Goal: Transaction & Acquisition: Purchase product/service

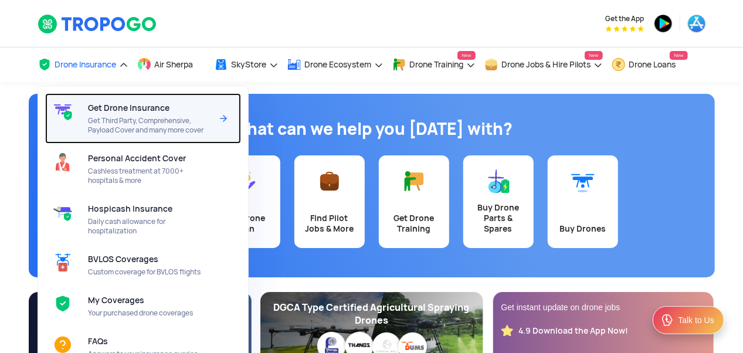
click at [140, 117] on span "Get Third Party, Comprehensive, Payload Cover and many more cover" at bounding box center [150, 125] width 124 height 19
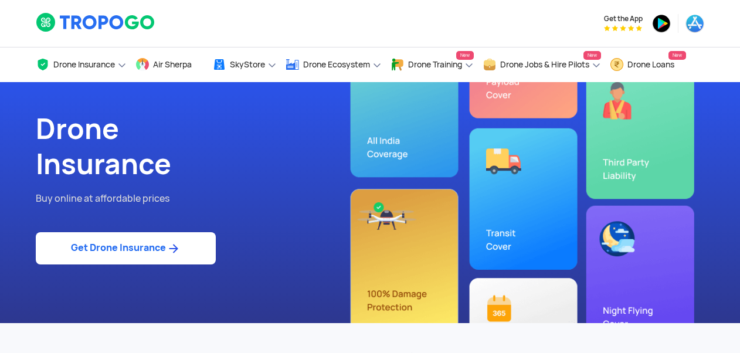
click at [109, 255] on link "Get Drone Insurance" at bounding box center [126, 248] width 180 height 32
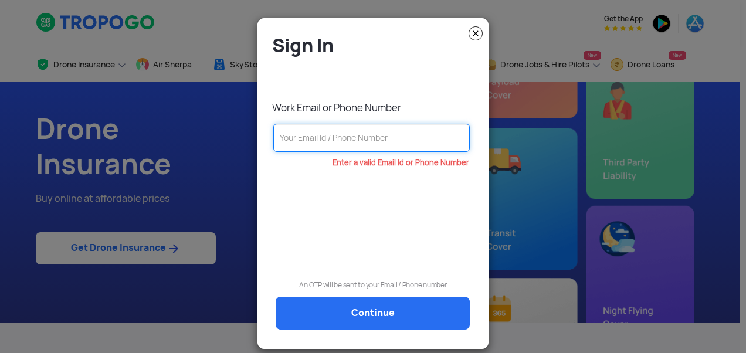
paste input "[EMAIL_ADDRESS][DOMAIN_NAME]"
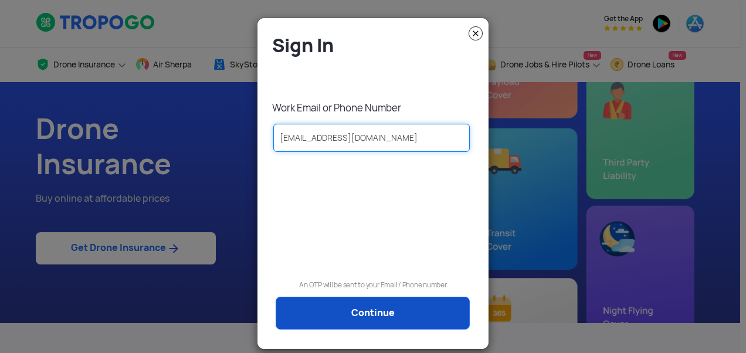
type input "[EMAIL_ADDRESS][DOMAIN_NAME]"
click at [348, 318] on link "Continue" at bounding box center [373, 313] width 194 height 33
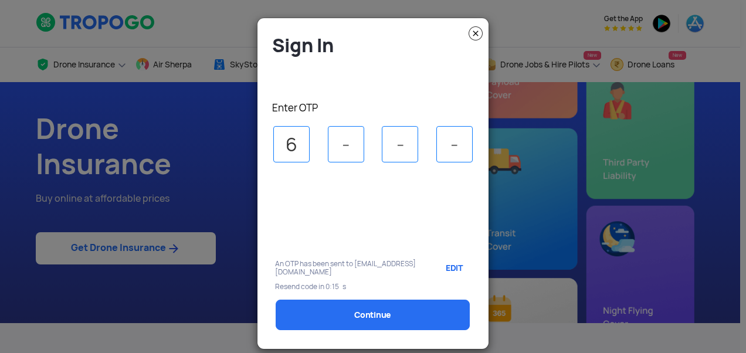
type input "6"
type input "4"
type input "6"
type input "3"
select select "1000000"
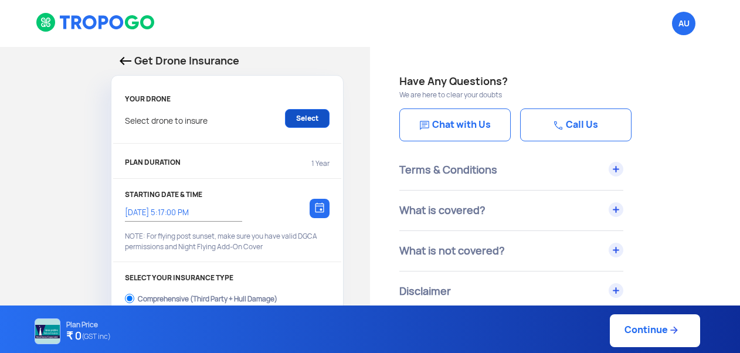
click at [307, 120] on link "Select" at bounding box center [307, 118] width 45 height 19
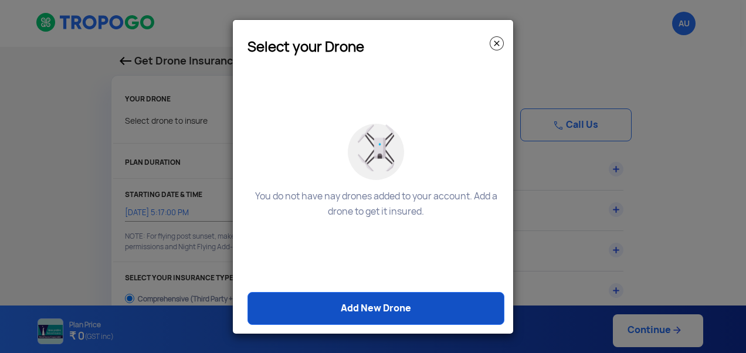
click at [358, 310] on link "Add New Drone" at bounding box center [375, 308] width 257 height 33
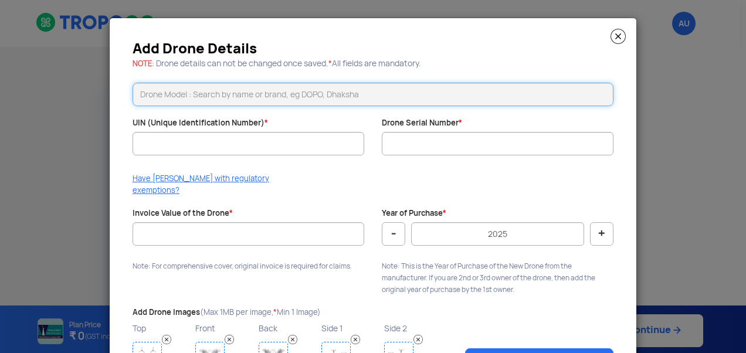
click at [279, 93] on input "text" at bounding box center [373, 94] width 481 height 23
paste input "Krishi 2.0"
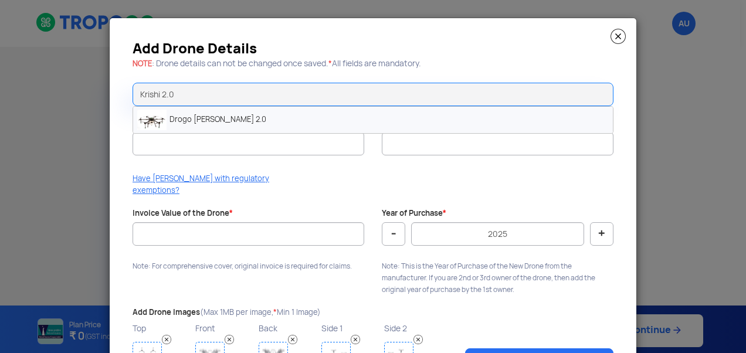
click at [182, 115] on li "Drogo [PERSON_NAME] 2.0" at bounding box center [373, 120] width 480 height 26
type input "Drogo [PERSON_NAME] 2.0"
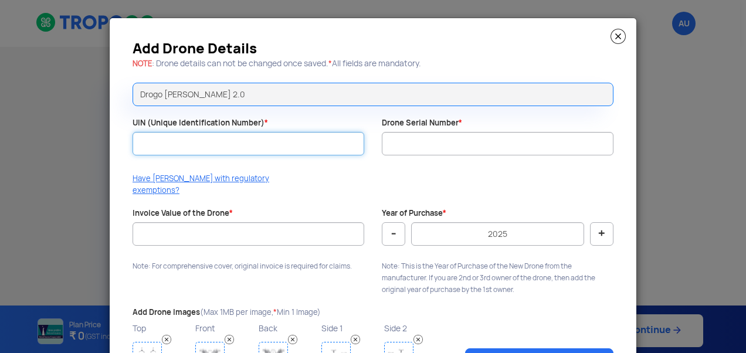
click at [190, 154] on input "UIN (Unique Identification Number) *" at bounding box center [249, 143] width 232 height 23
paste input "UB202500525TC"
type input "UB202500525TC"
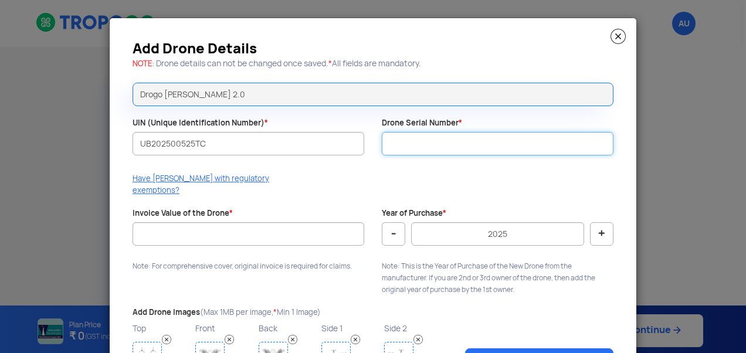
click at [415, 151] on input "Drone Serial Number *" at bounding box center [498, 143] width 232 height 23
paste input "DD25K2000231"
type input "DD25K2000231"
click at [367, 169] on div "Add Drone Details NOTE : Drone details can not be changed once saved. * All fie…" at bounding box center [373, 215] width 527 height 394
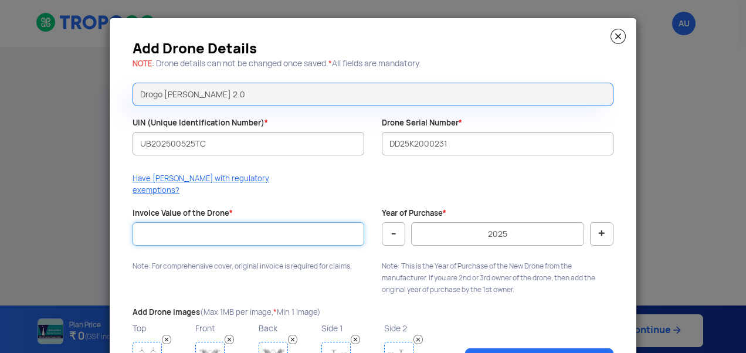
click at [252, 225] on input "Invoice Value of the Drone *" at bounding box center [249, 233] width 232 height 23
type input "5"
type input "400000"
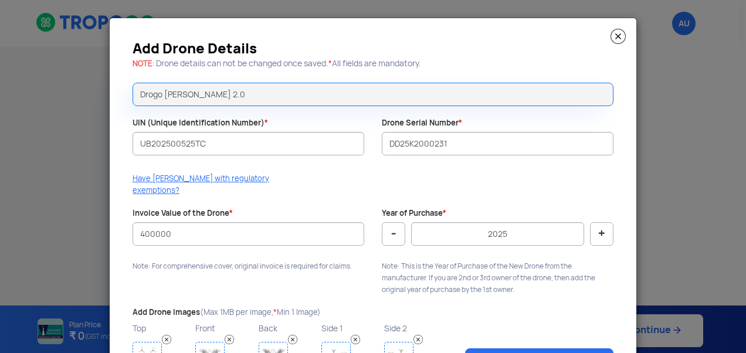
click at [378, 242] on div "Year of Purchase * - 2025 + Note: This is the Year of Purchase of the New Drone…" at bounding box center [497, 254] width 249 height 93
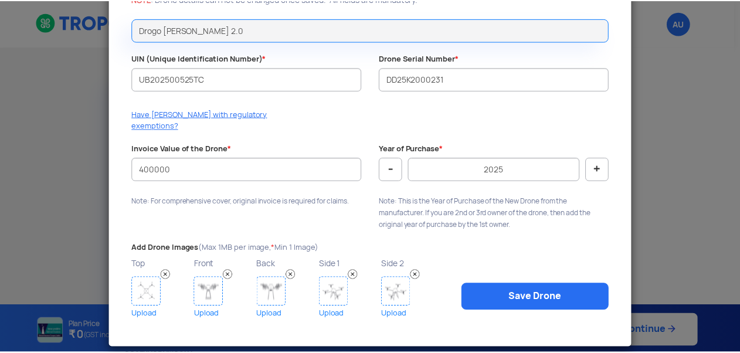
scroll to position [65, 0]
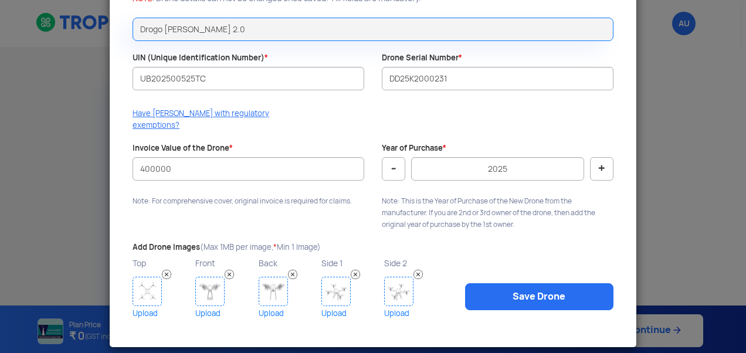
click at [151, 277] on img at bounding box center [147, 291] width 29 height 29
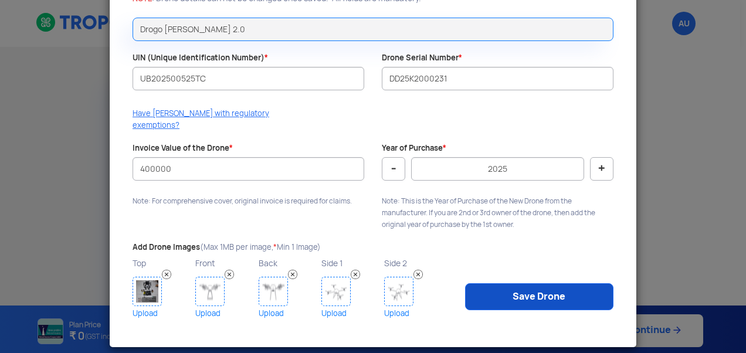
click at [522, 283] on link "Save Drone" at bounding box center [539, 296] width 148 height 27
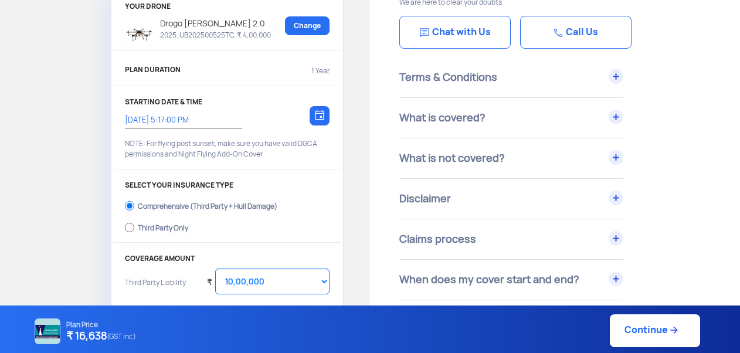
scroll to position [117, 0]
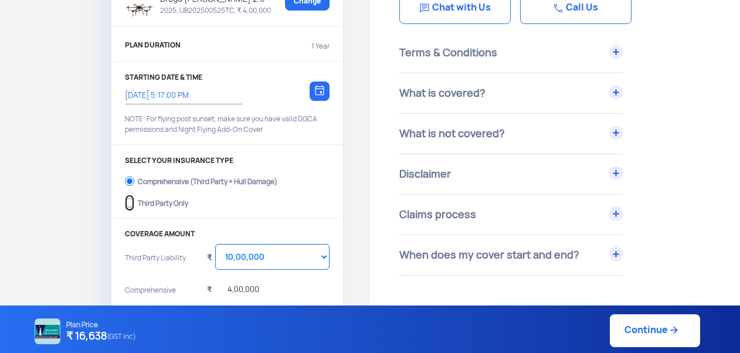
click at [131, 199] on input "Third Party Only" at bounding box center [129, 203] width 9 height 16
radio input "true"
select select "2000000"
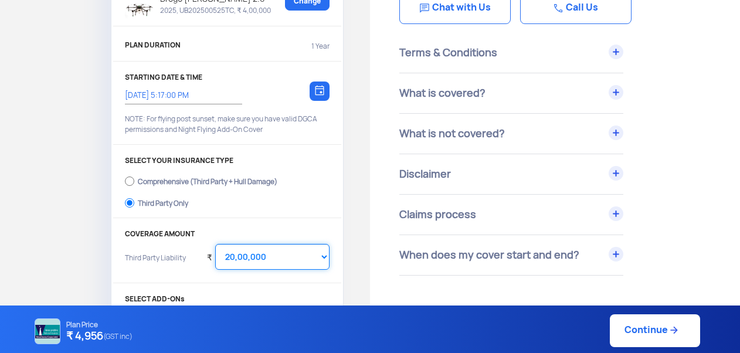
click at [323, 253] on select "Select Amount 20,00,000 25,00,000 30,00,000" at bounding box center [272, 257] width 114 height 26
click at [215, 244] on select "Select Amount 20,00,000 25,00,000 30,00,000" at bounding box center [272, 257] width 114 height 26
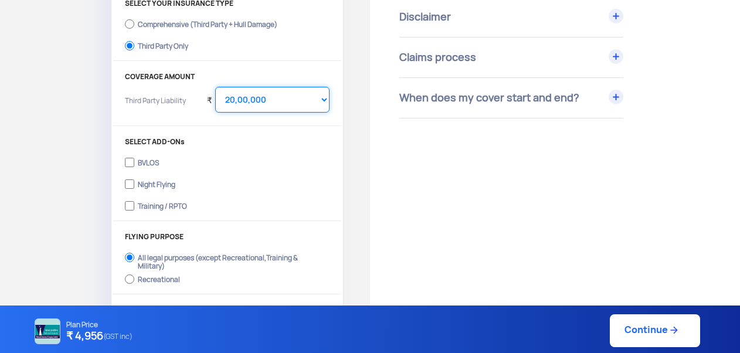
scroll to position [293, 0]
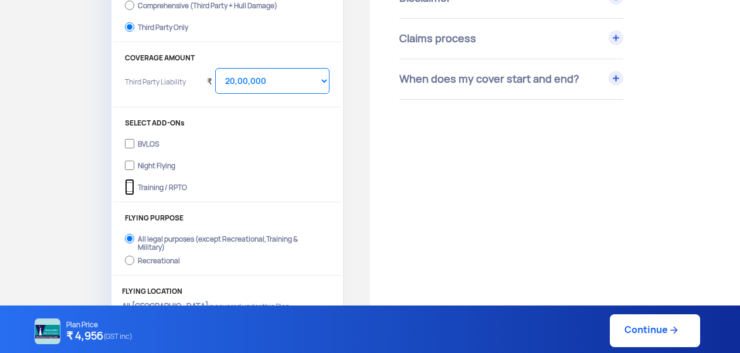
click at [130, 184] on input "Training / RPTO" at bounding box center [129, 187] width 9 height 16
checkbox input "true"
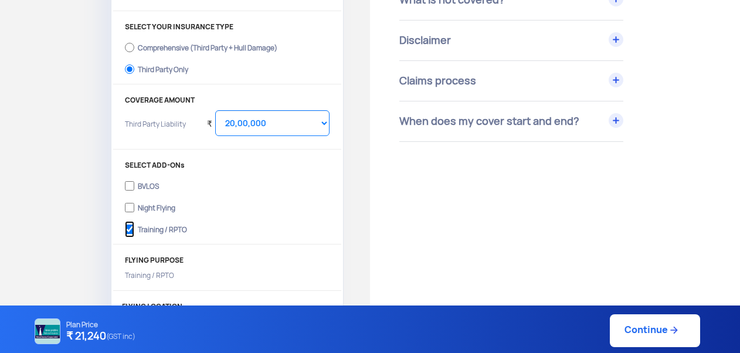
scroll to position [176, 0]
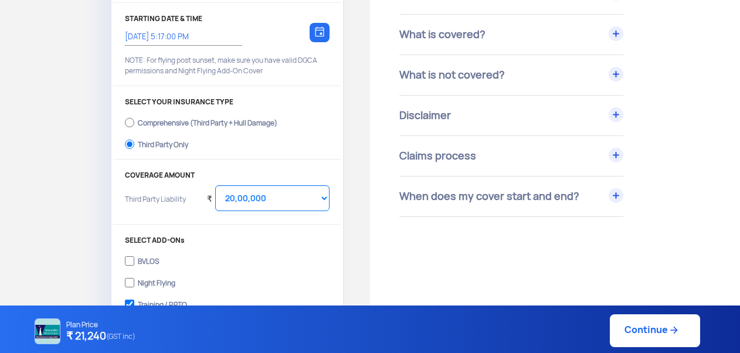
click at [630, 332] on link "Continue" at bounding box center [655, 330] width 90 height 33
type input "29/8/2025, 5:20:00 PM"
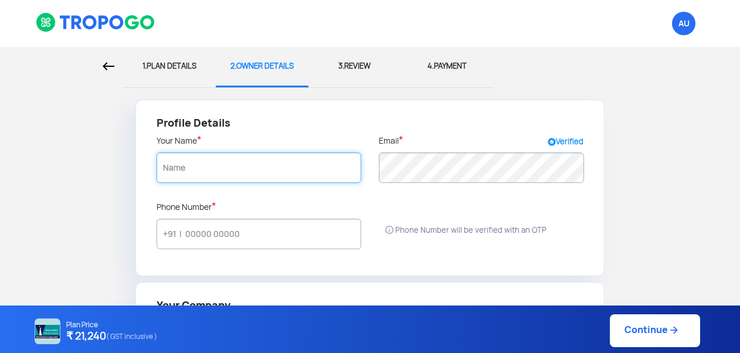
click at [185, 168] on input "text" at bounding box center [259, 167] width 205 height 30
radio input "false"
radio input "true"
type input "d"
click at [261, 171] on input "text" at bounding box center [259, 167] width 205 height 30
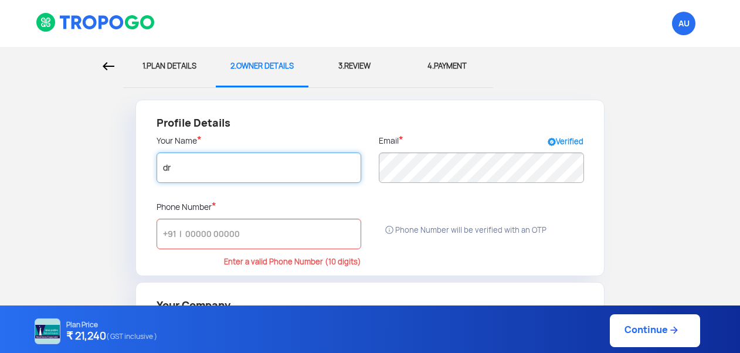
type input "d"
type input "DROGO DRONES PV"
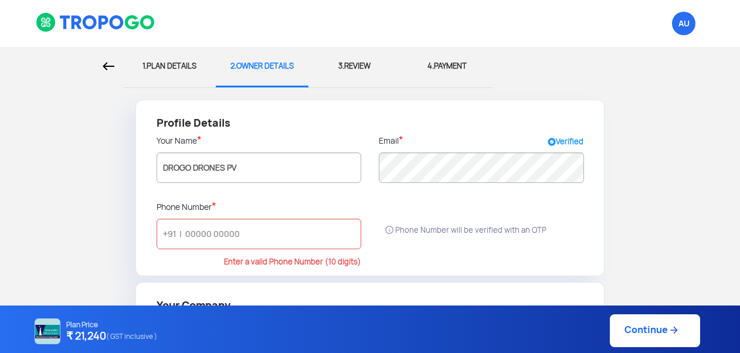
type input "DROGO DRONES PV"
drag, startPoint x: 247, startPoint y: 169, endPoint x: 150, endPoint y: 169, distance: 96.8
click at [151, 169] on div "Your Name * DROGO DRONES PV" at bounding box center [259, 167] width 222 height 66
paste input "RIVATE LIMITED"
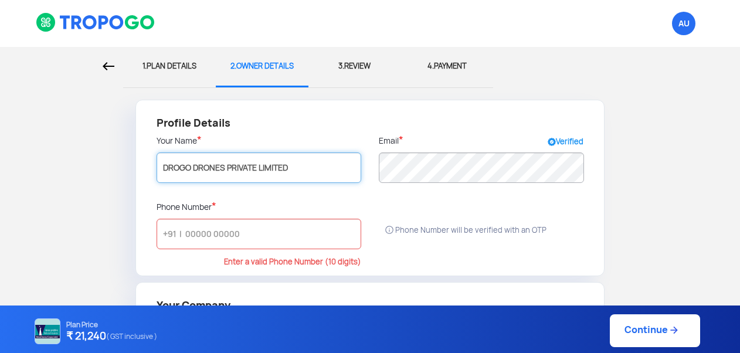
type input "DROGO DRONES PRIVATE LIMITED"
click at [367, 198] on div "Your Name * DROGO DRONES PRIVATE LIMITED" at bounding box center [259, 167] width 222 height 66
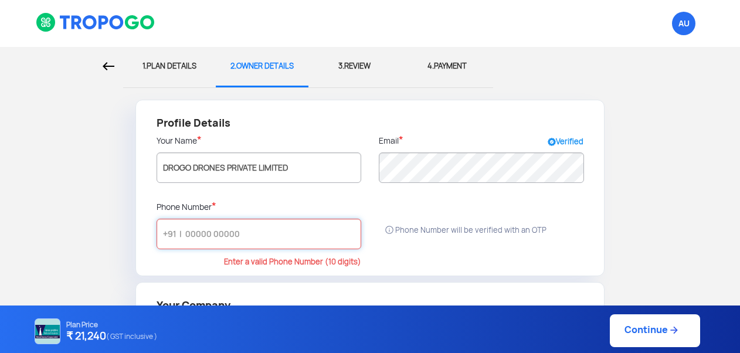
click at [215, 240] on input "text" at bounding box center [259, 234] width 205 height 30
paste input "9032691666"
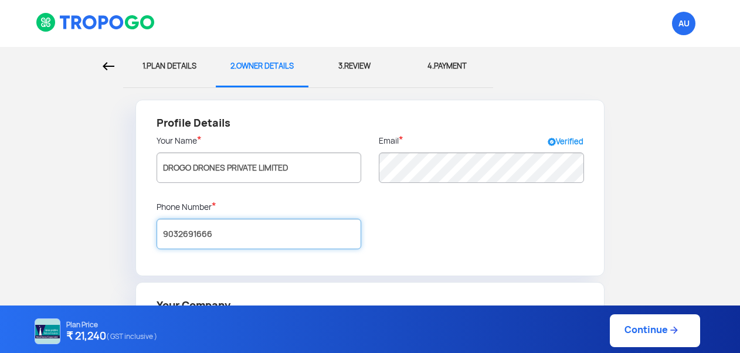
type input "9032691666"
click at [411, 223] on div "Profile Details Your Name * DROGO DRONES PRIVATE LIMITED Email * Verified Phone…" at bounding box center [370, 188] width 470 height 177
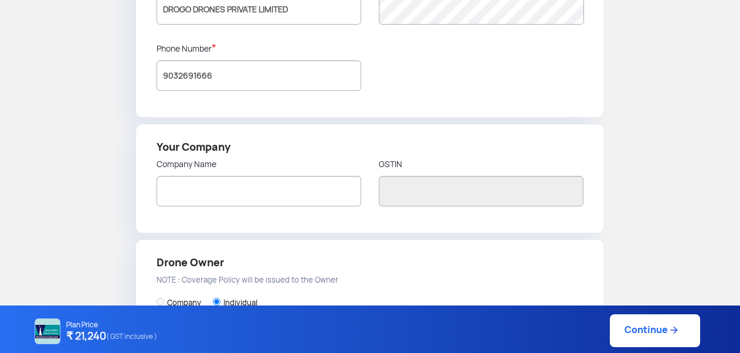
scroll to position [176, 0]
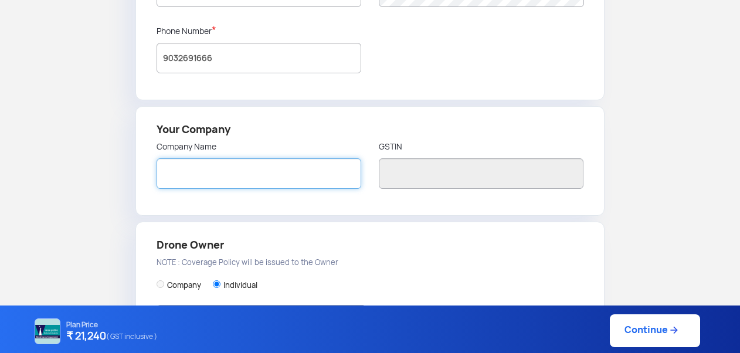
click at [217, 180] on input "text" at bounding box center [259, 173] width 205 height 30
paste input "9032691666"
type input "9"
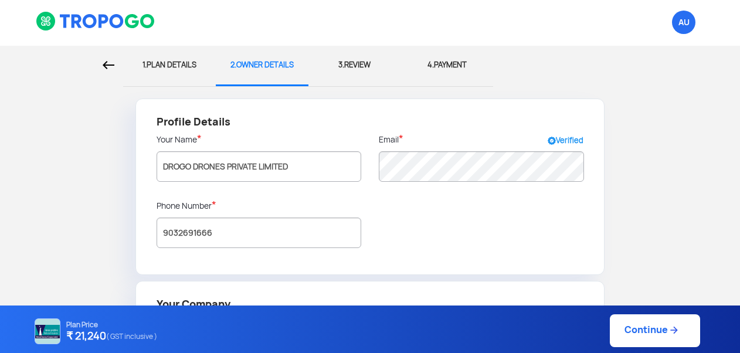
scroll to position [0, 0]
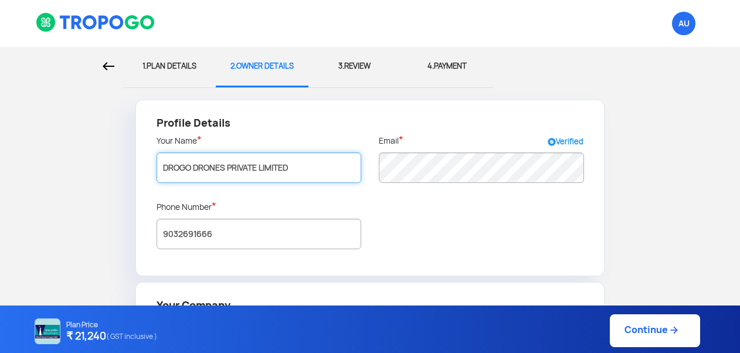
drag, startPoint x: 297, startPoint y: 171, endPoint x: 145, endPoint y: 171, distance: 152.5
click at [145, 171] on div "Profile Details Your Name * DROGO DRONES PRIVATE LIMITED Email * Verified Phone…" at bounding box center [370, 188] width 470 height 177
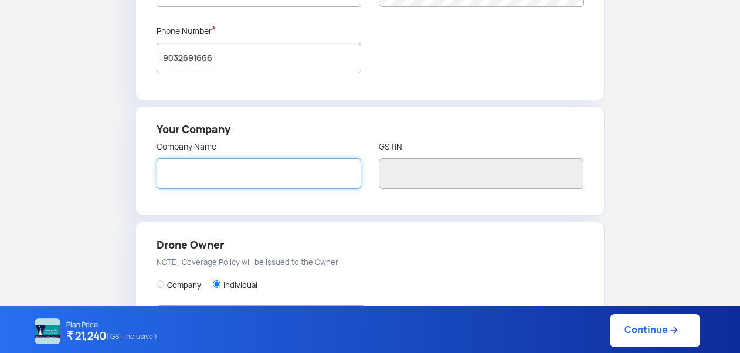
click at [168, 181] on input "text" at bounding box center [259, 173] width 205 height 30
paste input "DROGO DRONES PRIVATE LIMITED"
type input "DROGO DRONES PRIVATE LIMITED"
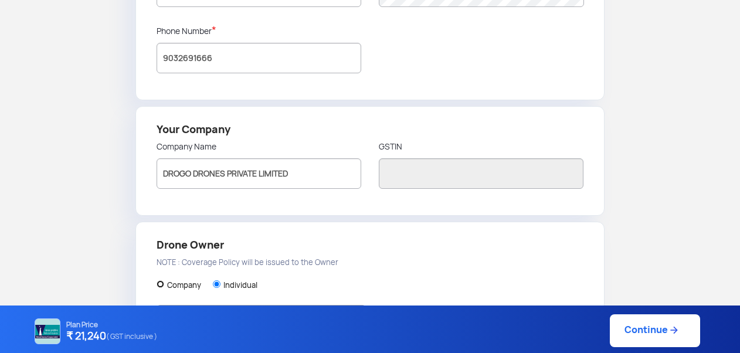
click at [161, 281] on input "Company" at bounding box center [161, 284] width 8 height 8
radio input "true"
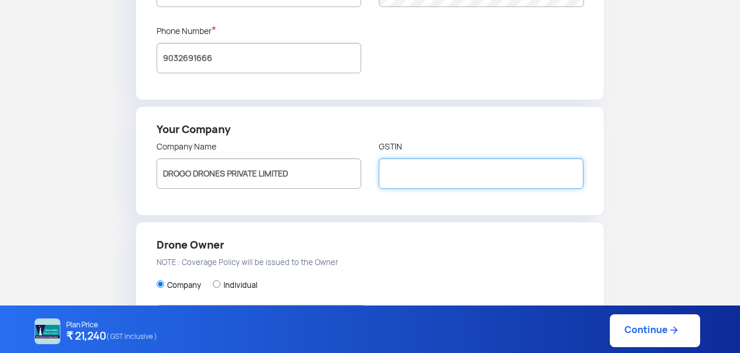
click at [398, 169] on input "text" at bounding box center [481, 173] width 205 height 30
paste input "36AAICD6130D1ZZ"
type input "36AAICD6130D1ZZ"
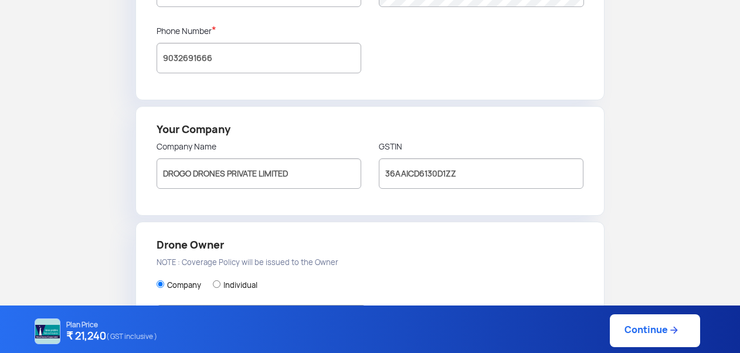
click at [384, 241] on h4 "Drone Owner" at bounding box center [371, 245] width 428 height 16
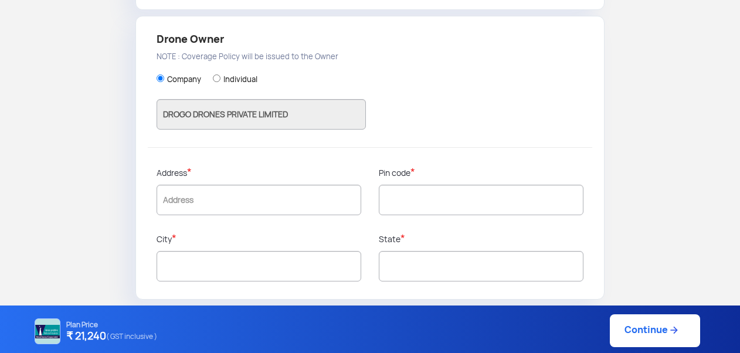
scroll to position [382, 0]
click at [209, 206] on input "text" at bounding box center [259, 199] width 205 height 30
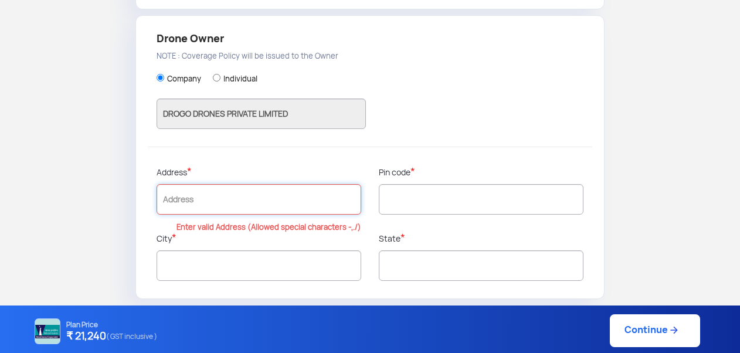
paste input "plot no 3-898, road number 1, Swamy"
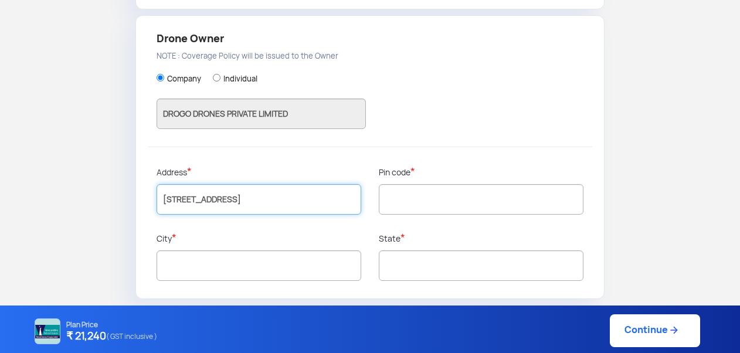
click at [165, 199] on input "plot no 3-898, road number 1, Swamy" at bounding box center [259, 199] width 205 height 30
click at [327, 205] on input "Plot no 3-898, road number 1, Swamy" at bounding box center [259, 199] width 205 height 30
paste input "Ayyappa Housing Society"
type input "[STREET_ADDRESS] Ayyappa Housing Society"
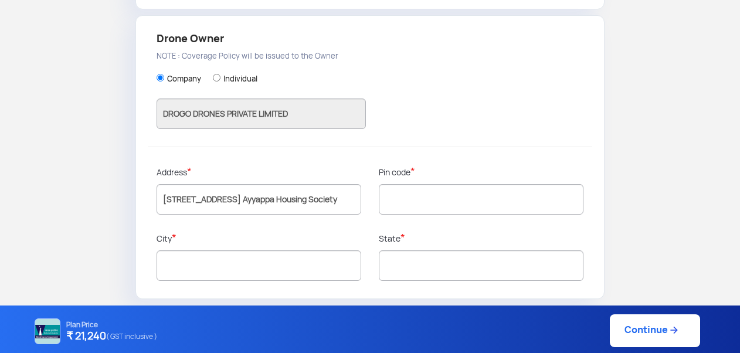
click at [279, 228] on div at bounding box center [259, 227] width 205 height 9
click at [416, 196] on input "text" at bounding box center [481, 199] width 205 height 30
paste input "500081"
type input "500081"
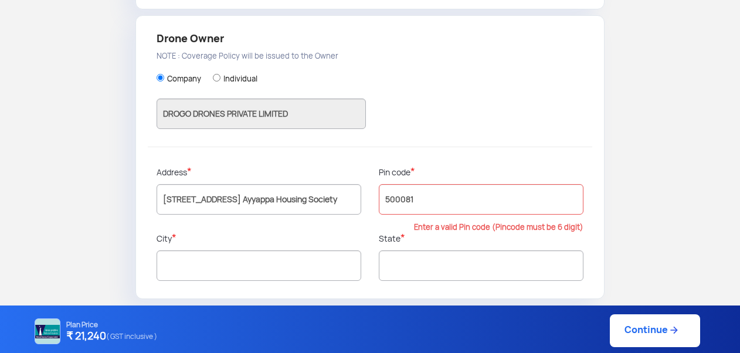
click at [354, 223] on div at bounding box center [259, 227] width 205 height 9
type input "[GEOGRAPHIC_DATA]"
type input "Telangana"
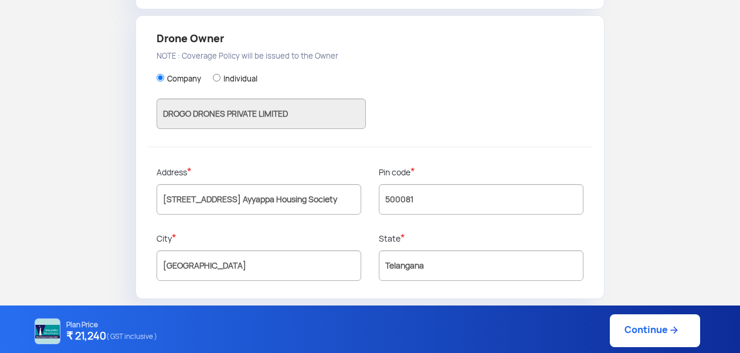
scroll to position [324, 0]
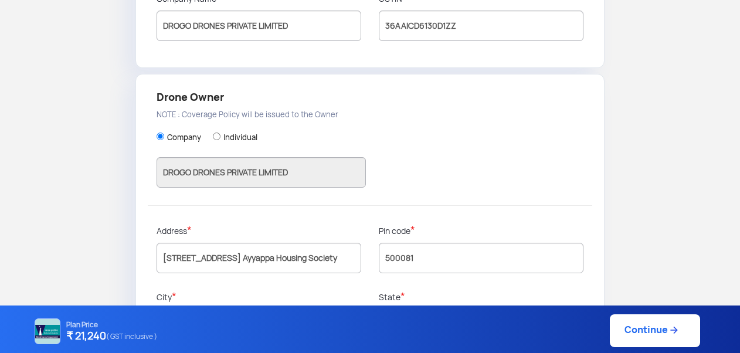
click at [650, 333] on link "Continue" at bounding box center [655, 330] width 90 height 33
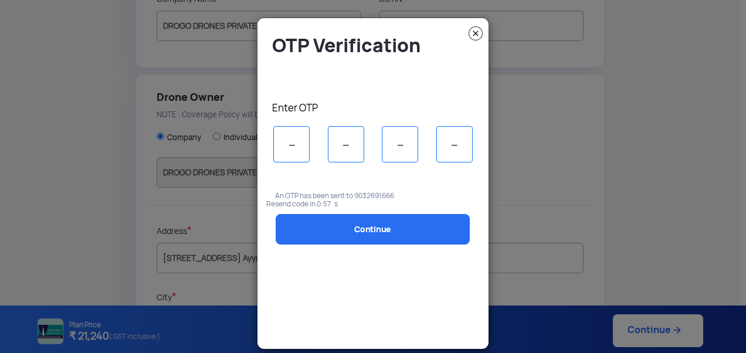
click at [474, 35] on img at bounding box center [476, 33] width 14 height 14
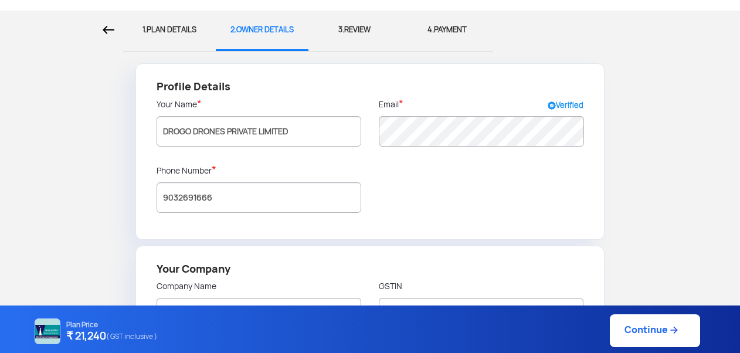
scroll to position [0, 0]
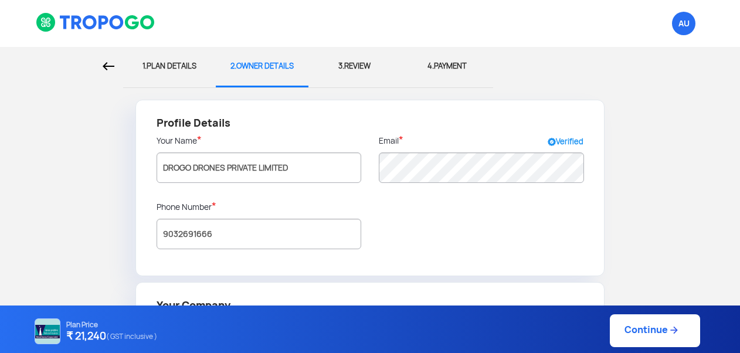
click at [99, 67] on div at bounding box center [62, 66] width 106 height 39
select select "1000000"
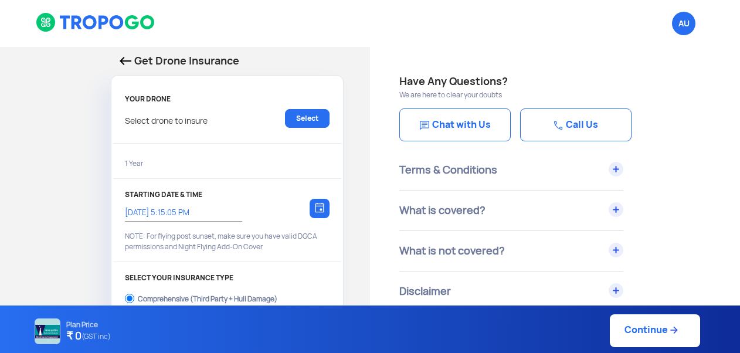
type input "29/8/2025, 5:20:00 PM"
radio input "false"
radio input "true"
select select "2000000"
checkbox input "true"
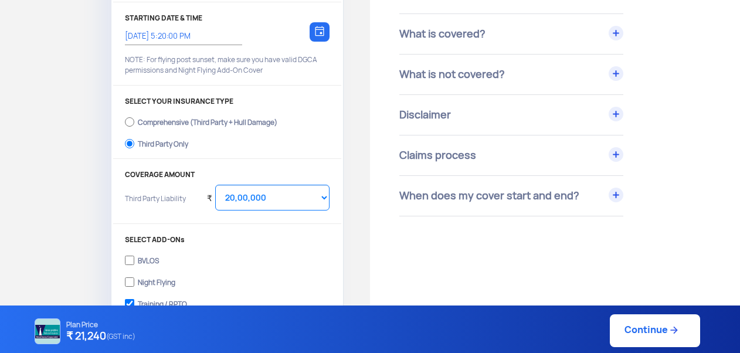
scroll to position [176, 0]
click at [308, 201] on select "Select Amount 10,00,000 15,00,000 20,00,000 25,00,000 30,00,000" at bounding box center [272, 198] width 114 height 26
select select "1000000"
click at [215, 185] on select "Select Amount 10,00,000 15,00,000 20,00,000 25,00,000 30,00,000" at bounding box center [272, 198] width 114 height 26
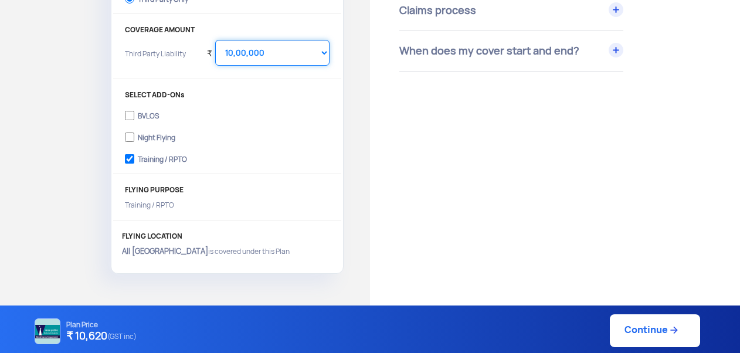
scroll to position [352, 0]
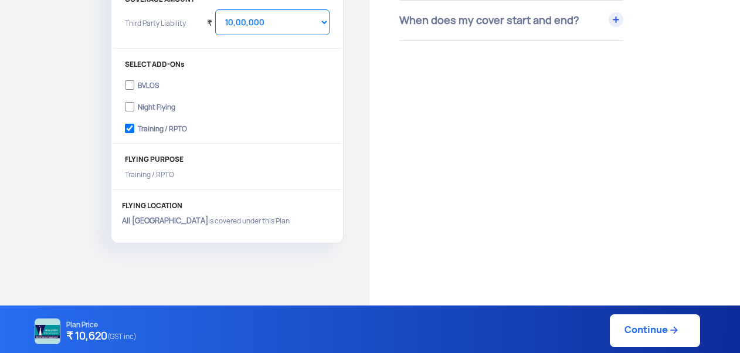
click at [625, 331] on link "Continue" at bounding box center [655, 330] width 90 height 33
type input "29/8/2025, 5:25:00 PM"
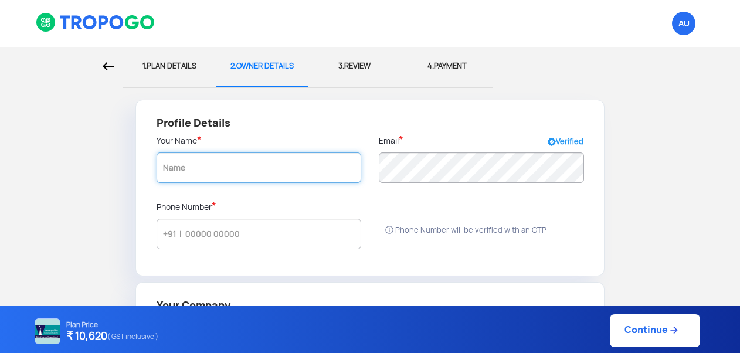
click at [223, 171] on input "text" at bounding box center [259, 167] width 205 height 30
type input "DROGO DRONES PRIVATE LIMITED"
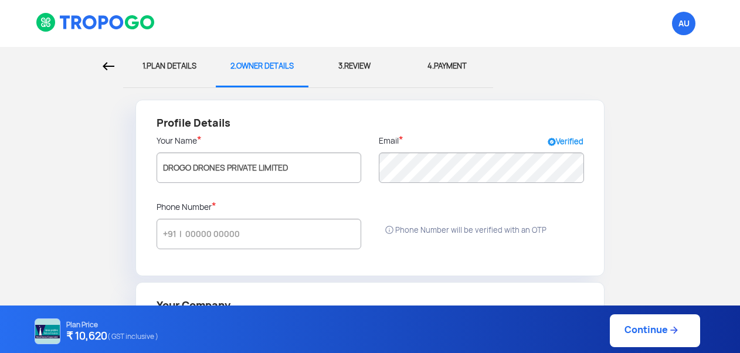
type input "DROGO DRONES PRIVATE LIMITED"
type input "[STREET_ADDRESS] Ayyappa Housing Society"
type input "500081"
radio input "false"
radio input "true"
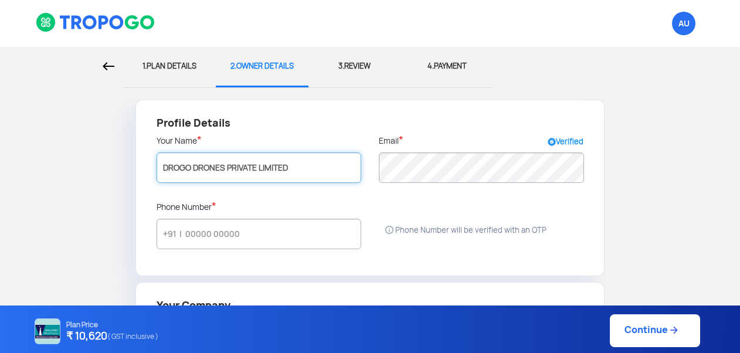
type input "DROGO DRONES PRIVATE LIMITED"
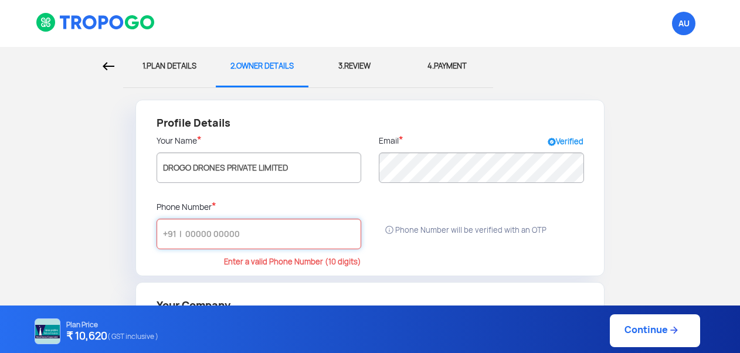
click at [274, 232] on input "text" at bounding box center [259, 234] width 205 height 30
type input "[GEOGRAPHIC_DATA]"
type input "Telangana"
paste input "9032691666"
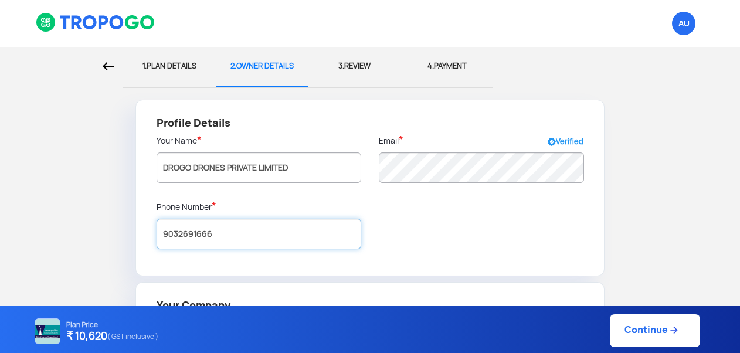
type input "9032691666"
click at [229, 262] on div at bounding box center [259, 262] width 205 height 9
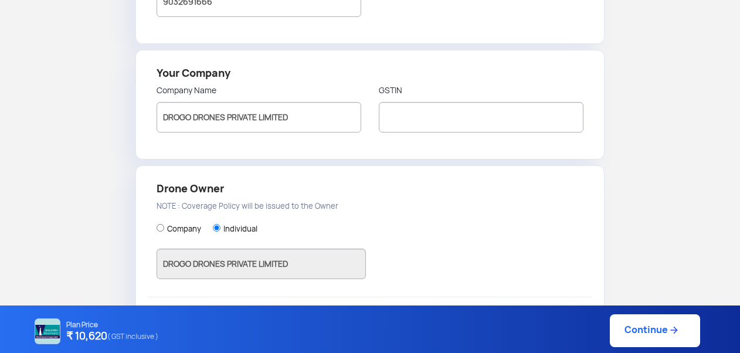
scroll to position [235, 0]
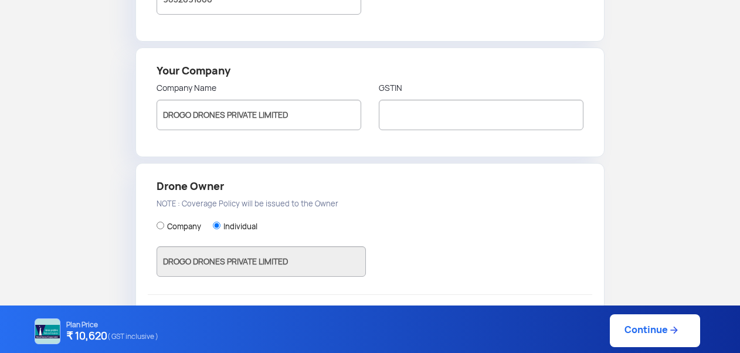
click at [435, 209] on div "Company Individual DROGO DRONES PRIVATE LIMITED" at bounding box center [371, 251] width 428 height 87
click at [402, 118] on input "text" at bounding box center [481, 115] width 205 height 30
paste input "36AAICD6130D1ZZ"
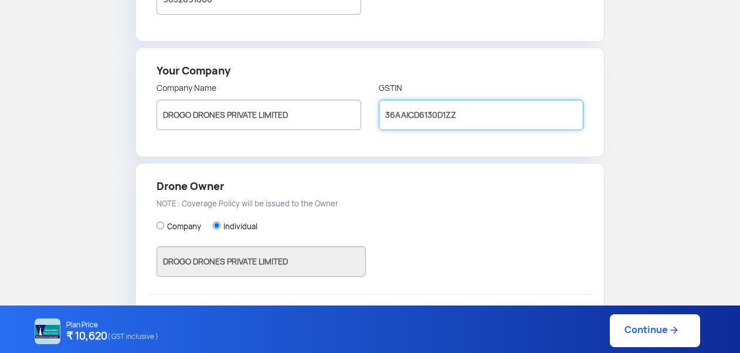
type input "36AAICD6130D1ZZ"
click at [388, 198] on p "NOTE : Coverage Policy will be issued to the Owner" at bounding box center [371, 204] width 428 height 13
click at [161, 223] on input "Company" at bounding box center [161, 226] width 8 height 8
radio input "true"
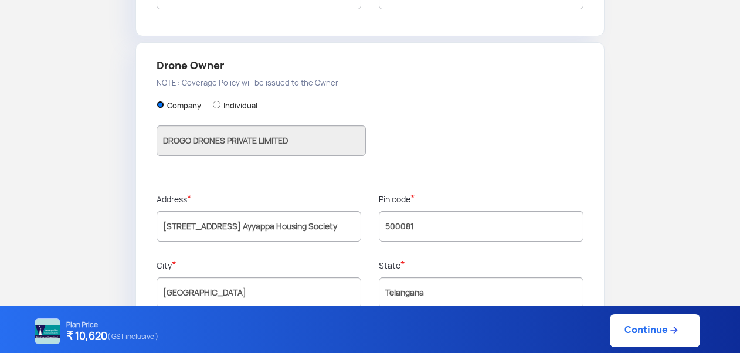
scroll to position [382, 0]
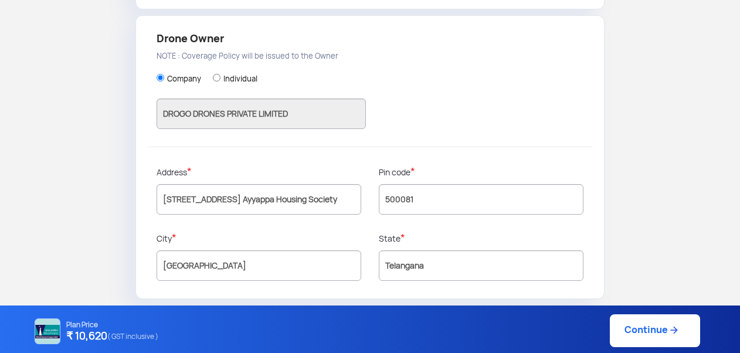
click at [639, 334] on link "Continue" at bounding box center [655, 330] width 90 height 33
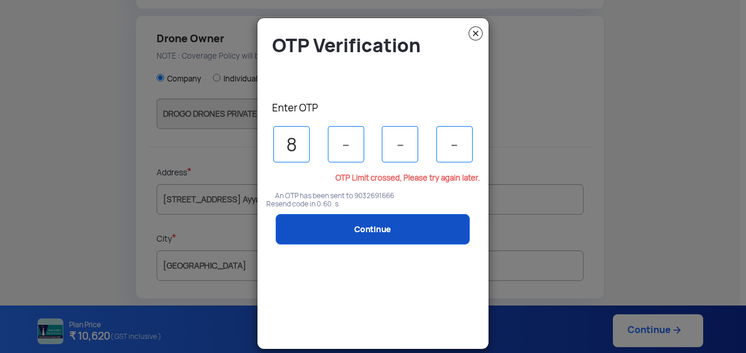
type input "8"
type input "5"
type input "2"
type input "8"
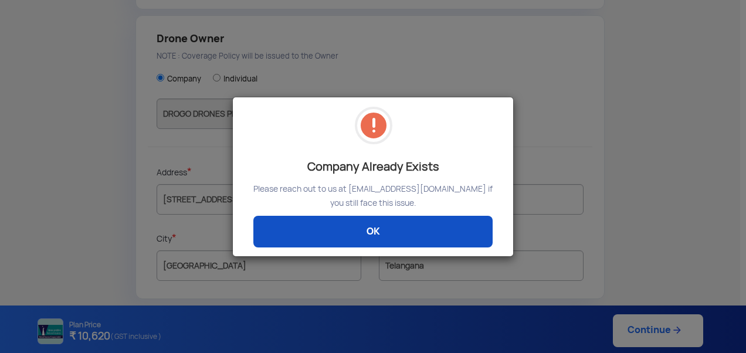
click at [388, 227] on link "OK" at bounding box center [372, 232] width 239 height 32
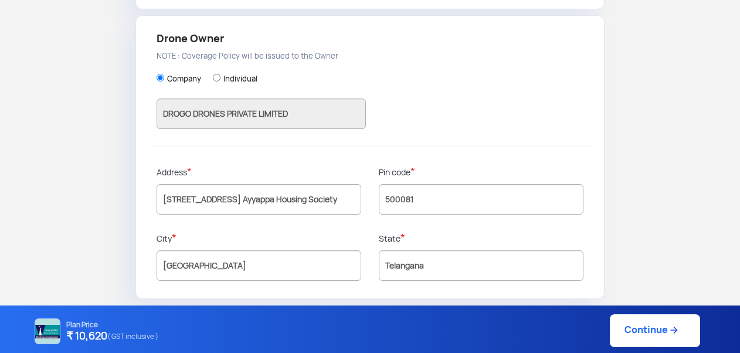
click at [637, 337] on link "Continue" at bounding box center [655, 330] width 90 height 33
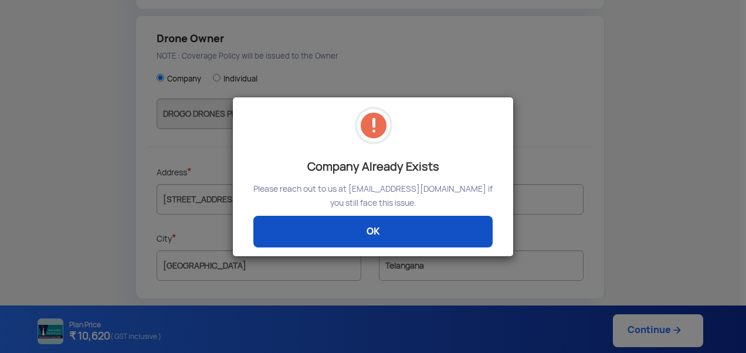
click at [420, 235] on link "OK" at bounding box center [372, 232] width 239 height 32
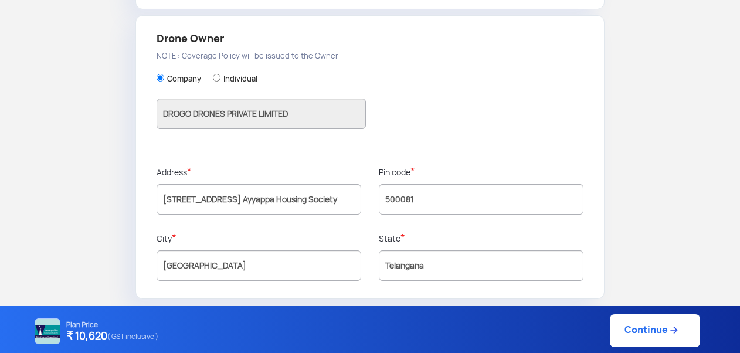
click at [637, 333] on link "Continue" at bounding box center [655, 330] width 90 height 33
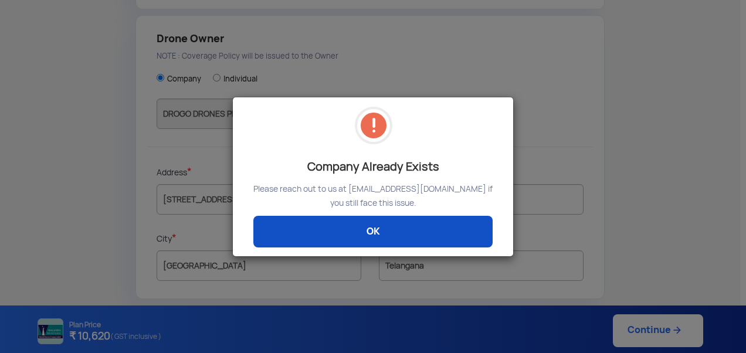
click at [367, 233] on link "OK" at bounding box center [372, 232] width 239 height 32
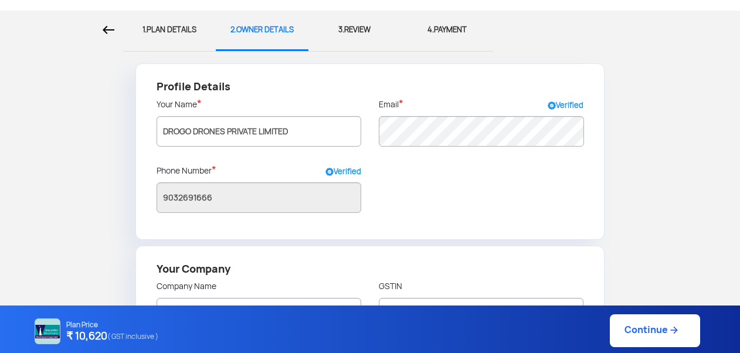
scroll to position [0, 0]
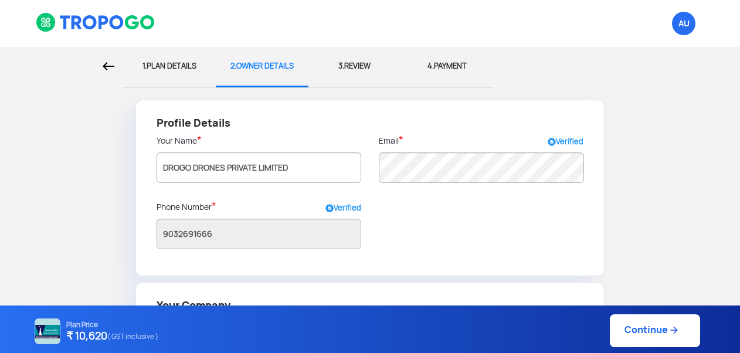
click at [110, 67] on img at bounding box center [109, 66] width 12 height 8
select select "1000000"
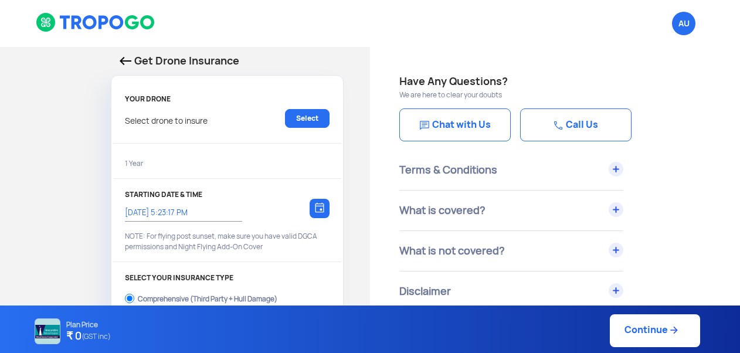
type input "29/8/2025, 5:25:00 PM"
radio input "false"
radio input "true"
checkbox input "true"
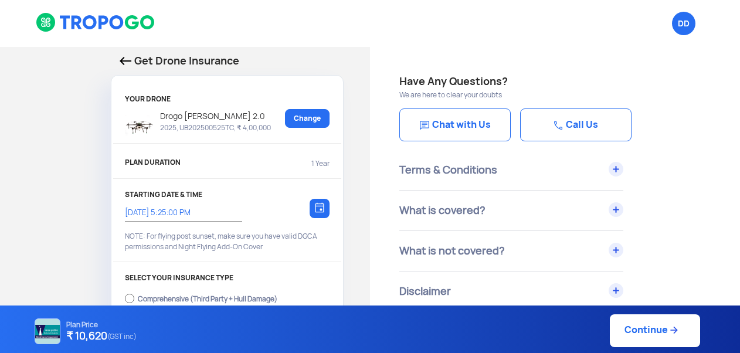
click at [121, 60] on img at bounding box center [126, 61] width 12 height 8
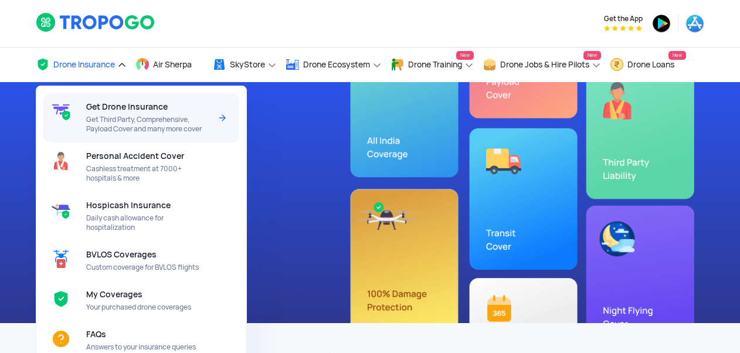
click at [121, 120] on span "Get Third Party, Comprehensive, Payload Cover and many more cover" at bounding box center [148, 124] width 124 height 19
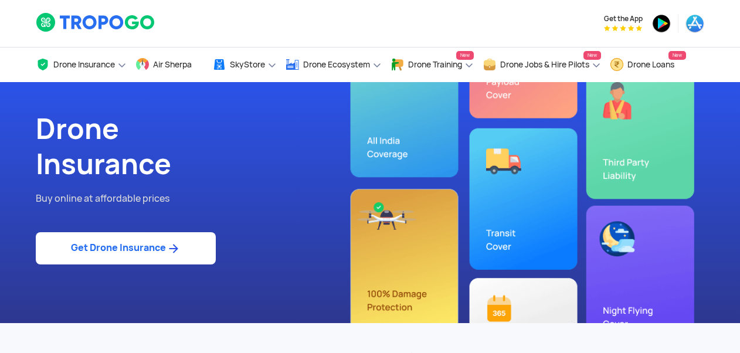
click at [118, 249] on link "Get Drone Insurance" at bounding box center [126, 248] width 180 height 32
select select "1000000"
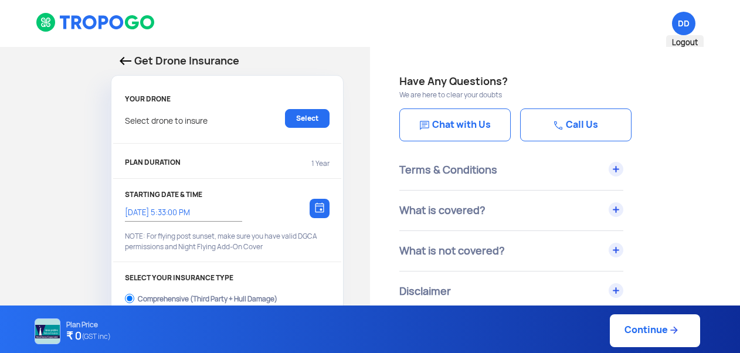
click at [681, 23] on span "DD Logout" at bounding box center [683, 23] width 23 height 23
click at [306, 118] on link "Select" at bounding box center [307, 118] width 45 height 19
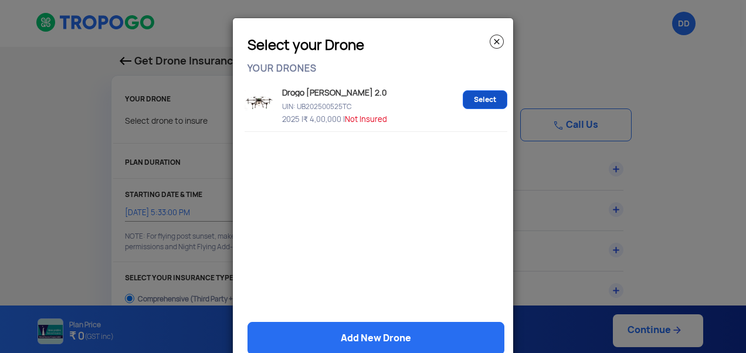
click at [489, 103] on link "Select" at bounding box center [485, 99] width 45 height 19
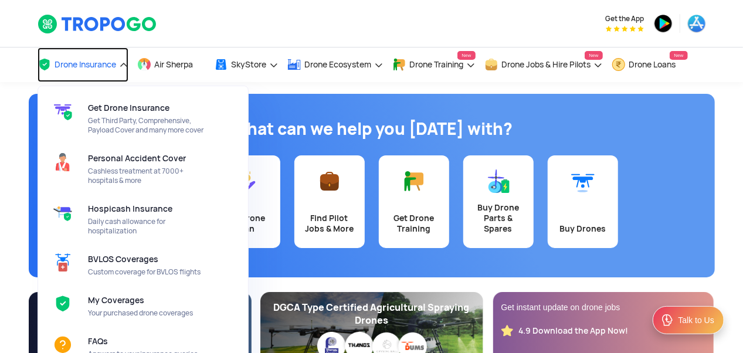
click at [82, 63] on span "Drone Insurance" at bounding box center [86, 64] width 62 height 9
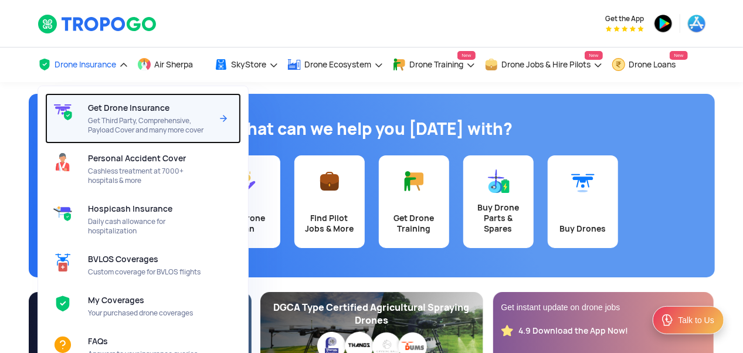
click at [132, 133] on span "Get Third Party, Comprehensive, Payload Cover and many more cover" at bounding box center [150, 125] width 124 height 19
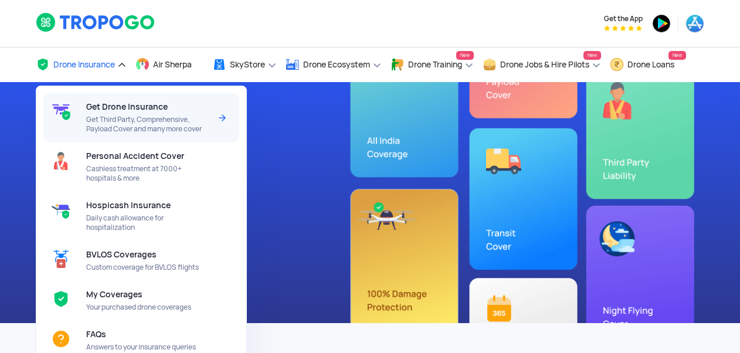
click at [107, 114] on div "Get Drone Insurance Get Third Party, Comprehensive, Payload Cover and many more…" at bounding box center [150, 117] width 128 height 49
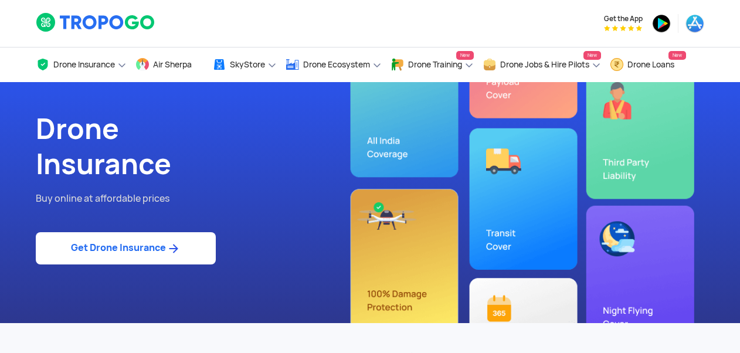
click at [113, 255] on link "Get Drone Insurance" at bounding box center [126, 248] width 180 height 32
select select "1000000"
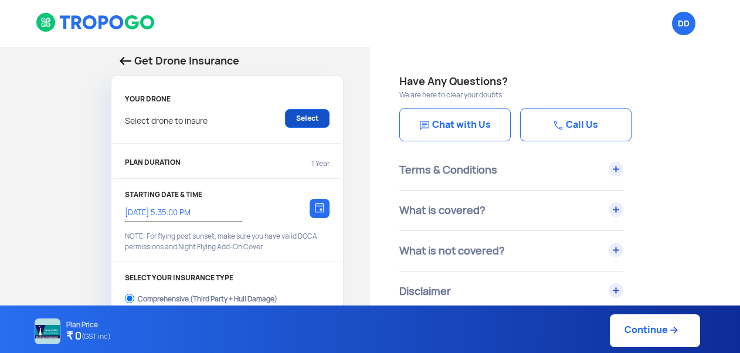
click at [311, 118] on link "Select" at bounding box center [307, 118] width 45 height 19
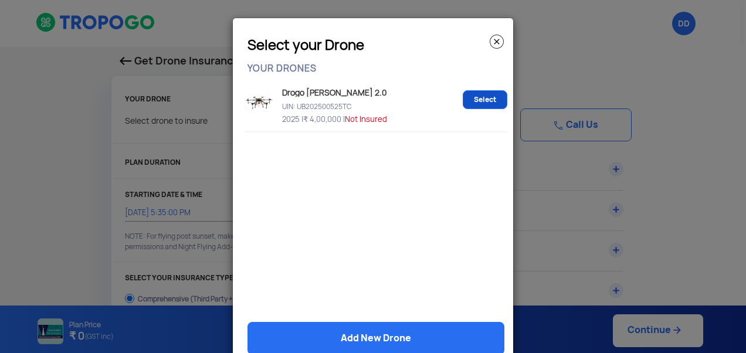
click at [473, 99] on link "Select" at bounding box center [485, 99] width 45 height 19
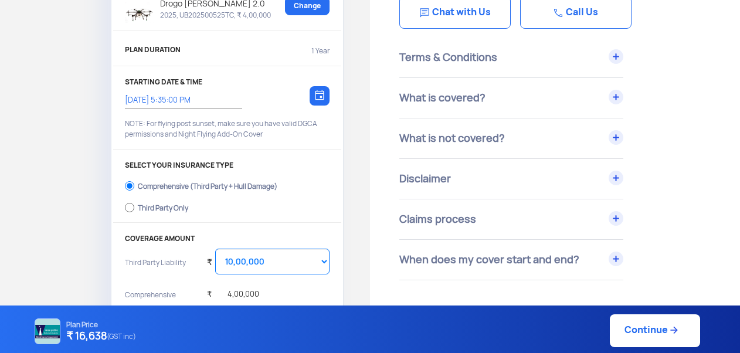
scroll to position [117, 0]
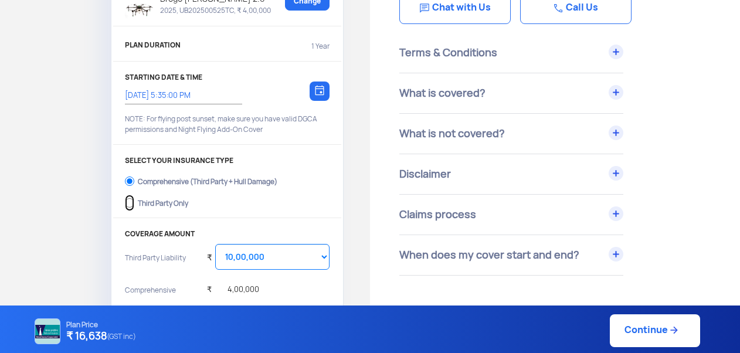
click at [128, 203] on input "Third Party Only" at bounding box center [129, 203] width 9 height 16
radio input "true"
select select "2000000"
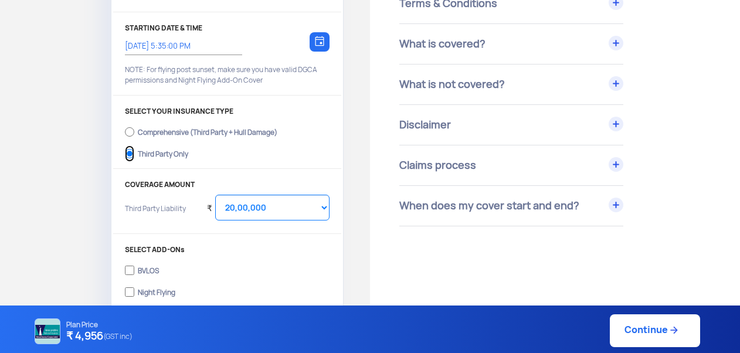
scroll to position [235, 0]
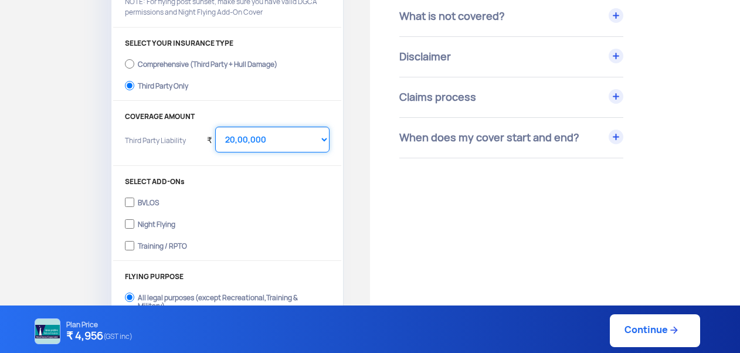
click at [318, 140] on select "Select Amount 20,00,000 25,00,000 30,00,000" at bounding box center [272, 140] width 114 height 26
click at [215, 127] on select "Select Amount 20,00,000 25,00,000 30,00,000" at bounding box center [272, 140] width 114 height 26
click at [324, 136] on select "Select Amount 20,00,000 25,00,000 30,00,000" at bounding box center [272, 140] width 114 height 26
click at [128, 245] on input "Training / RPTO" at bounding box center [129, 246] width 9 height 16
checkbox input "true"
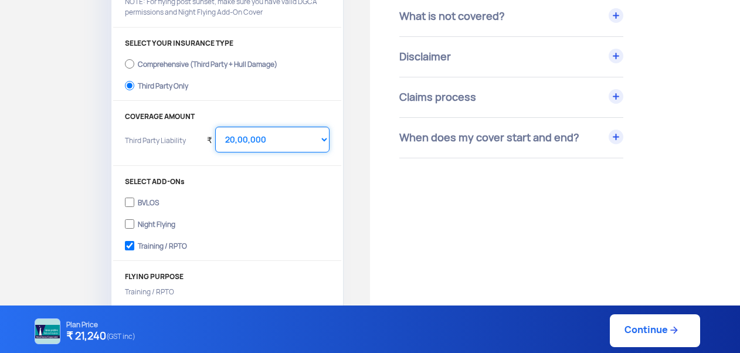
click at [322, 138] on select "Select Amount 10,00,000 15,00,000 20,00,000 25,00,000 30,00,000" at bounding box center [272, 140] width 114 height 26
select select "1000000"
click at [215, 127] on select "Select Amount 10,00,000 15,00,000 20,00,000 25,00,000 30,00,000" at bounding box center [272, 140] width 114 height 26
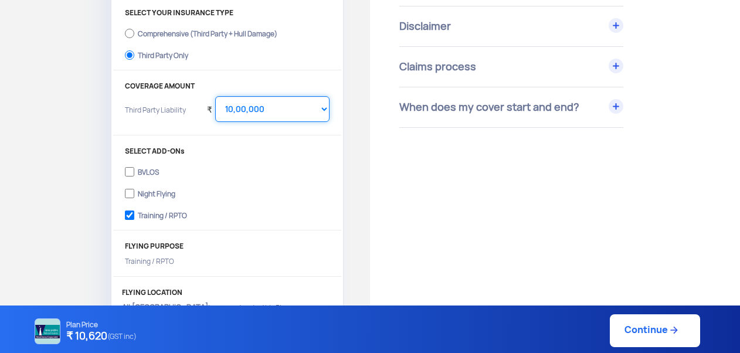
scroll to position [176, 0]
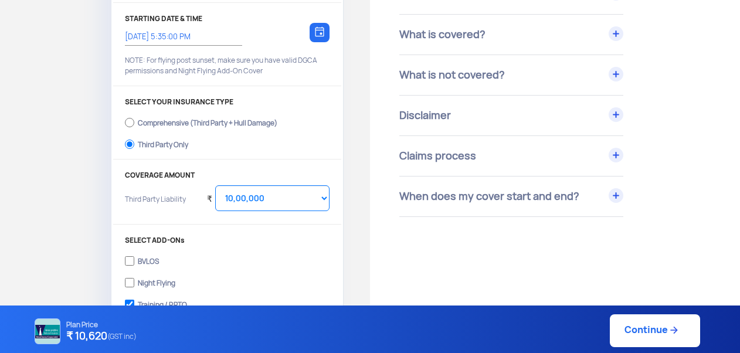
click at [653, 335] on link "Continue" at bounding box center [655, 330] width 90 height 33
type input "[DATE] 5:36:00 PM"
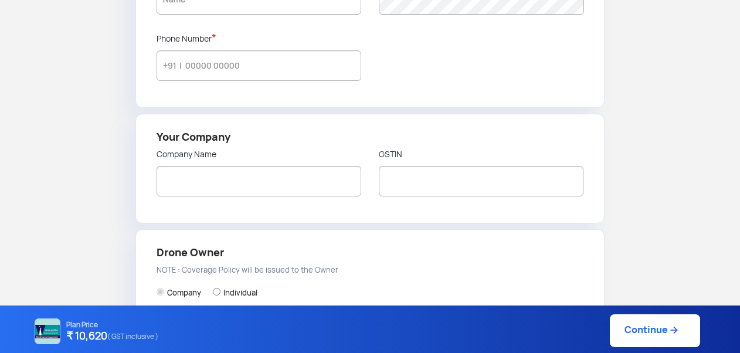
type input "DROGO DRONES PRIVATE LIMITED"
type input "9032691666"
radio input "false"
radio input "true"
type input "DROGO DRONES PRIVATE LIMITED"
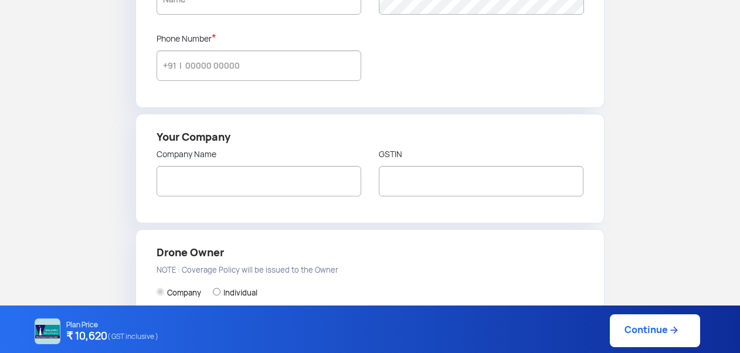
type input "[STREET_ADDRESS] Ayyappa Housing Society"
type input "500081"
type input "[GEOGRAPHIC_DATA]"
type input "Telangana"
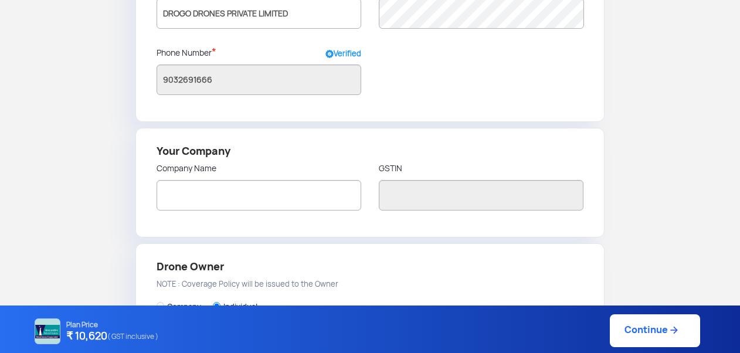
scroll to position [176, 0]
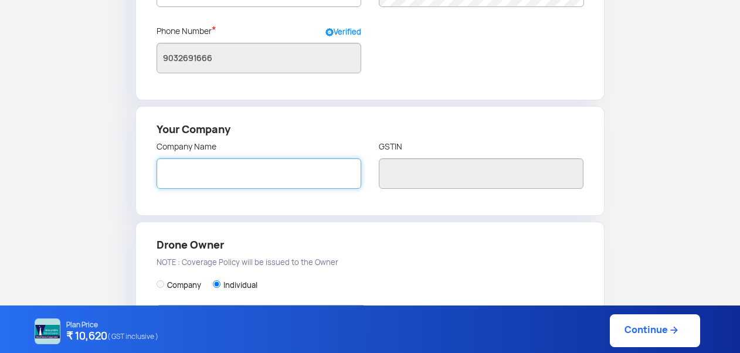
click at [296, 177] on input "text" at bounding box center [259, 173] width 205 height 30
type input "DROGO DRONES PRIVATE LIMITED"
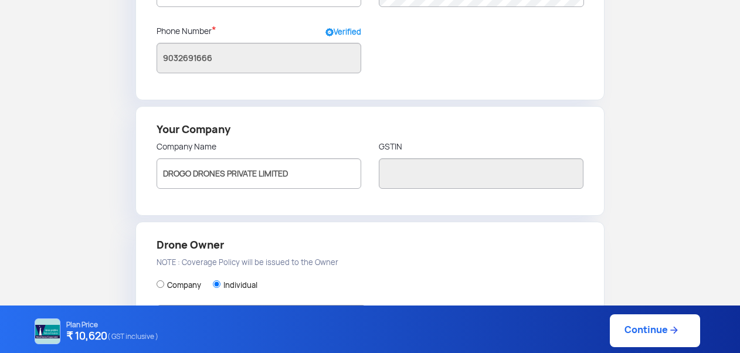
click at [380, 200] on div at bounding box center [481, 202] width 205 height 9
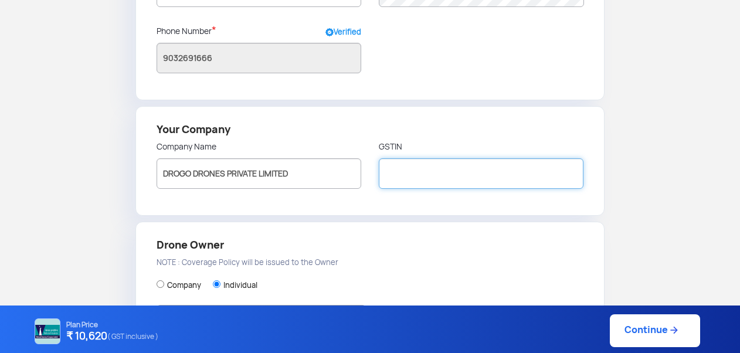
click at [384, 174] on input "text" at bounding box center [481, 173] width 205 height 30
paste input "36AAICD6130D1ZZ"
type input "36AAICD6130D1ZZ"
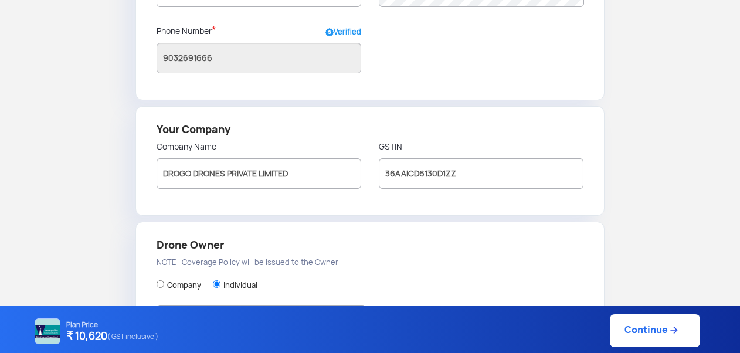
click at [369, 243] on h4 "Drone Owner" at bounding box center [371, 245] width 428 height 16
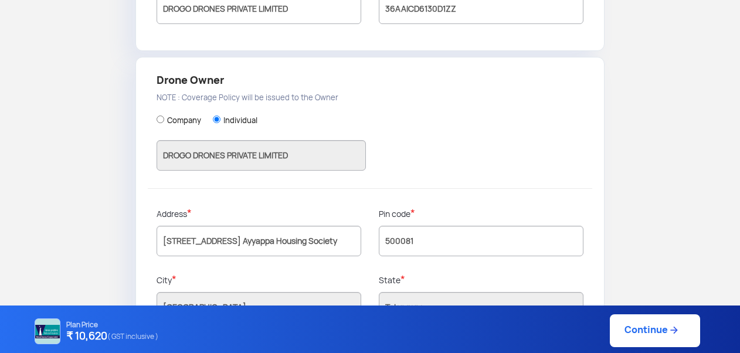
scroll to position [352, 0]
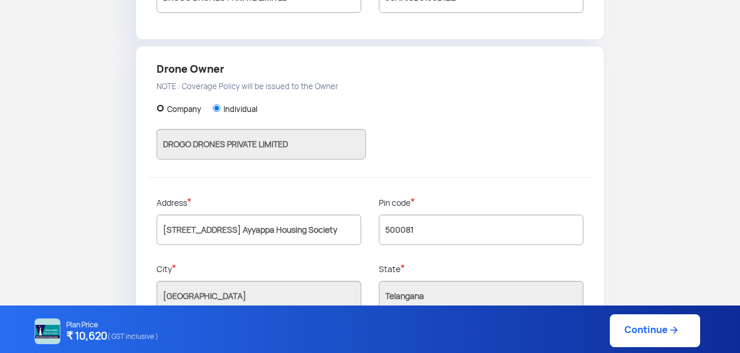
click at [162, 105] on input "Company" at bounding box center [161, 108] width 8 height 8
radio input "true"
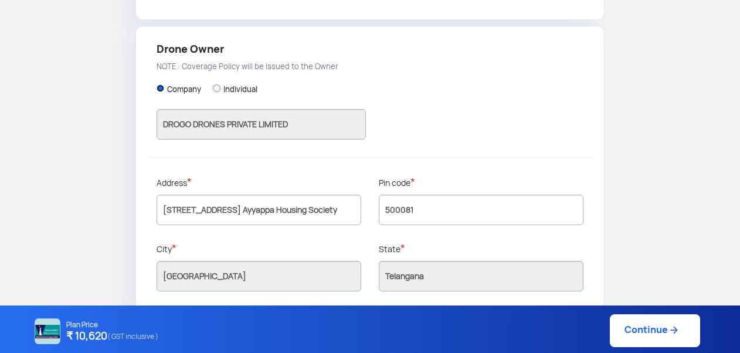
scroll to position [382, 0]
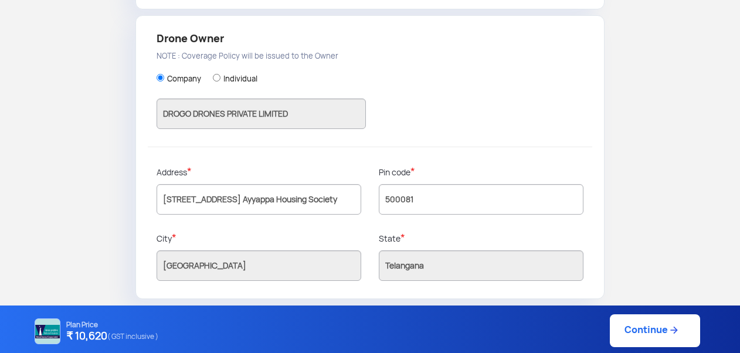
click at [649, 330] on link "Continue" at bounding box center [655, 330] width 90 height 33
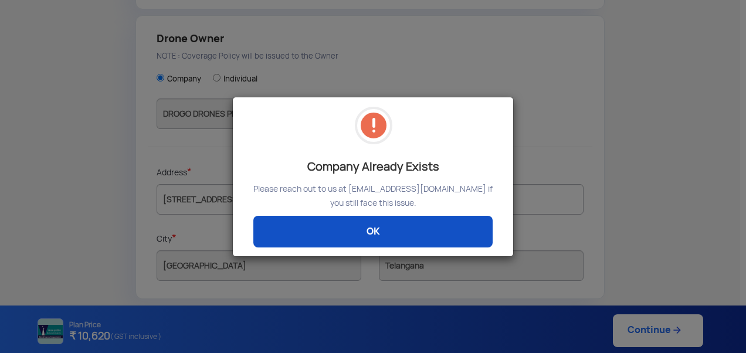
click at [429, 240] on link "OK" at bounding box center [372, 232] width 239 height 32
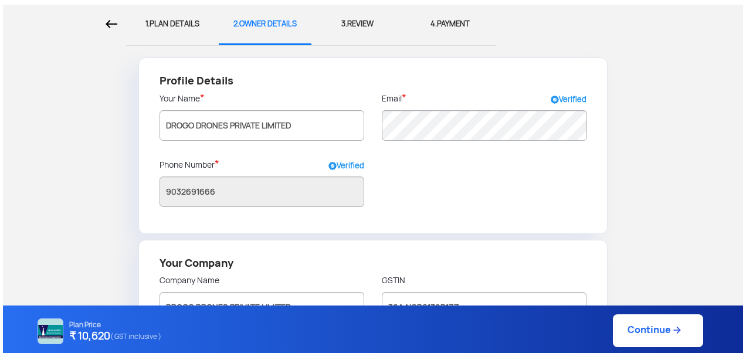
scroll to position [0, 0]
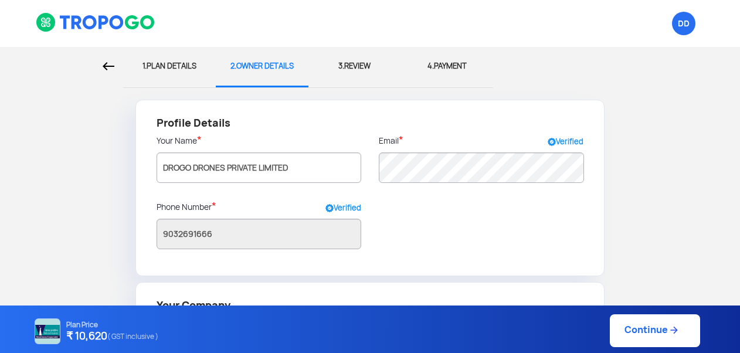
click at [106, 67] on img at bounding box center [109, 66] width 12 height 8
select select "1000000"
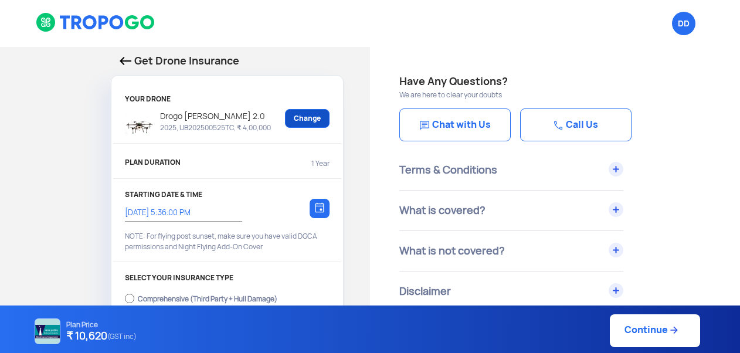
click at [306, 117] on link "Change" at bounding box center [307, 118] width 45 height 19
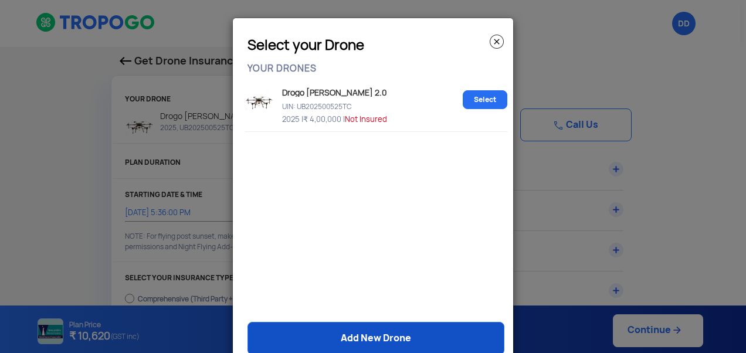
click at [365, 338] on link "Add New Drone" at bounding box center [375, 338] width 257 height 33
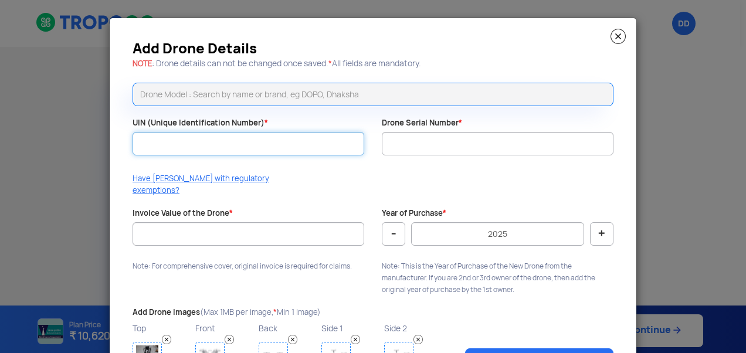
click at [202, 148] on input "UIN (Unique Identification Number) *" at bounding box center [249, 143] width 232 height 23
paste input "UB202500529TC"
type input "UB202500529TC"
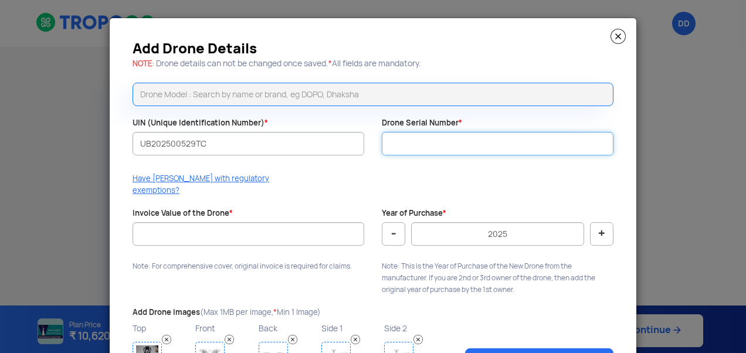
click at [415, 151] on input "Drone Serial Number *" at bounding box center [498, 143] width 232 height 23
paste input "DD25K2000233"
type input "DD25K2000233"
click at [240, 96] on input "text" at bounding box center [373, 94] width 481 height 23
paste input "Krishi 2.0"
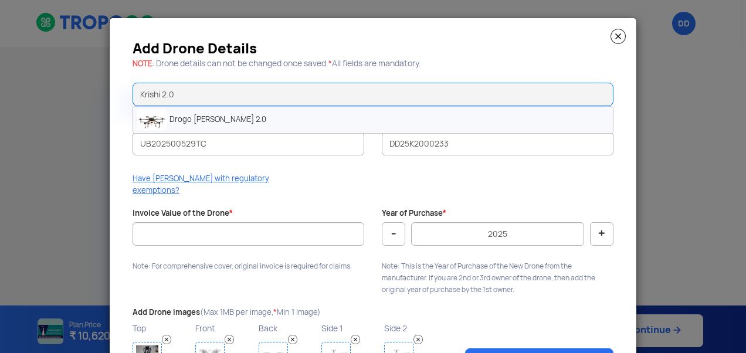
click at [225, 121] on li "Drogo [PERSON_NAME] 2.0" at bounding box center [373, 120] width 480 height 26
type input "Drogo [PERSON_NAME] 2.0"
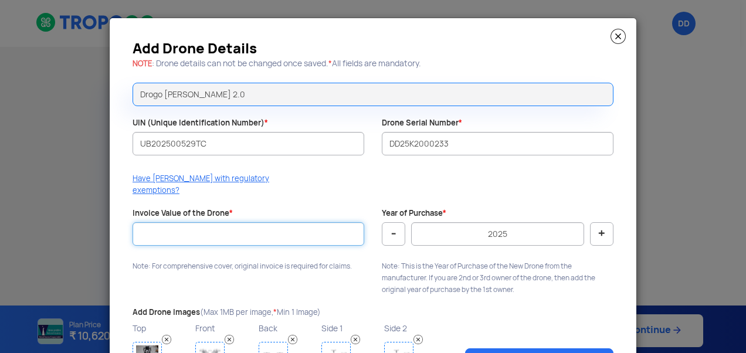
click at [257, 228] on input "Invoice Value of the Drone *" at bounding box center [249, 233] width 232 height 23
type input "400000"
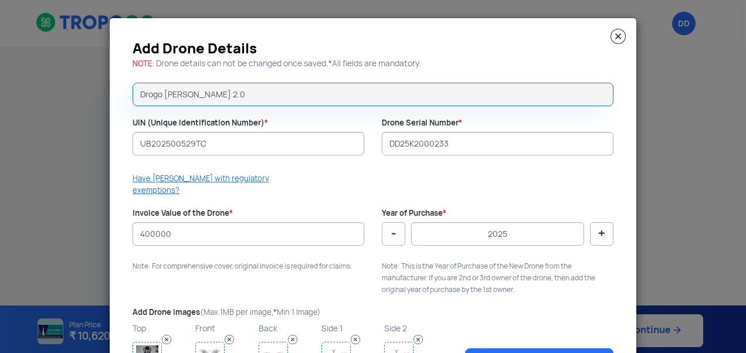
click at [503, 260] on p "Note: This is the Year of Purchase of the New Drone from the manufacturer. If y…" at bounding box center [498, 277] width 232 height 35
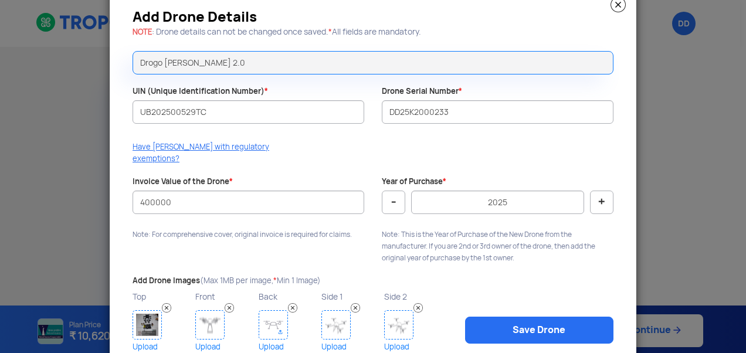
scroll to position [65, 0]
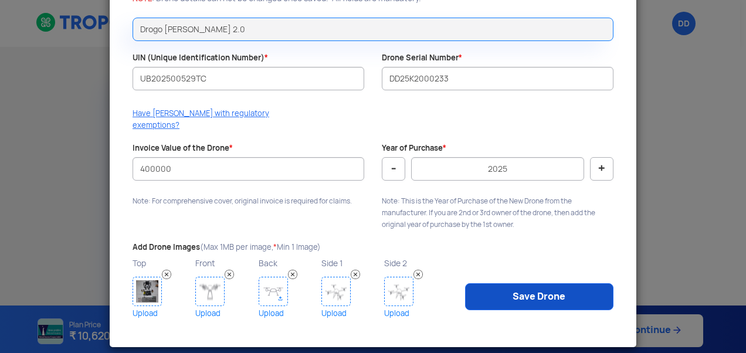
click at [532, 283] on link "Save Drone" at bounding box center [539, 296] width 148 height 27
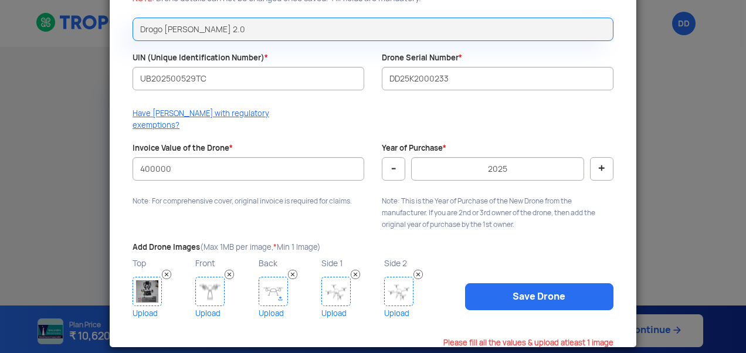
click at [150, 279] on img at bounding box center [147, 291] width 29 height 29
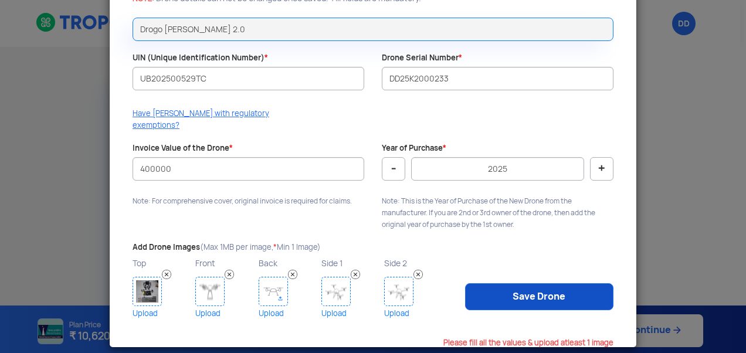
click at [533, 286] on link "Save Drone" at bounding box center [539, 296] width 148 height 27
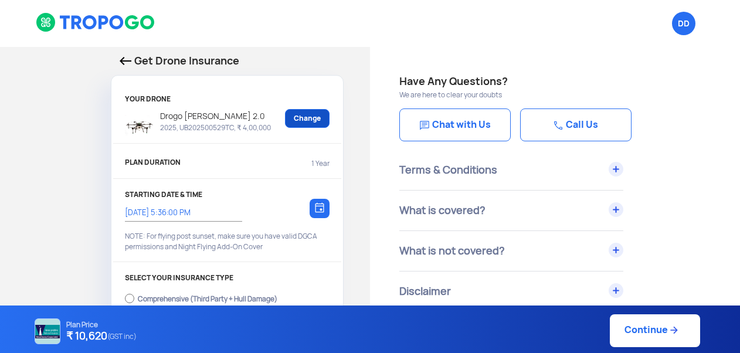
click at [313, 121] on link "Change" at bounding box center [307, 118] width 45 height 19
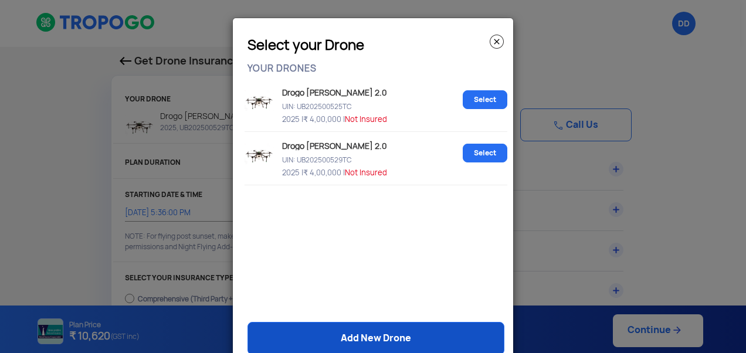
click at [366, 340] on link "Add New Drone" at bounding box center [375, 338] width 257 height 33
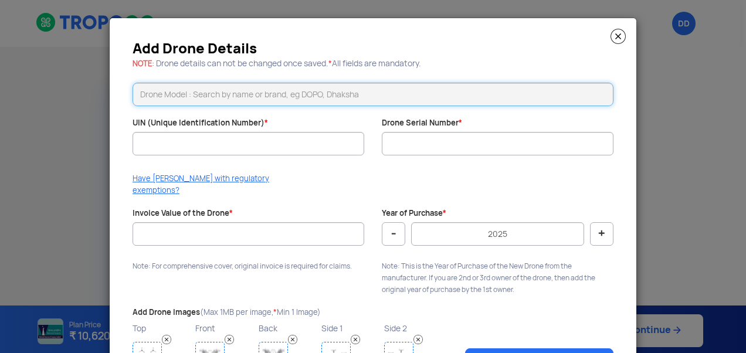
type input "K"
paste input "Krishi 2.0"
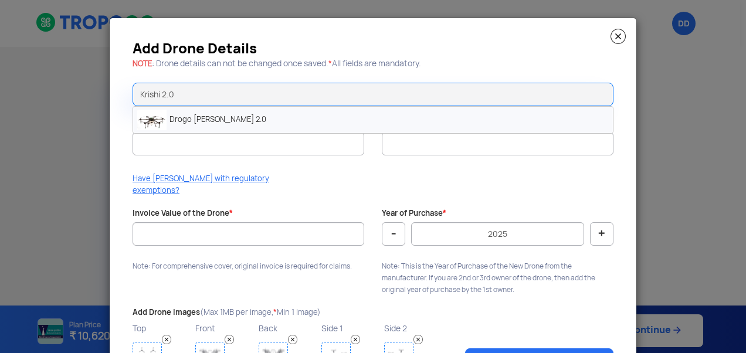
click at [208, 118] on li "Drogo [PERSON_NAME] 2.0" at bounding box center [373, 120] width 480 height 26
type input "Drogo [PERSON_NAME] 2.0"
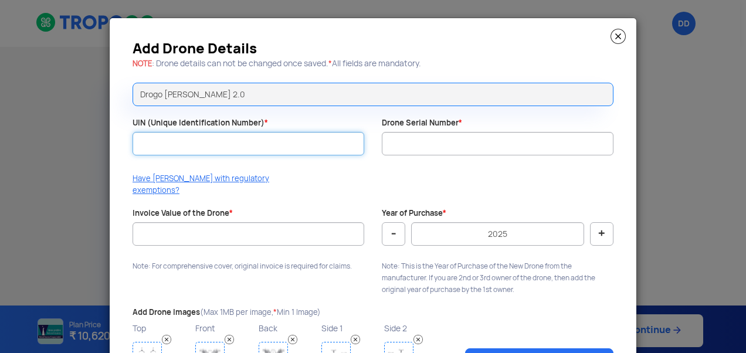
click at [202, 144] on input "UIN (Unique Identification Number) *" at bounding box center [249, 143] width 232 height 23
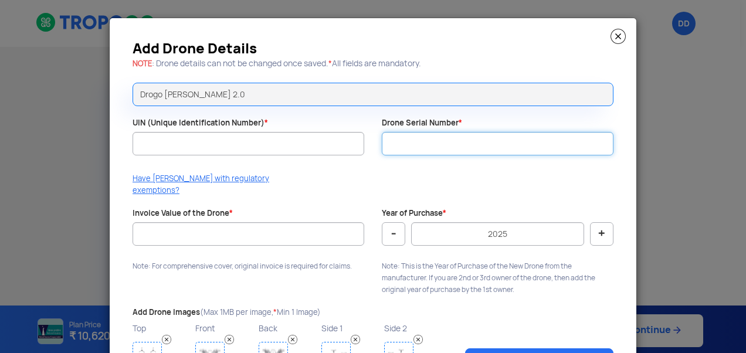
click at [409, 146] on input "Drone Serial Number *" at bounding box center [498, 143] width 232 height 23
paste input "DD25K2000232"
type input "DD25K2000232"
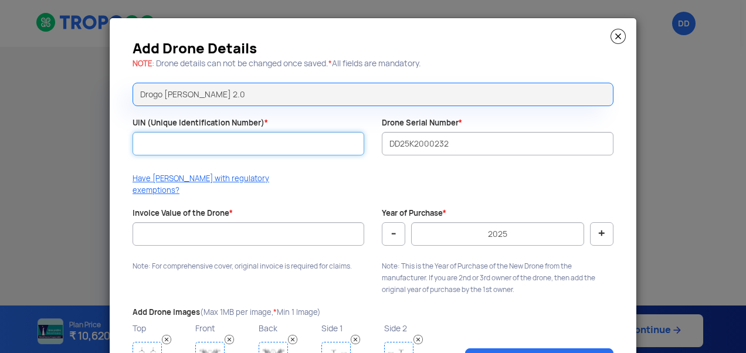
click at [193, 150] on input "UIN (Unique Identification Number) *" at bounding box center [249, 143] width 232 height 23
paste input "UB202500531TC"
type input "UB202500531TC"
click at [309, 168] on div "Add Drone Details NOTE : Drone details can not be changed once saved. * All fie…" at bounding box center [373, 215] width 527 height 394
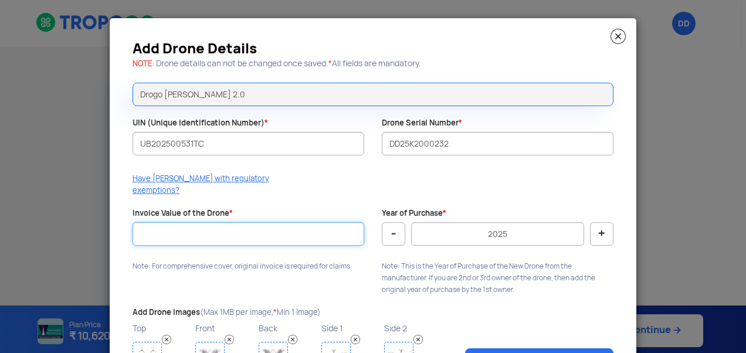
click at [241, 222] on input "Invoice Value of the Drone *" at bounding box center [249, 233] width 232 height 23
type input "400000"
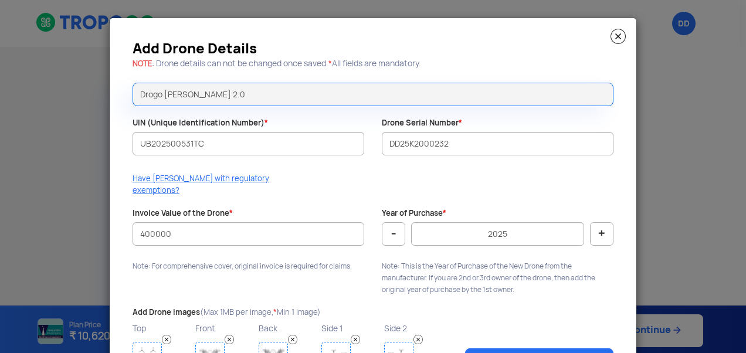
click at [359, 246] on div at bounding box center [249, 252] width 232 height 12
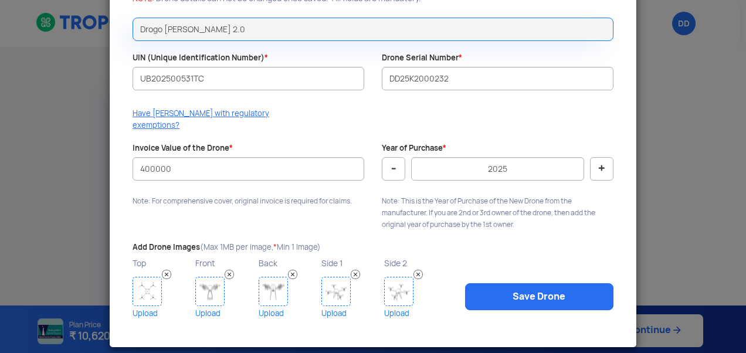
click at [147, 279] on img at bounding box center [147, 291] width 29 height 29
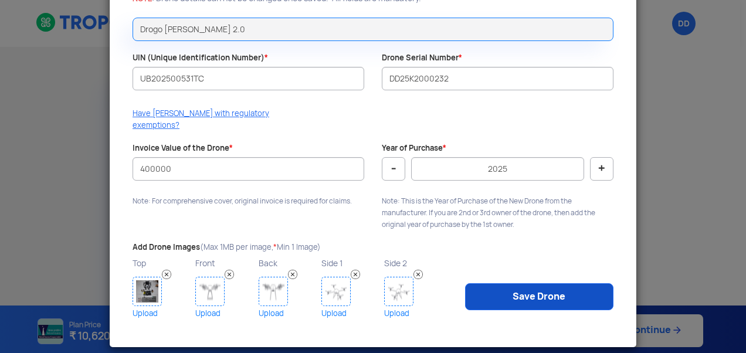
click at [523, 283] on link "Save Drone" at bounding box center [539, 296] width 148 height 27
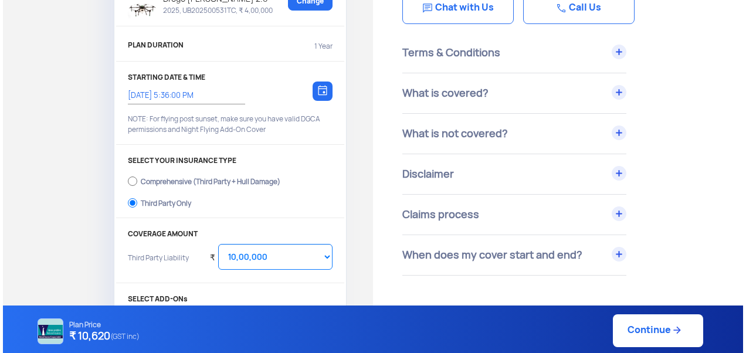
scroll to position [59, 0]
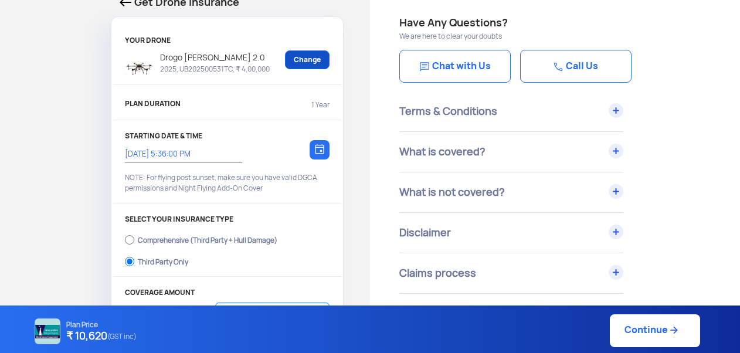
click at [307, 63] on link "Change" at bounding box center [307, 59] width 45 height 19
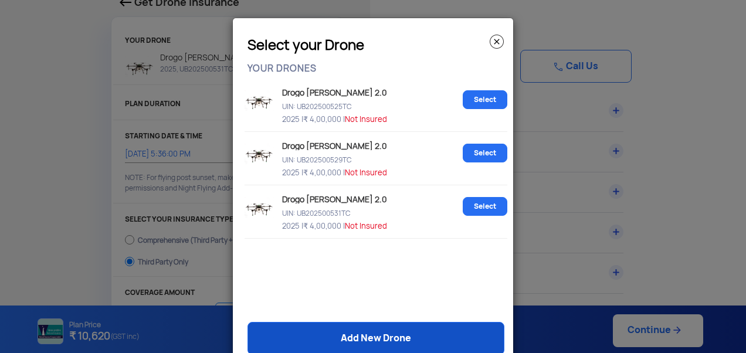
click at [347, 339] on link "Add New Drone" at bounding box center [375, 338] width 257 height 33
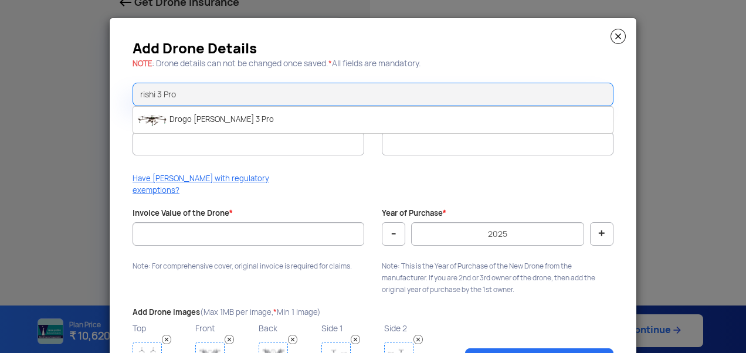
click at [136, 94] on input "rishi 3 Pro" at bounding box center [373, 94] width 481 height 23
click at [197, 116] on li "Drogo [PERSON_NAME] 3 Pro" at bounding box center [373, 120] width 480 height 26
type input "Drogo [PERSON_NAME] 3 Pro"
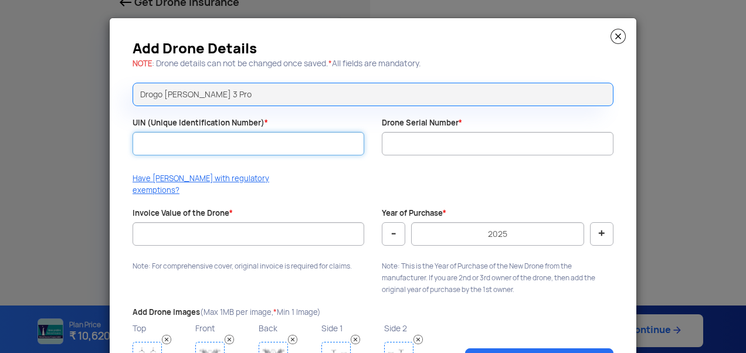
click at [179, 145] on input "UIN (Unique Identification Number) *" at bounding box center [249, 143] width 232 height 23
paste input "UB202500530TC"
type input "UB202500530TC"
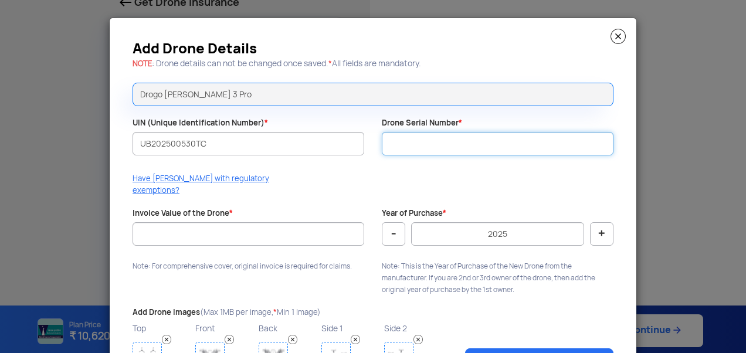
click at [420, 148] on input "Drone Serial Number *" at bounding box center [498, 143] width 232 height 23
paste input "DD25K3P000903"
type input "DD25K3P000903"
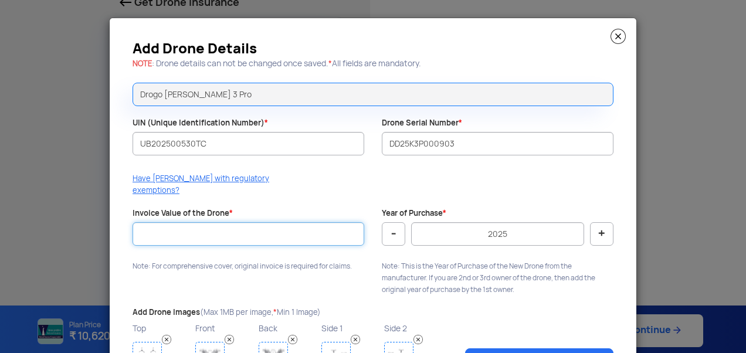
click at [240, 223] on input "Invoice Value of the Drone *" at bounding box center [249, 233] width 232 height 23
type input "600000"
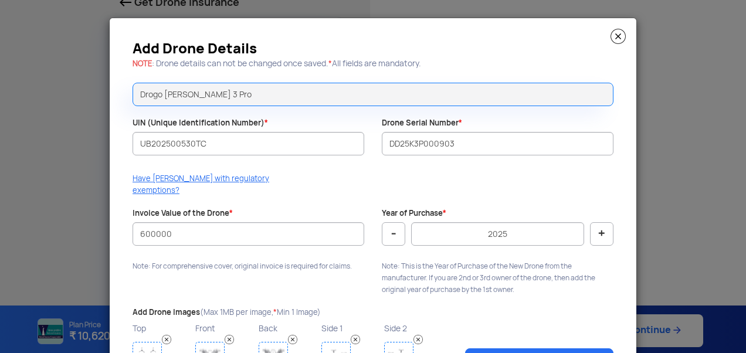
click at [223, 269] on div "Add Drone Details NOTE : Drone details can not be changed once saved. * All fie…" at bounding box center [373, 215] width 527 height 394
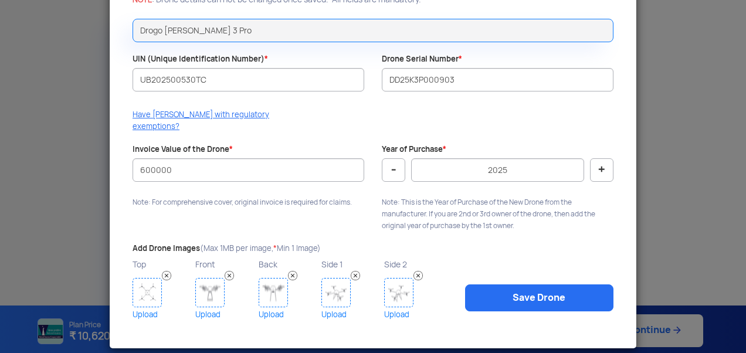
scroll to position [65, 0]
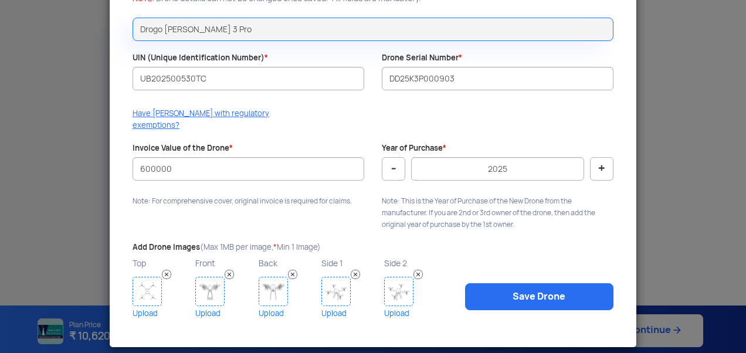
click at [149, 280] on img at bounding box center [147, 291] width 29 height 29
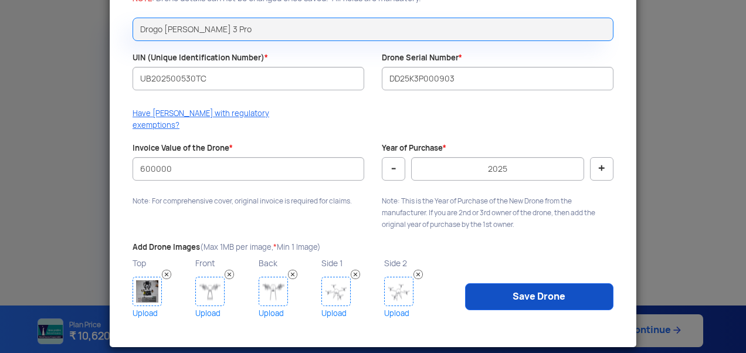
click at [518, 283] on link "Save Drone" at bounding box center [539, 296] width 148 height 27
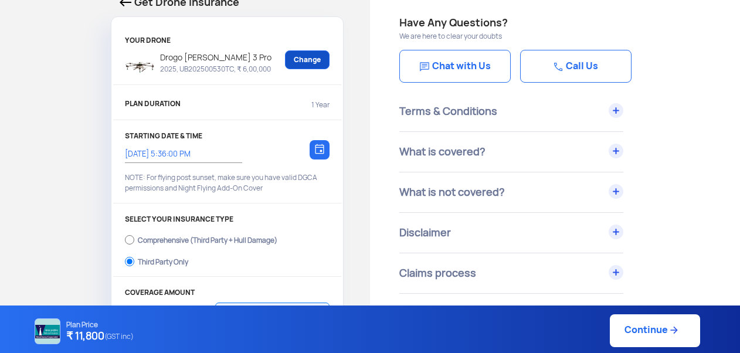
click at [312, 62] on link "Change" at bounding box center [307, 59] width 45 height 19
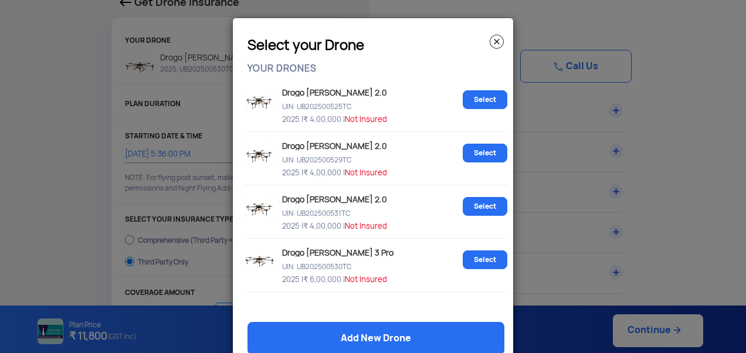
scroll to position [28, 0]
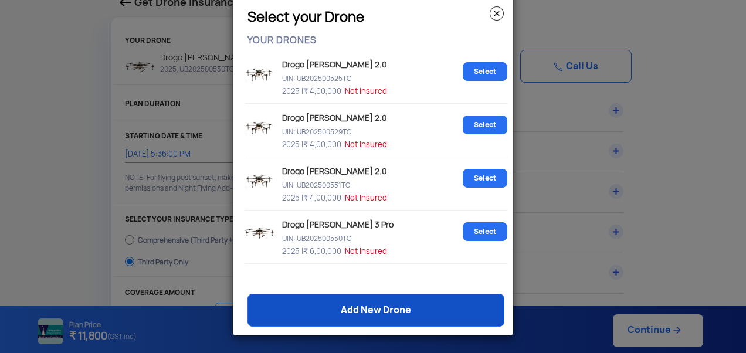
click at [361, 310] on link "Add New Drone" at bounding box center [375, 310] width 257 height 33
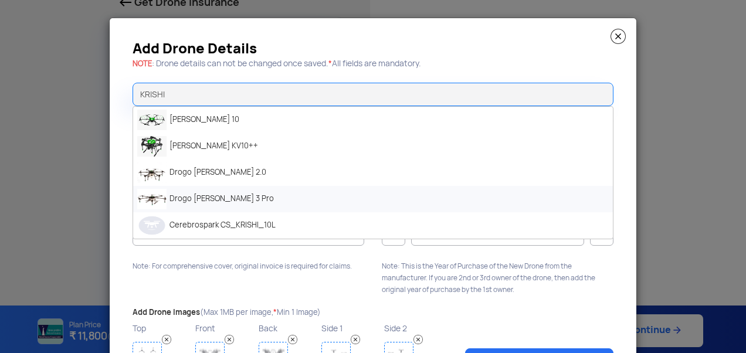
click at [214, 201] on li "Drogo [PERSON_NAME] 3 Pro" at bounding box center [373, 199] width 480 height 26
type input "Drogo [PERSON_NAME] 3 Pro"
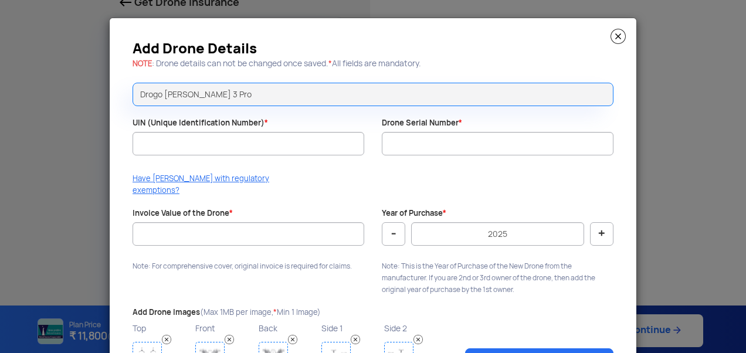
click at [273, 172] on div "Add Drone Details NOTE : Drone details can not be changed once saved. * All fie…" at bounding box center [373, 215] width 527 height 394
click at [411, 148] on input "Drone Serial Number *" at bounding box center [498, 143] width 232 height 23
paste input "UB202500522TC"
type input "UB202500522TC"
click at [201, 150] on input "UIN (Unique Identification Number) *" at bounding box center [249, 143] width 232 height 23
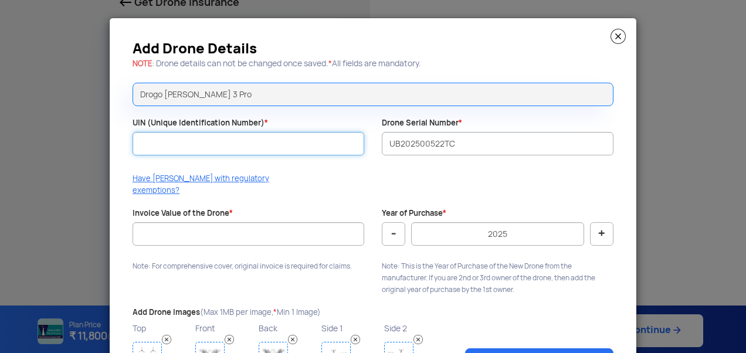
paste input "UB202500522TC"
type input "UB202500522TC"
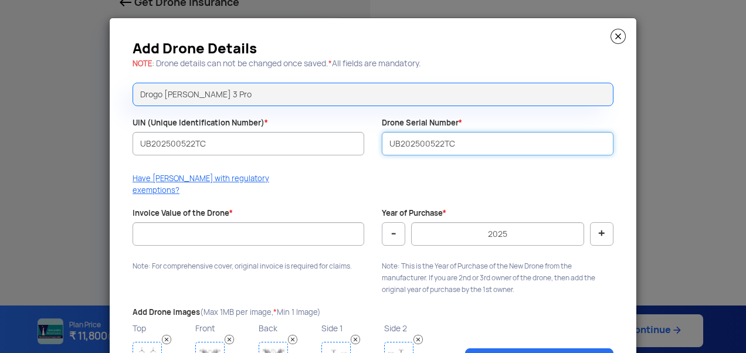
drag, startPoint x: 453, startPoint y: 143, endPoint x: 352, endPoint y: 144, distance: 100.9
click at [354, 145] on div "Add Drone Details NOTE : Drone details can not be changed once saved. * All fie…" at bounding box center [373, 215] width 527 height 394
paste input "DD25K3P000901"
type input "DD25K3P000901"
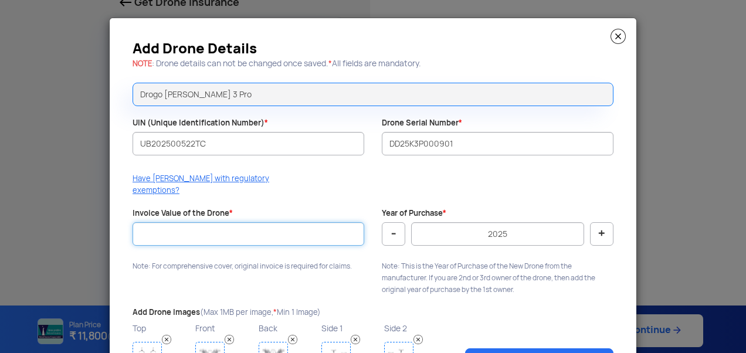
click at [244, 227] on input "Invoice Value of the Drone *" at bounding box center [249, 233] width 232 height 23
type input "600000"
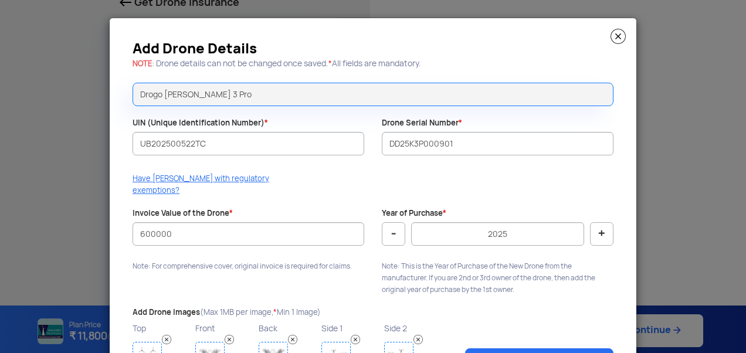
click at [249, 260] on p "Note: For comprehensive cover, original invoice is required for claims." at bounding box center [249, 266] width 232 height 12
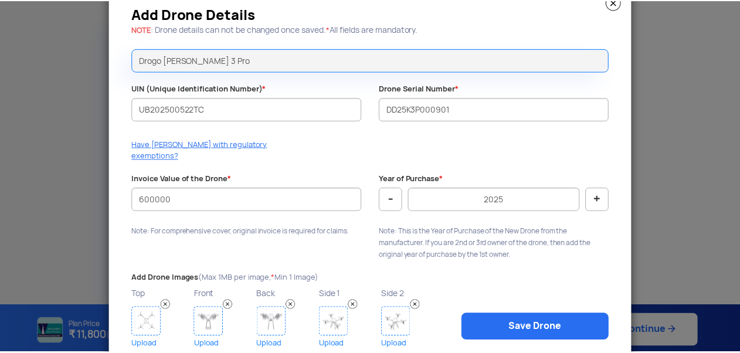
scroll to position [59, 0]
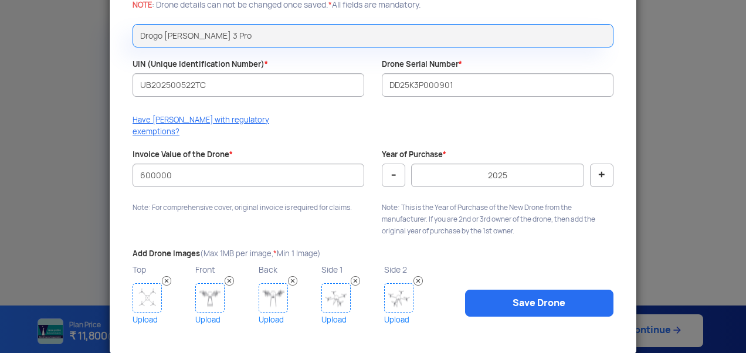
click at [137, 284] on img at bounding box center [147, 297] width 29 height 29
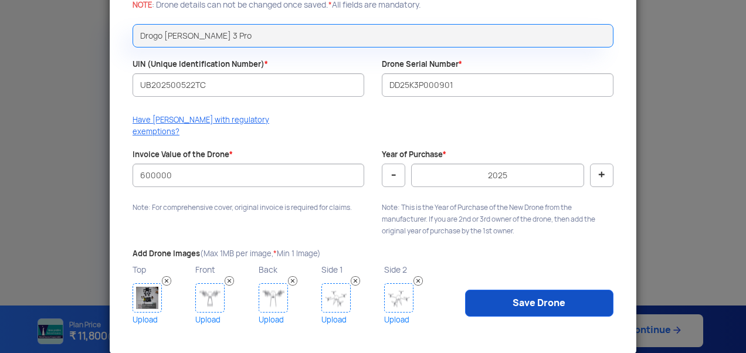
click at [522, 290] on link "Save Drone" at bounding box center [539, 303] width 148 height 27
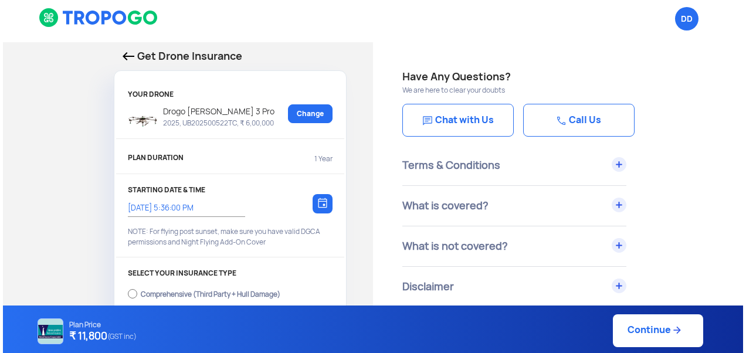
scroll to position [0, 0]
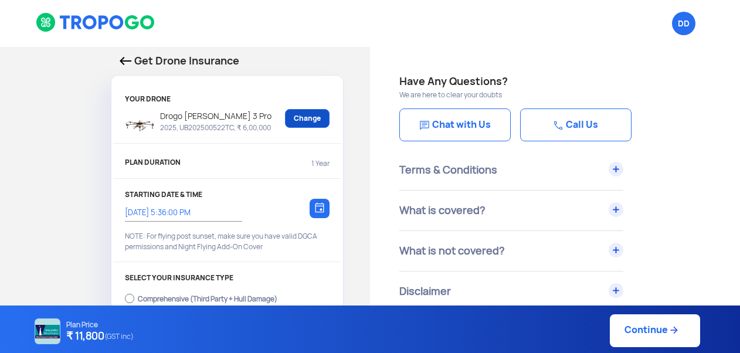
click at [310, 124] on link "Change" at bounding box center [307, 118] width 45 height 19
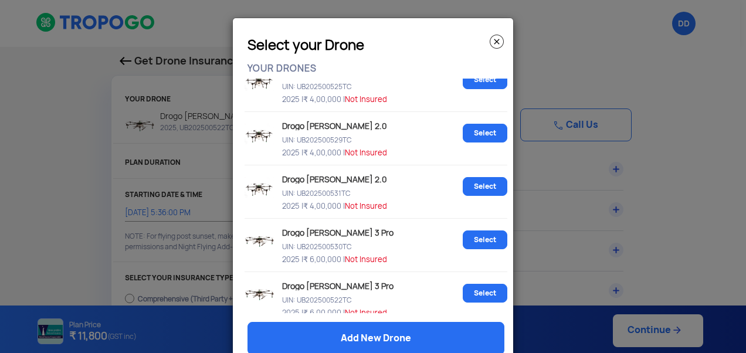
scroll to position [31, 0]
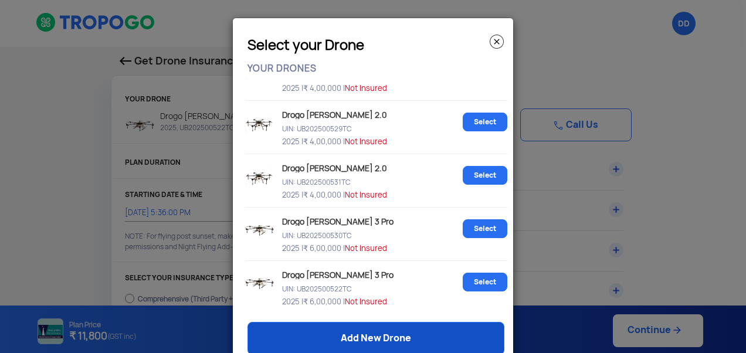
click at [359, 337] on link "Add New Drone" at bounding box center [375, 338] width 257 height 33
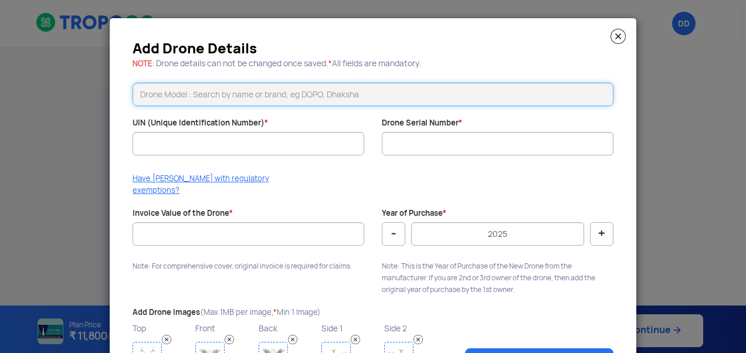
click at [237, 102] on input "text" at bounding box center [373, 94] width 481 height 23
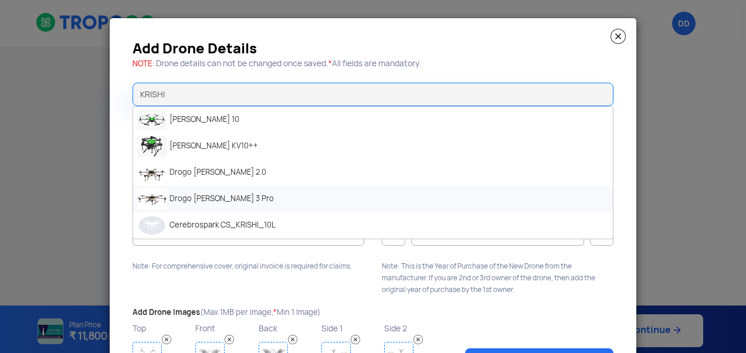
click at [220, 201] on li "Drogo [PERSON_NAME] 3 Pro" at bounding box center [373, 199] width 480 height 26
type input "Drogo [PERSON_NAME] 3 Pro"
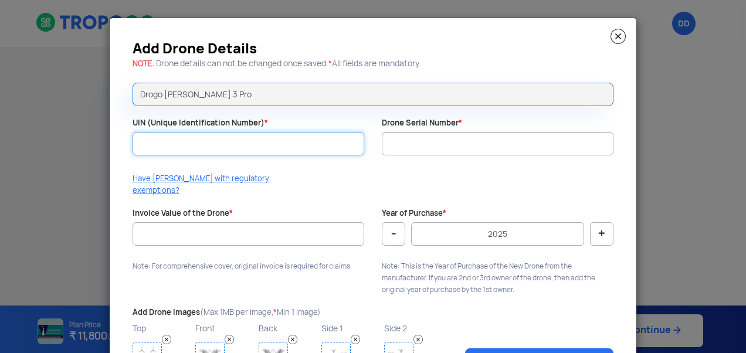
click at [168, 149] on input "UIN (Unique Identification Number) *" at bounding box center [249, 143] width 232 height 23
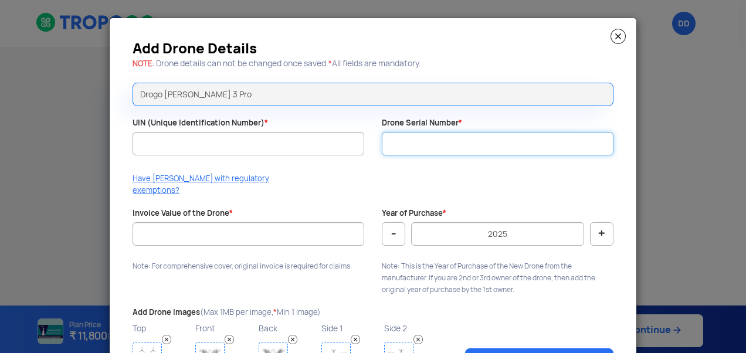
click at [425, 147] on input "Drone Serial Number *" at bounding box center [498, 143] width 232 height 23
paste input "UB202500524TC"
drag, startPoint x: 463, startPoint y: 140, endPoint x: 363, endPoint y: 141, distance: 99.7
click at [363, 141] on div "Add Drone Details NOTE : Drone details can not be changed once saved. * All fie…" at bounding box center [373, 215] width 527 height 394
paste input "DD25K3P000902"
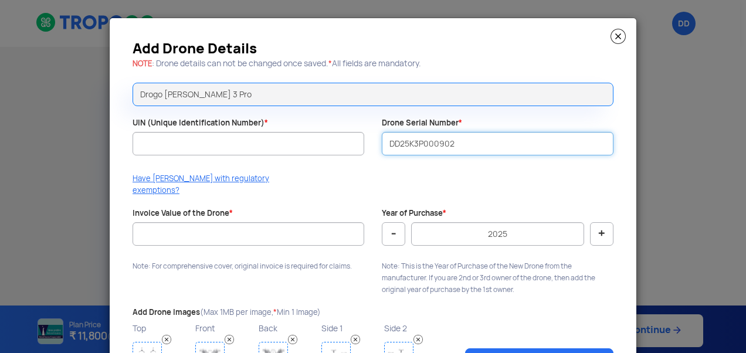
type input "DD25K3P000902"
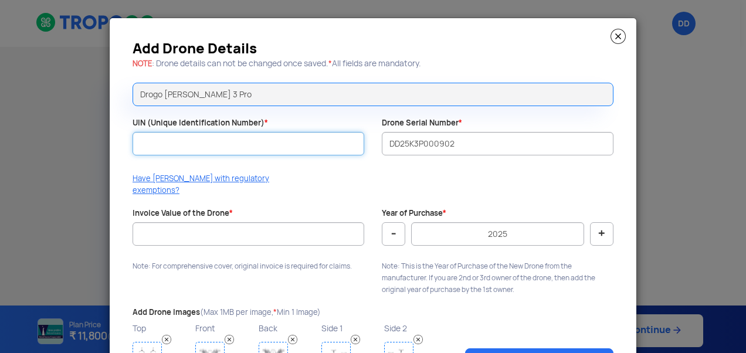
click at [216, 148] on input "UIN (Unique Identification Number) *" at bounding box center [249, 143] width 232 height 23
paste input "UB202500524TC"
type input "UB202500524TC"
click at [320, 178] on div "Have DAN with regulatory exemptions?" at bounding box center [373, 187] width 498 height 29
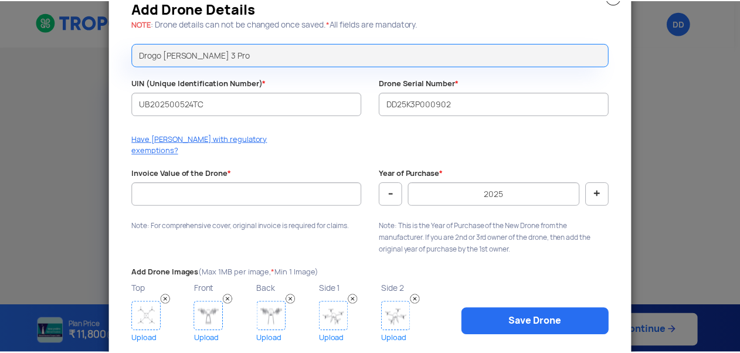
scroll to position [59, 0]
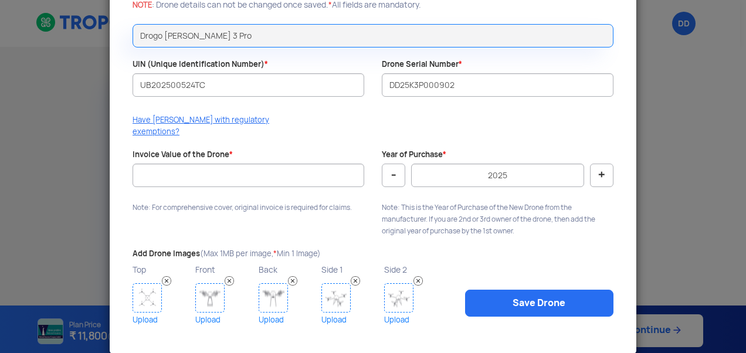
click at [141, 283] on img at bounding box center [147, 297] width 29 height 29
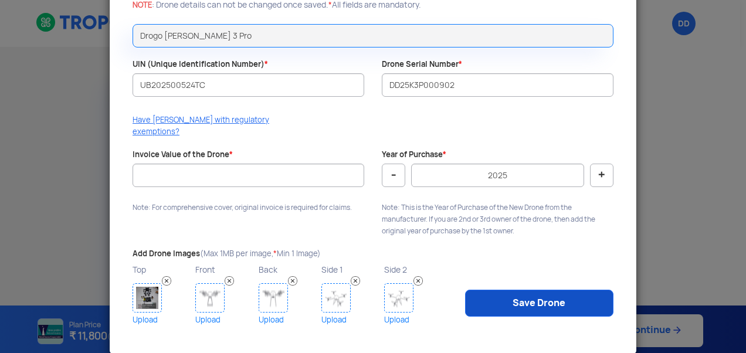
click at [543, 290] on link "Save Drone" at bounding box center [539, 303] width 148 height 27
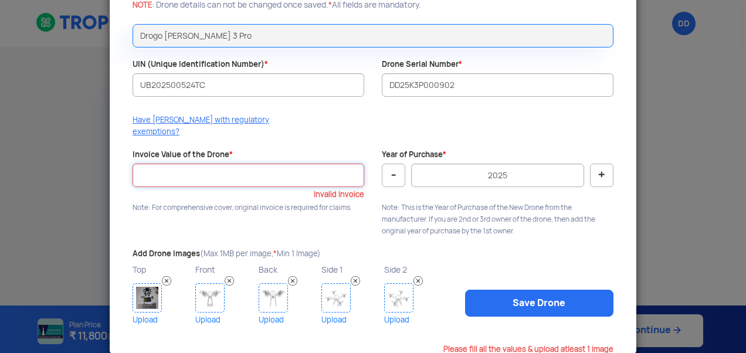
click at [213, 164] on input "Invoice Value of the Drone *" at bounding box center [249, 175] width 232 height 23
type input "600000"
click at [240, 211] on div "Add Drone Details NOTE : Drone details can not be changed once saved. * All fie…" at bounding box center [373, 157] width 527 height 394
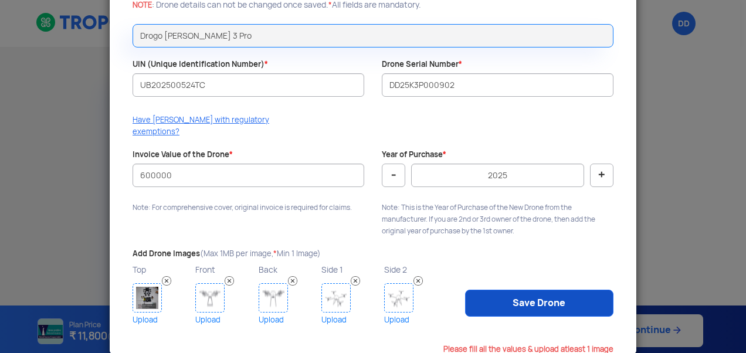
click at [535, 290] on link "Save Drone" at bounding box center [539, 303] width 148 height 27
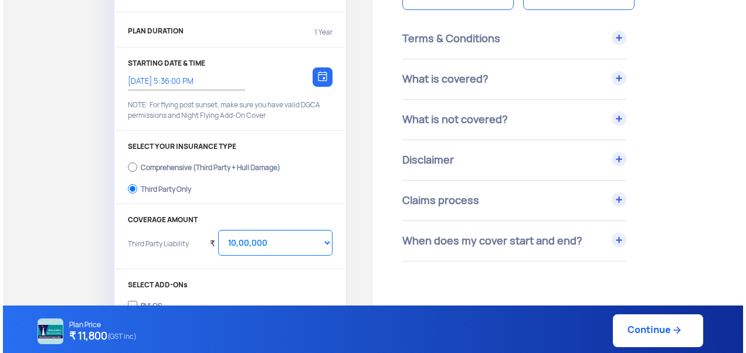
scroll to position [0, 0]
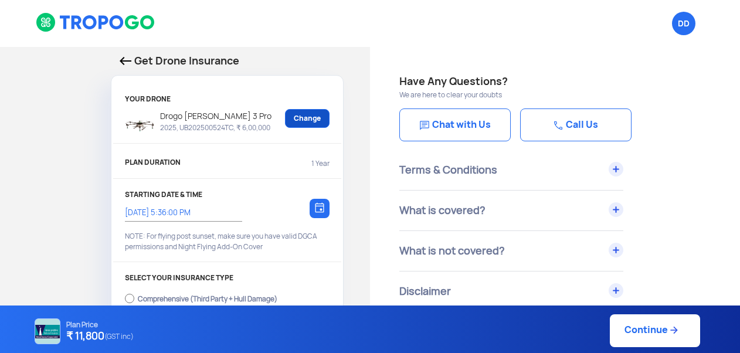
click at [317, 120] on link "Change" at bounding box center [307, 118] width 45 height 19
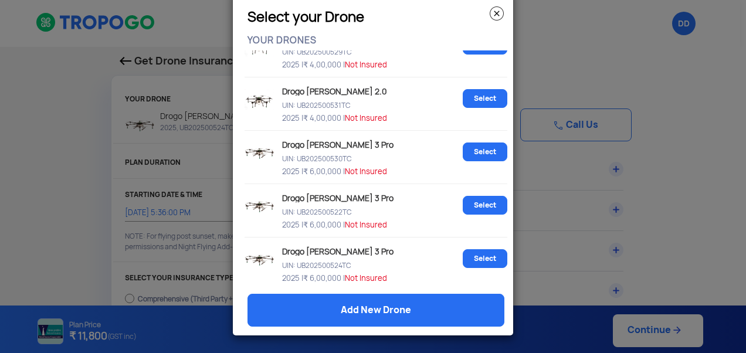
scroll to position [84, 0]
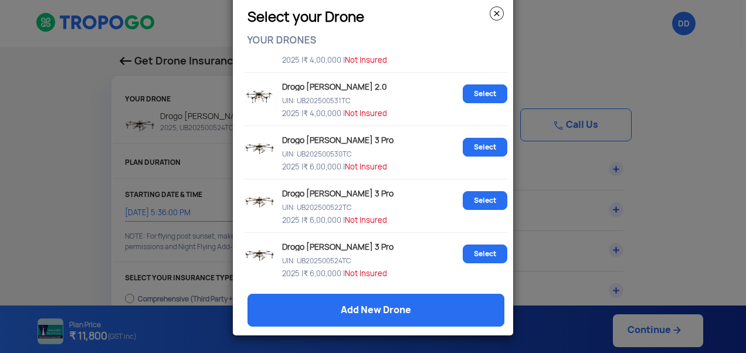
click at [166, 139] on modal-container "Select your Drone YOUR DRONES Drogo Krishi 2.0 UIN: UB202500525TC 2025 | ₹ 4,00…" at bounding box center [373, 176] width 746 height 353
click at [680, 191] on modal-container "Select your Drone YOUR DRONES Drogo Krishi 2.0 UIN: UB202500525TC 2025 | ₹ 4,00…" at bounding box center [373, 176] width 746 height 353
click at [493, 14] on img at bounding box center [497, 13] width 14 height 14
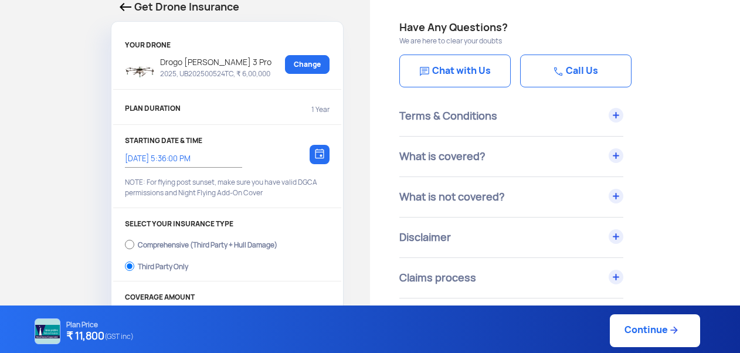
scroll to position [0, 0]
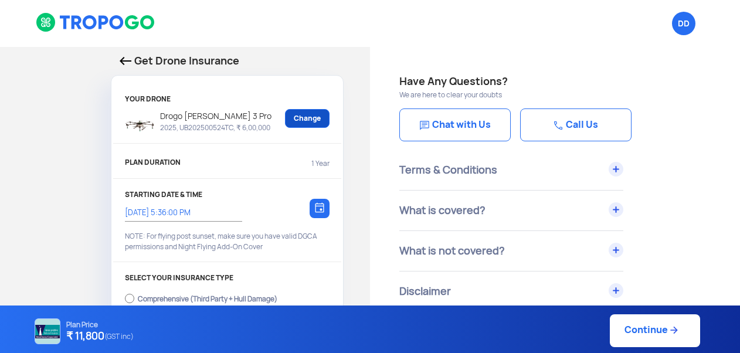
click at [307, 118] on link "Change" at bounding box center [307, 118] width 45 height 19
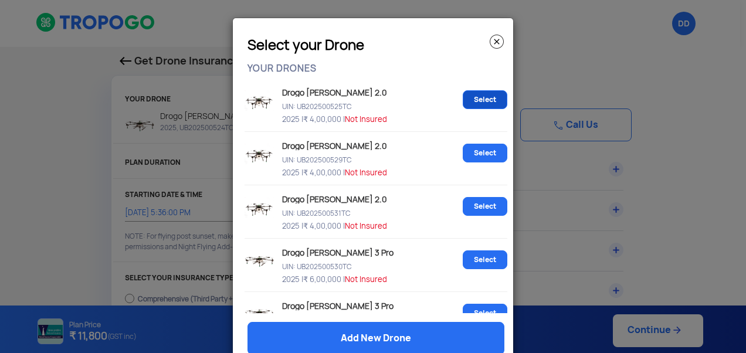
click at [473, 97] on link "Select" at bounding box center [485, 99] width 45 height 19
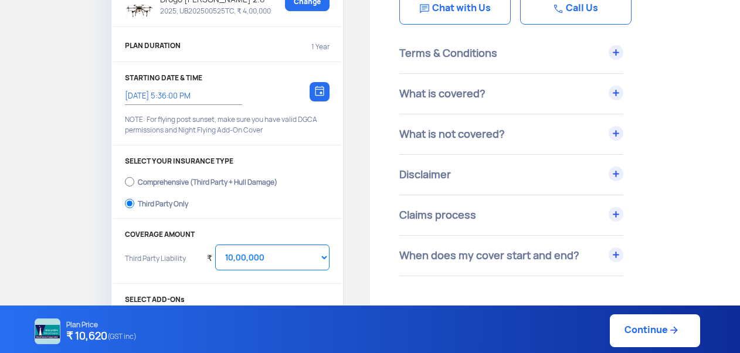
scroll to position [117, 0]
click at [648, 330] on link "Continue" at bounding box center [655, 330] width 90 height 33
type input "29/8/2025, 6:40:00 PM"
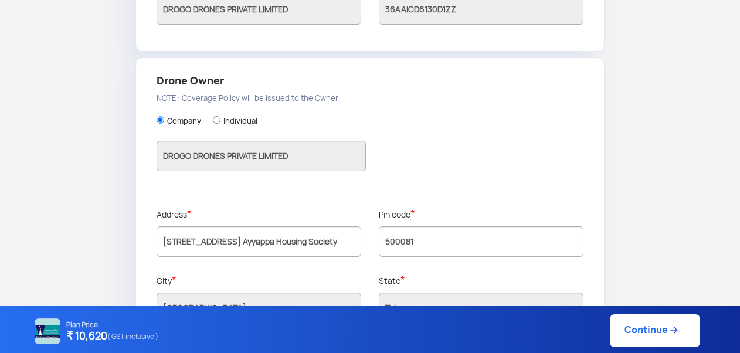
scroll to position [265, 0]
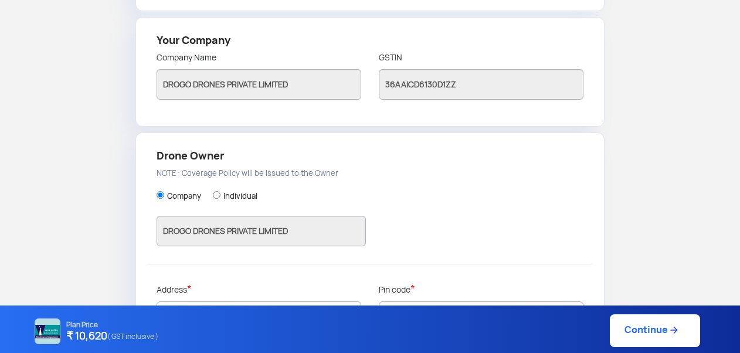
click at [633, 332] on link "Continue" at bounding box center [655, 330] width 90 height 33
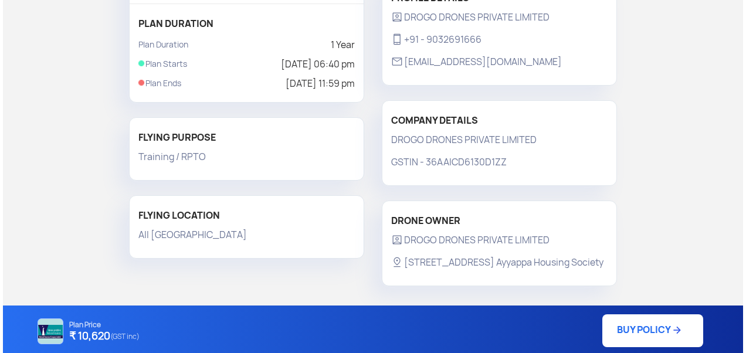
scroll to position [289, 0]
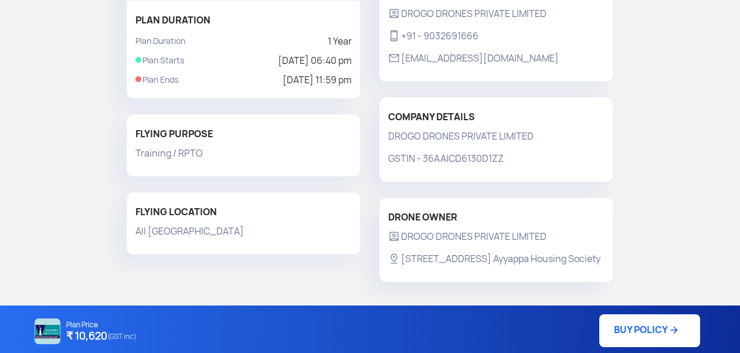
click at [622, 329] on link "BUY POLICY" at bounding box center [649, 330] width 101 height 33
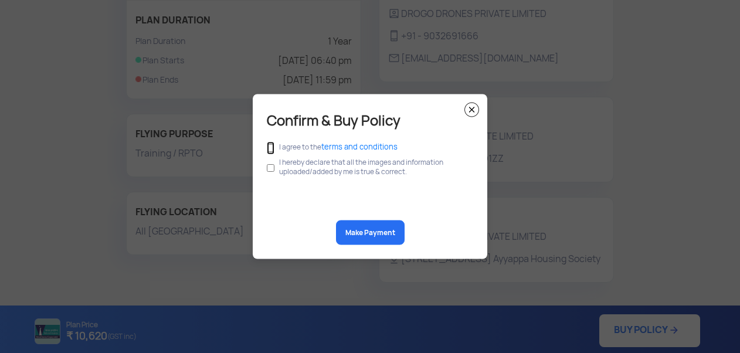
click at [269, 148] on input "checkbox" at bounding box center [271, 148] width 8 height 13
checkbox input "true"
click at [269, 167] on input "checkbox" at bounding box center [271, 168] width 8 height 22
checkbox input "true"
click at [362, 232] on button "Make Payment" at bounding box center [370, 232] width 69 height 25
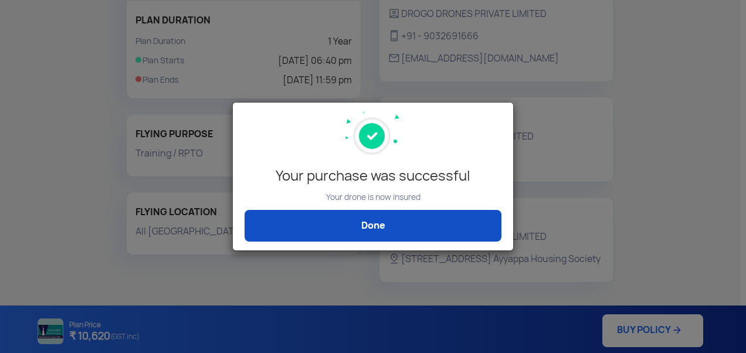
click at [386, 223] on link "Done" at bounding box center [373, 226] width 257 height 32
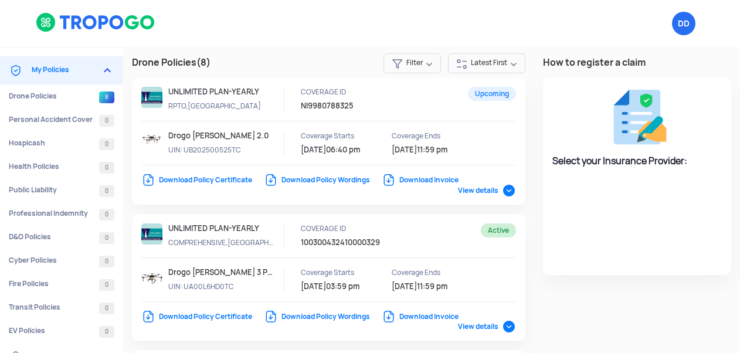
select select "National Insurance"
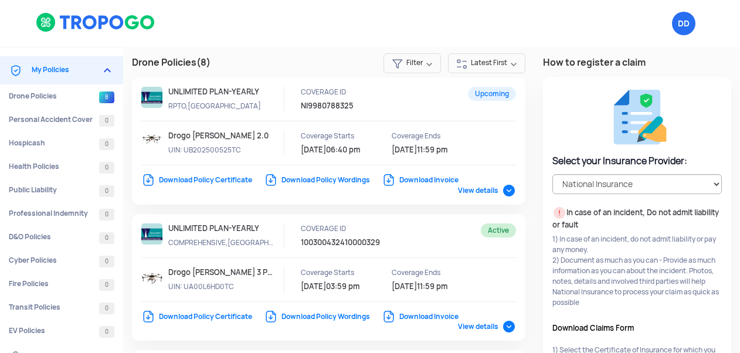
click at [232, 179] on link "Download Policy Certificate" at bounding box center [196, 179] width 111 height 9
click at [211, 178] on link "Download Policy Certificate" at bounding box center [196, 179] width 111 height 9
click at [344, 180] on link "Download Policy Wordings" at bounding box center [317, 179] width 106 height 9
click at [39, 95] on link "Drone Policies 8" at bounding box center [61, 95] width 123 height 23
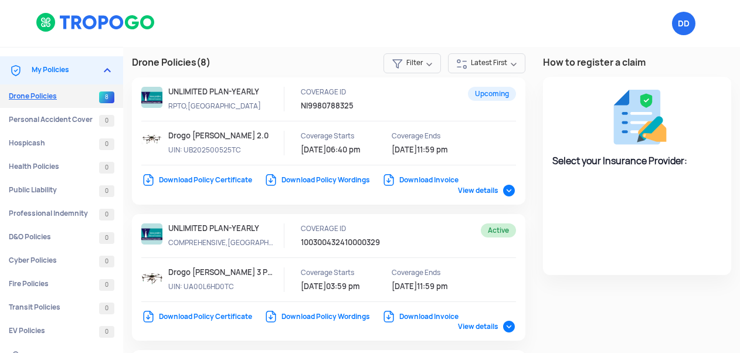
select select "National Insurance"
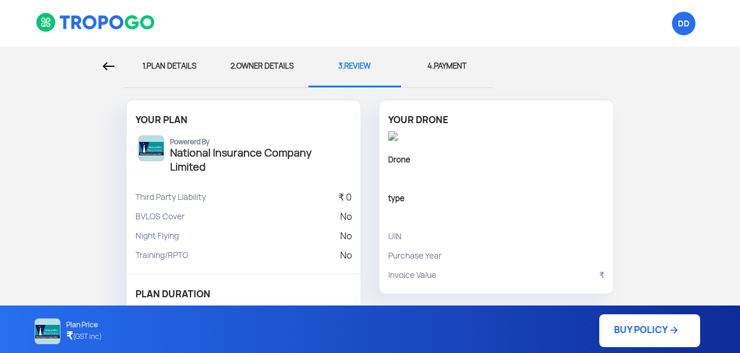
click at [176, 67] on div "1. PLAN DETAILS" at bounding box center [169, 66] width 75 height 39
select select "1000000"
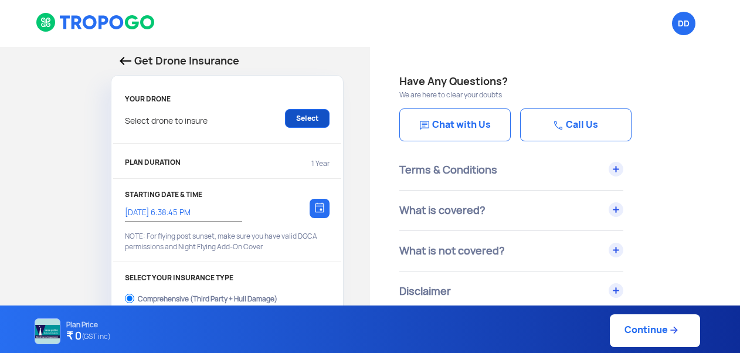
click at [304, 119] on link "Select" at bounding box center [307, 118] width 45 height 19
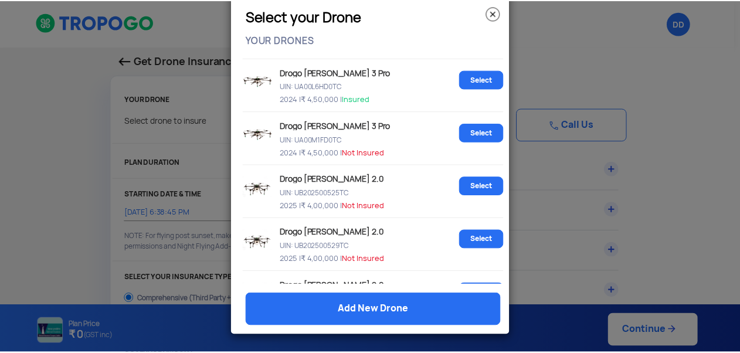
scroll to position [469, 0]
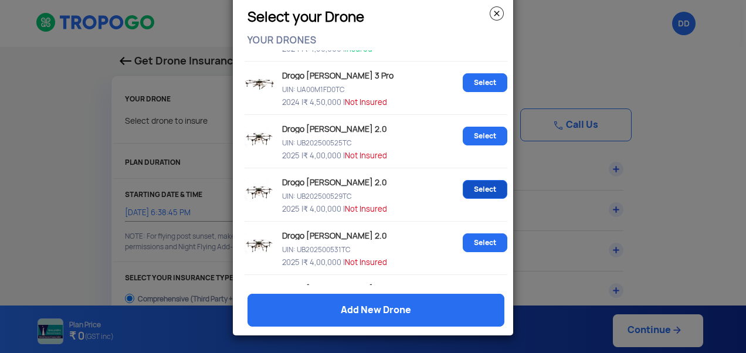
click at [468, 186] on link "Select" at bounding box center [485, 189] width 45 height 19
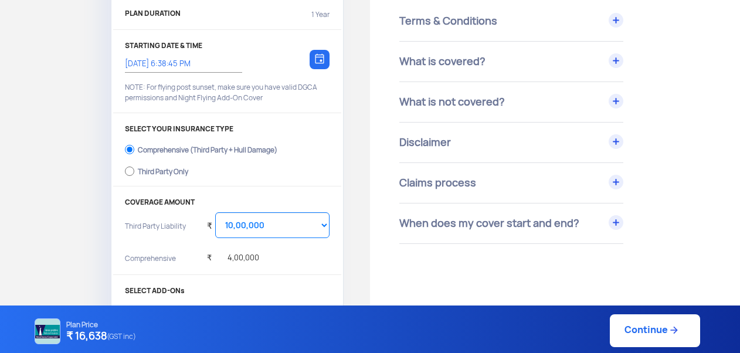
scroll to position [176, 0]
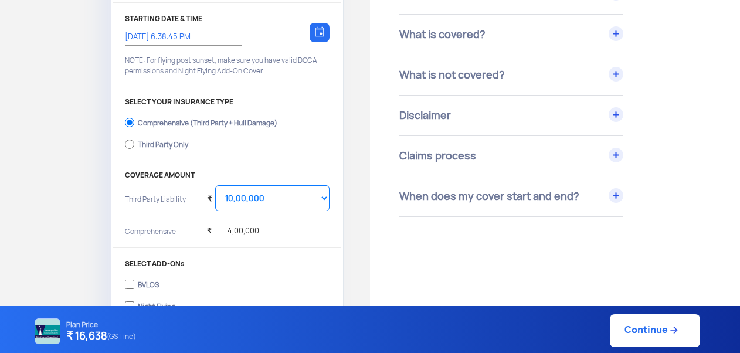
click at [634, 334] on link "Continue" at bounding box center [655, 330] width 90 height 33
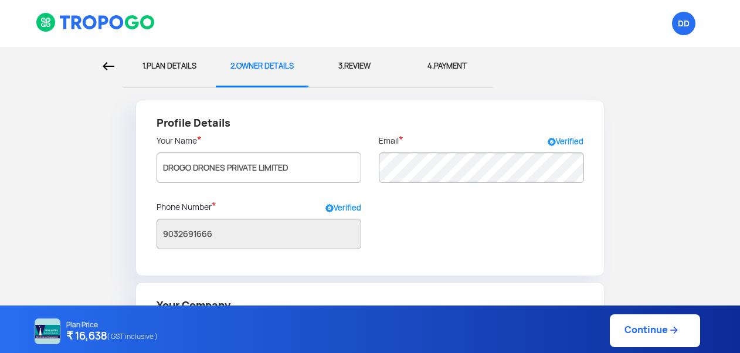
click at [107, 64] on img at bounding box center [109, 66] width 12 height 8
select select "1000000"
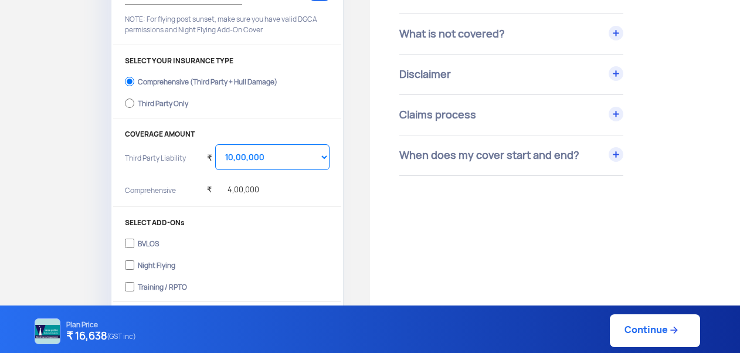
scroll to position [235, 0]
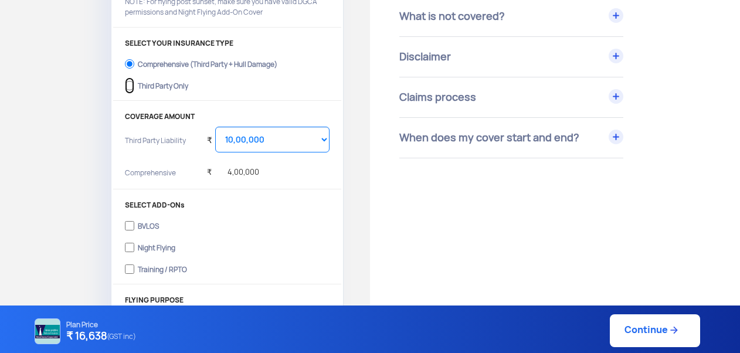
click at [130, 84] on input "Third Party Only" at bounding box center [129, 85] width 9 height 16
radio input "true"
select select "2000000"
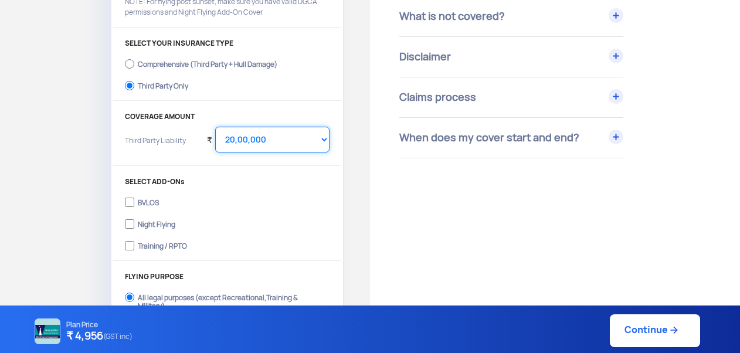
click at [286, 147] on select "Select Amount 20,00,000 25,00,000 30,00,000" at bounding box center [272, 140] width 114 height 26
click at [131, 246] on input "Training / RPTO" at bounding box center [129, 246] width 9 height 16
checkbox input "true"
click at [296, 143] on select "Select Amount 10,00,000 15,00,000 20,00,000 25,00,000 30,00,000" at bounding box center [272, 140] width 114 height 26
select select "1000000"
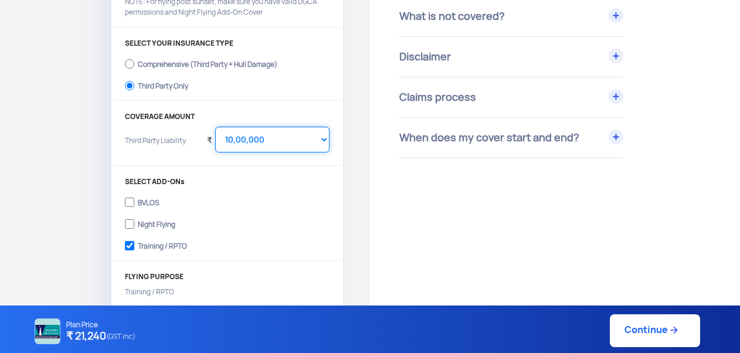
click at [215, 127] on select "Select Amount 10,00,000 15,00,000 20,00,000 25,00,000 30,00,000" at bounding box center [272, 140] width 114 height 26
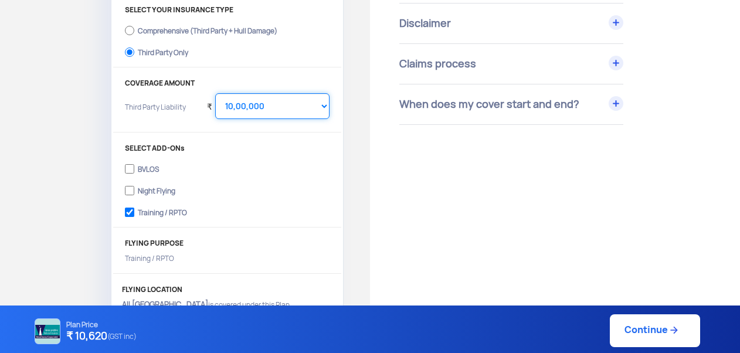
scroll to position [293, 0]
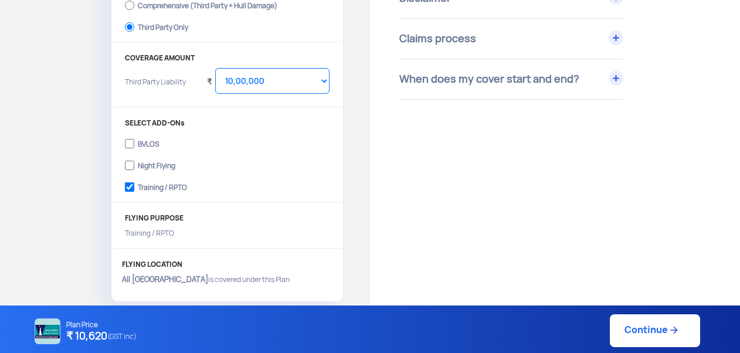
click at [652, 335] on link "Continue" at bounding box center [655, 330] width 90 height 33
type input "29/8/2025, 6:51:00 PM"
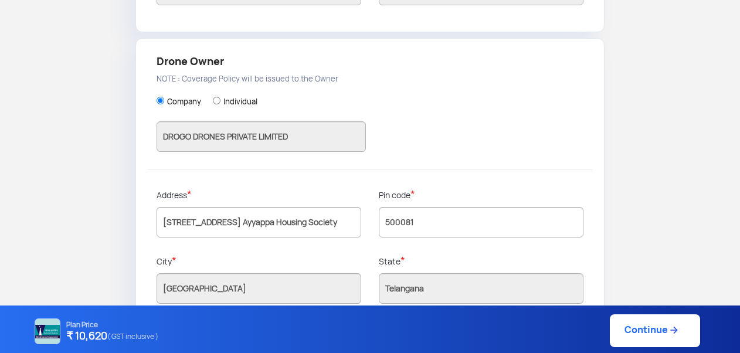
scroll to position [382, 0]
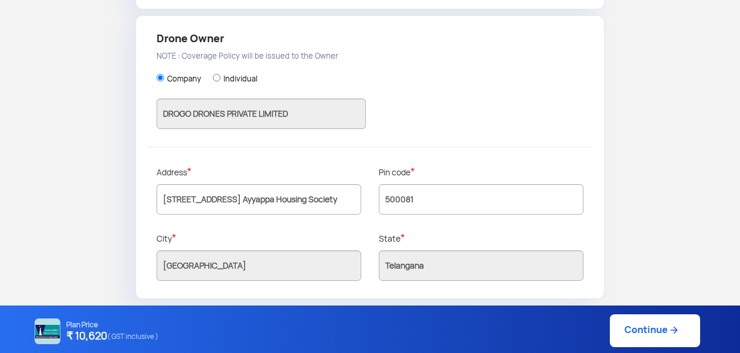
click at [627, 334] on link "Continue" at bounding box center [655, 330] width 90 height 33
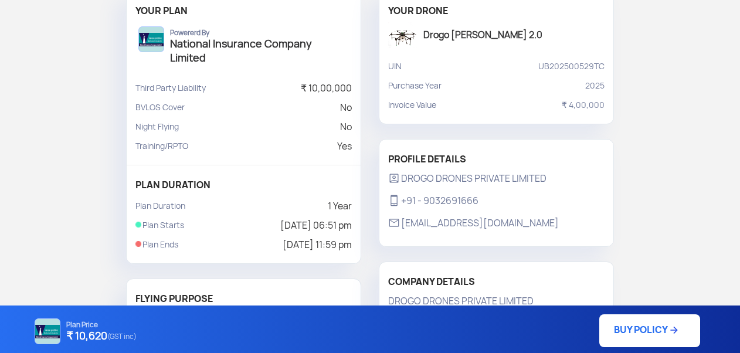
scroll to position [117, 0]
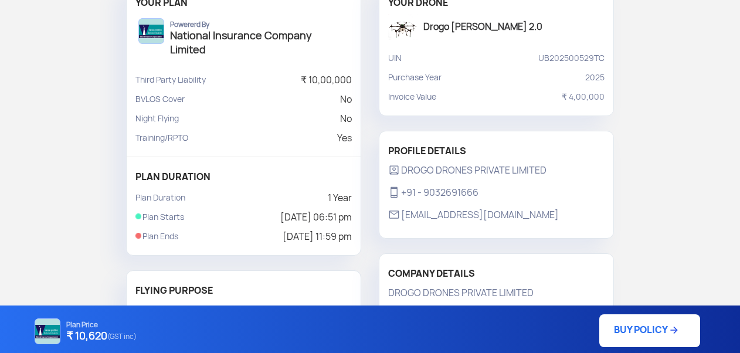
click at [626, 332] on link "BUY POLICY" at bounding box center [649, 330] width 101 height 33
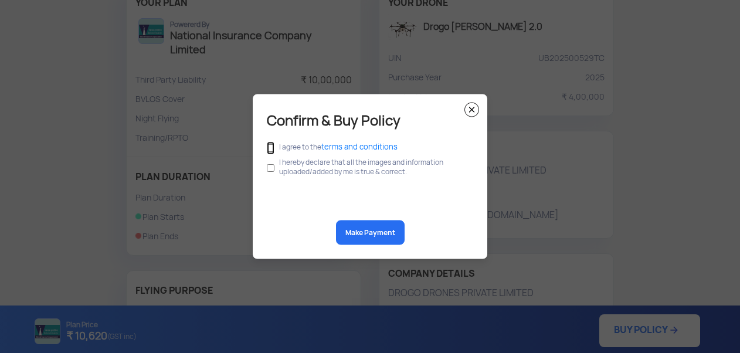
click at [272, 147] on input "checkbox" at bounding box center [271, 148] width 8 height 13
checkbox input "true"
click at [474, 112] on img at bounding box center [471, 110] width 15 height 15
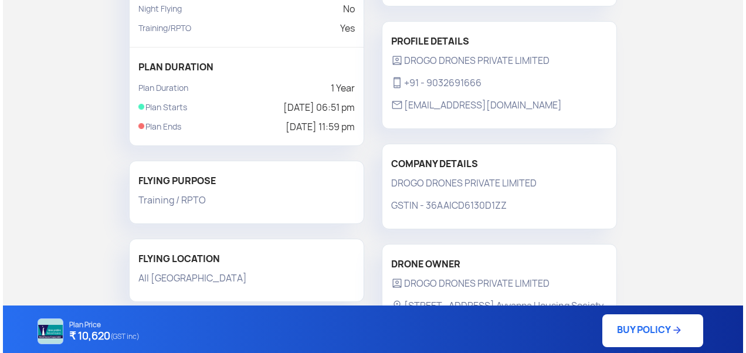
scroll to position [289, 0]
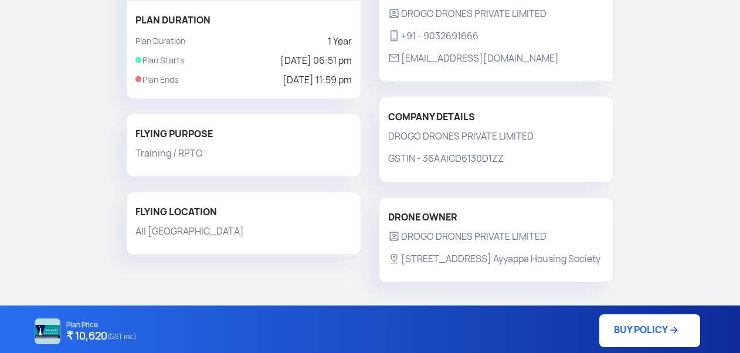
click at [613, 331] on link "BUY POLICY" at bounding box center [649, 330] width 101 height 33
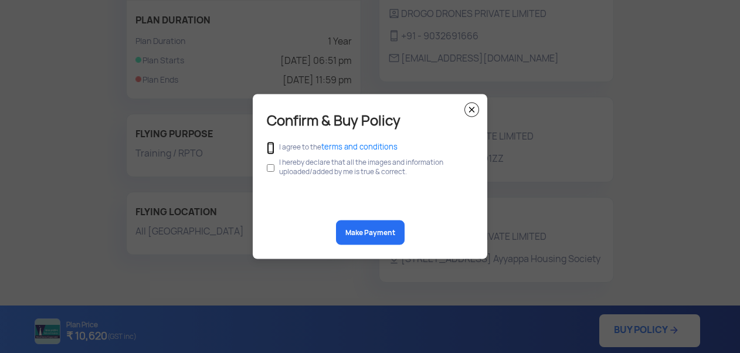
click at [270, 148] on input "checkbox" at bounding box center [271, 148] width 8 height 13
checkbox input "true"
click at [270, 167] on input "checkbox" at bounding box center [271, 168] width 8 height 22
checkbox input "true"
click at [363, 230] on button "Make Payment" at bounding box center [370, 232] width 69 height 25
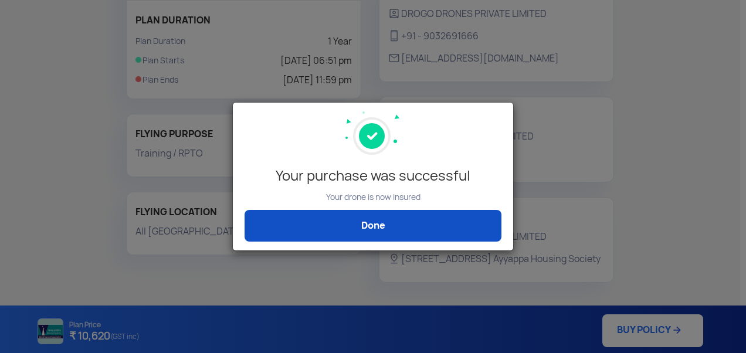
click at [387, 226] on link "Done" at bounding box center [373, 226] width 257 height 32
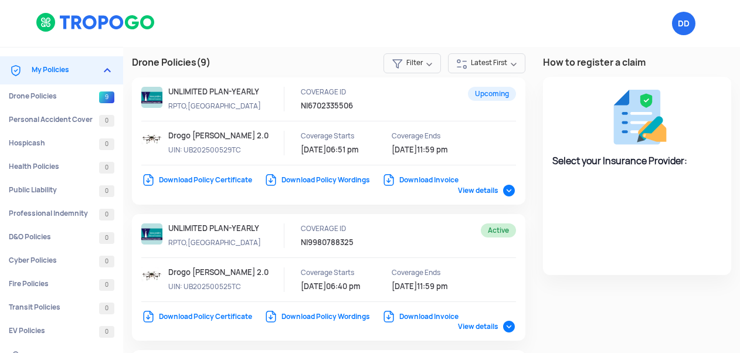
select select "National Insurance"
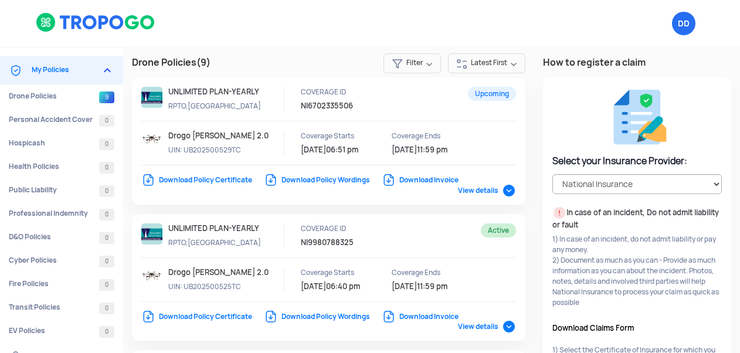
click at [222, 179] on link "Download Policy Certificate" at bounding box center [196, 179] width 111 height 9
click at [706, 88] on div "Select your Insurance Provider: Select your Insurance Provider HDFC ERGO TATA A…" at bounding box center [637, 287] width 188 height 420
click at [88, 26] on img at bounding box center [96, 22] width 120 height 20
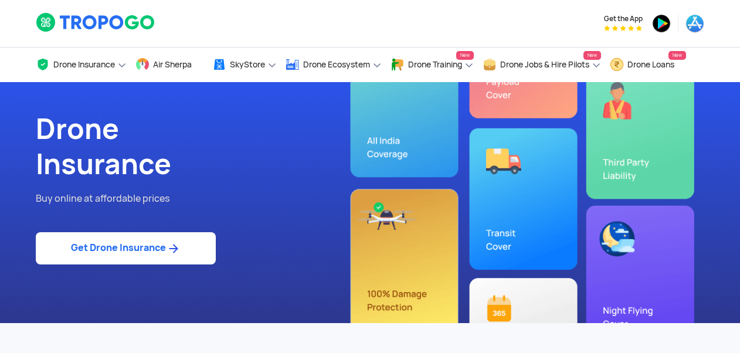
click at [125, 245] on link "Get Drone Insurance" at bounding box center [126, 248] width 180 height 32
select select "1000000"
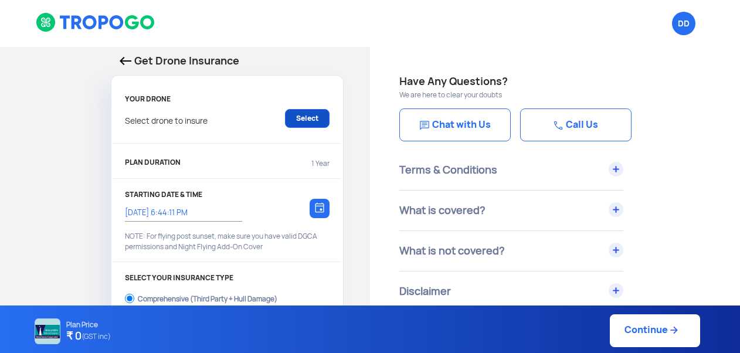
click at [306, 123] on link "Select" at bounding box center [307, 118] width 45 height 19
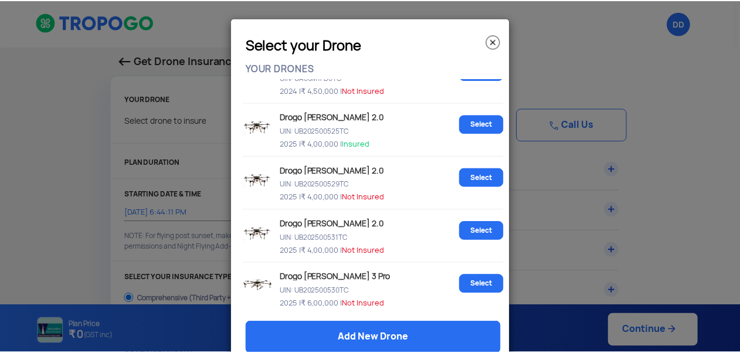
scroll to position [528, 0]
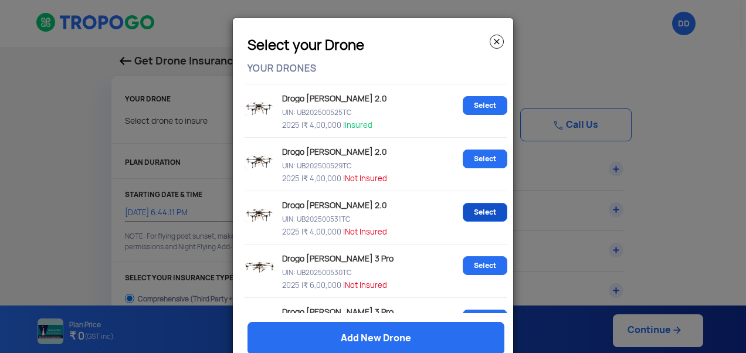
click at [477, 213] on link "Select" at bounding box center [485, 212] width 45 height 19
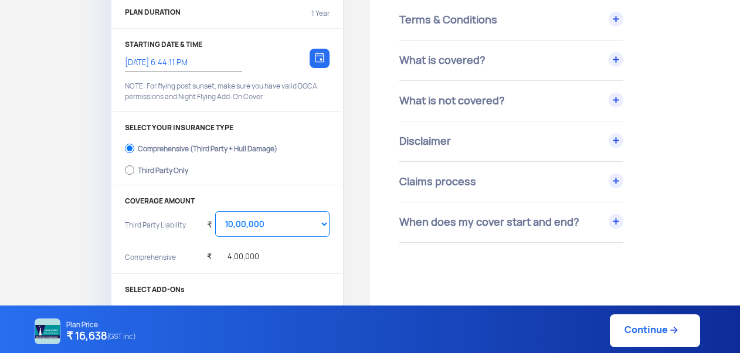
scroll to position [176, 0]
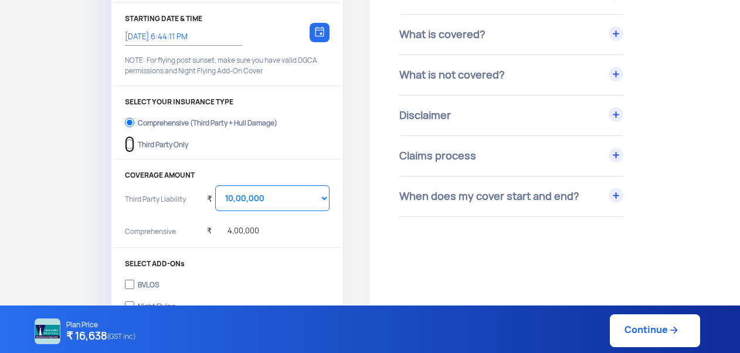
click at [128, 142] on input "Third Party Only" at bounding box center [129, 144] width 9 height 16
radio input "true"
select select "2000000"
click at [131, 303] on input "Training / RPTO" at bounding box center [129, 304] width 9 height 16
checkbox input "true"
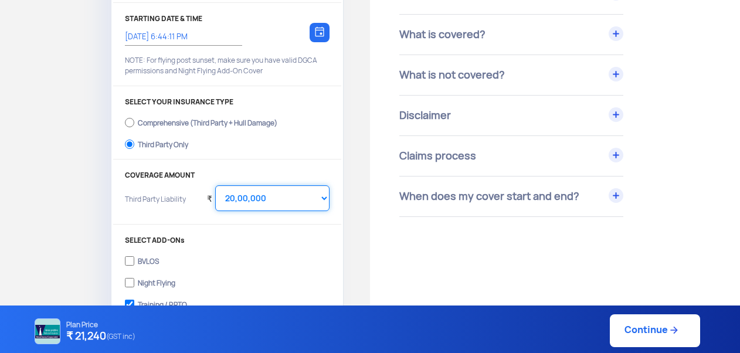
click at [303, 196] on select "Select Amount 10,00,000 15,00,000 20,00,000 25,00,000 30,00,000" at bounding box center [272, 198] width 114 height 26
select select "1000000"
click at [215, 185] on select "Select Amount 10,00,000 15,00,000 20,00,000 25,00,000 30,00,000" at bounding box center [272, 198] width 114 height 26
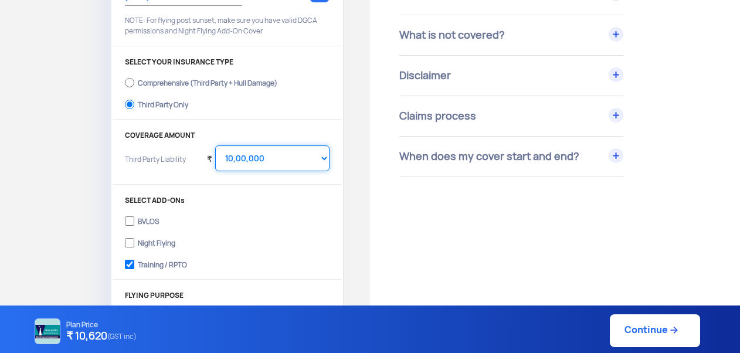
scroll to position [235, 0]
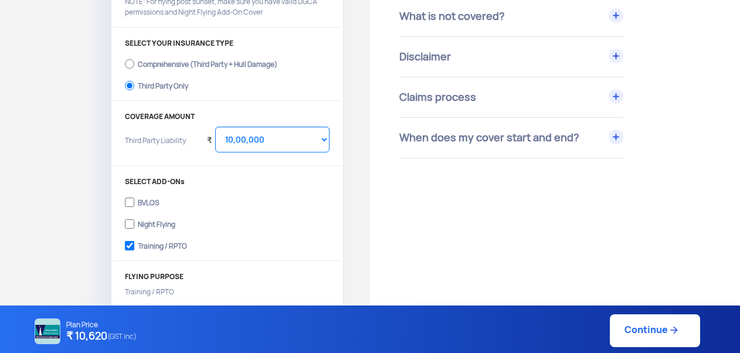
click at [633, 331] on link "Continue" at bounding box center [655, 330] width 90 height 33
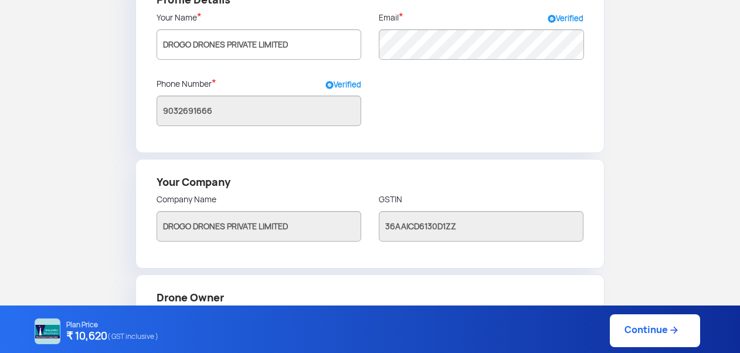
scroll to position [235, 0]
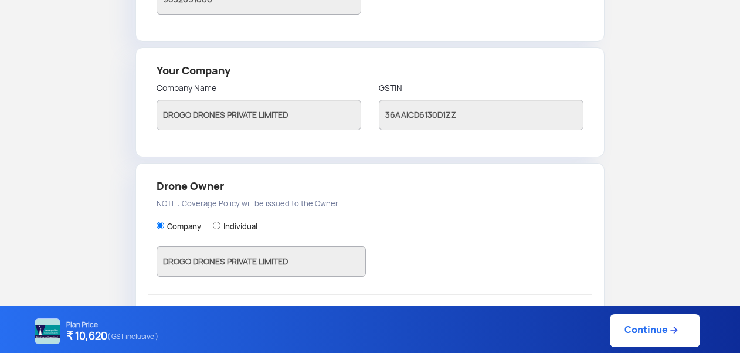
click at [636, 335] on link "Continue" at bounding box center [655, 330] width 90 height 33
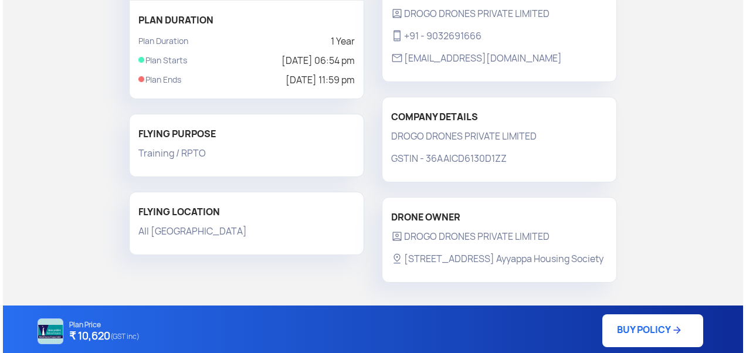
scroll to position [289, 0]
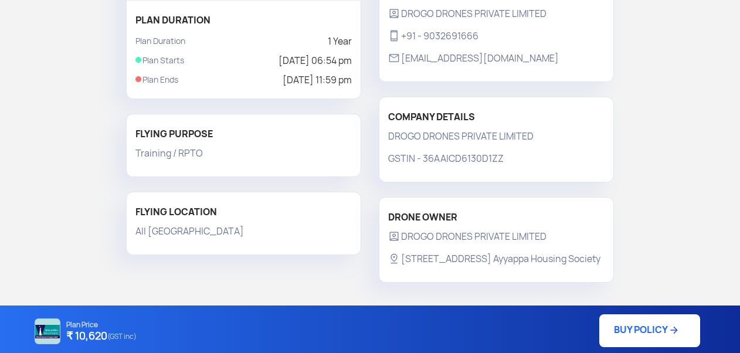
click at [639, 338] on link "BUY POLICY" at bounding box center [649, 330] width 101 height 33
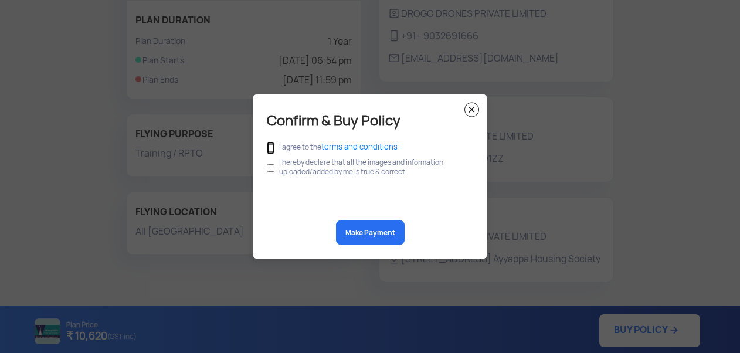
click at [269, 147] on input "checkbox" at bounding box center [271, 148] width 8 height 13
checkbox input "true"
click at [271, 168] on input "checkbox" at bounding box center [271, 168] width 8 height 22
checkbox input "true"
click at [366, 234] on button "Make Payment" at bounding box center [370, 232] width 69 height 25
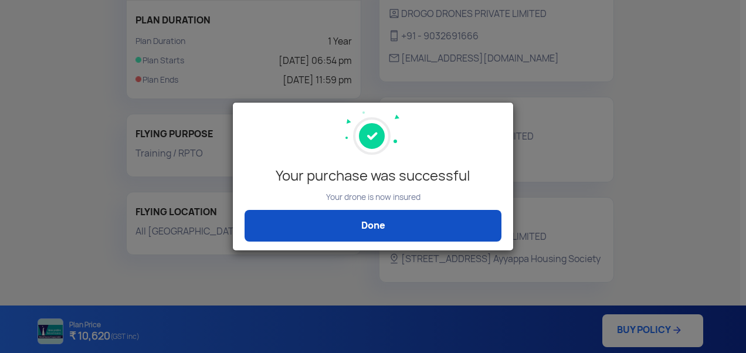
click at [373, 229] on link "Done" at bounding box center [373, 226] width 257 height 32
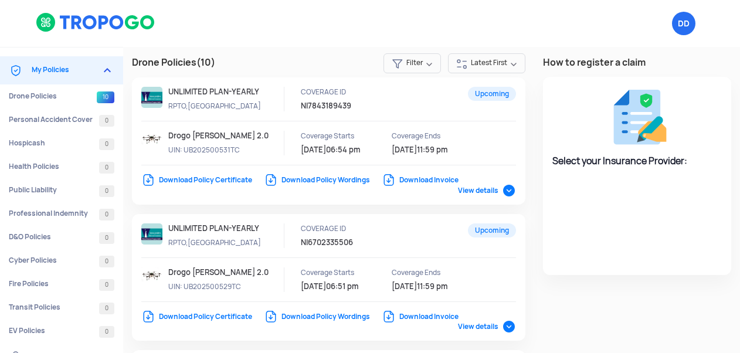
select select "National Insurance"
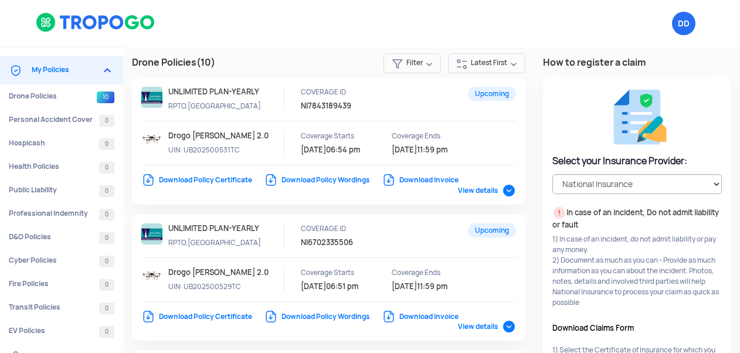
click at [203, 179] on link "Download Policy Certificate" at bounding box center [196, 179] width 111 height 9
click at [400, 219] on div "Upcoming UNLIMITED PLAN-YEARLY RPTO,TP COVERAGE ID NI6702335506 Drogo Krishi 2.…" at bounding box center [328, 277] width 393 height 127
click at [82, 24] on img at bounding box center [96, 22] width 120 height 20
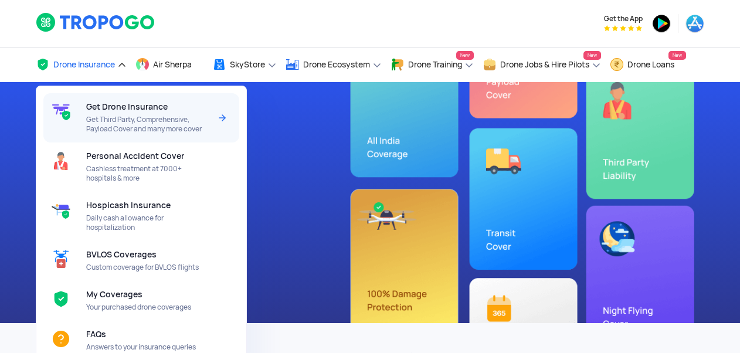
click at [112, 123] on span "Get Third Party, Comprehensive, Payload Cover and many more cover" at bounding box center [148, 124] width 124 height 19
click at [182, 116] on span "Get Third Party, Comprehensive, Payload Cover and many more cover" at bounding box center [148, 124] width 124 height 19
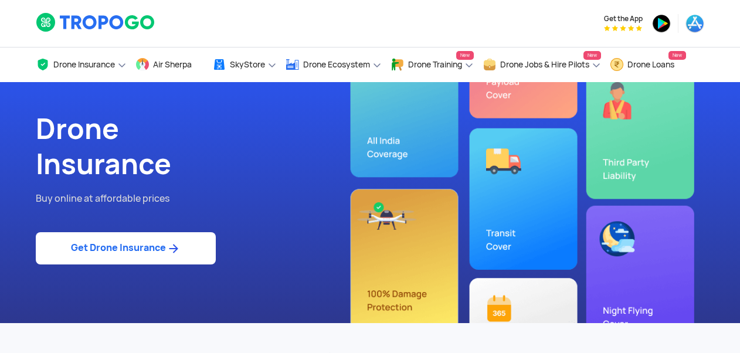
click at [138, 252] on link "Get Drone Insurance" at bounding box center [126, 248] width 180 height 32
select select "1000000"
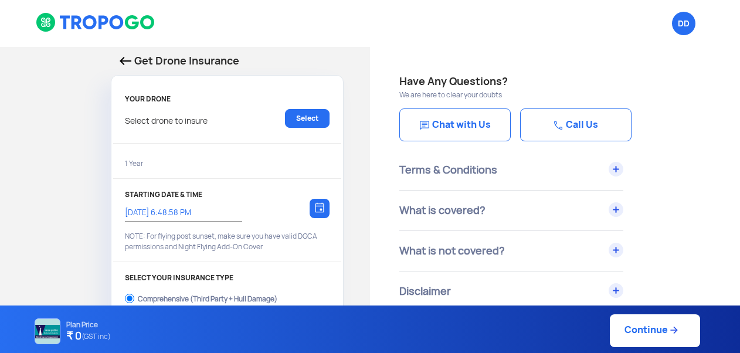
type input "[DATE] 6:58:00 PM"
click at [298, 118] on link "Select" at bounding box center [307, 118] width 45 height 19
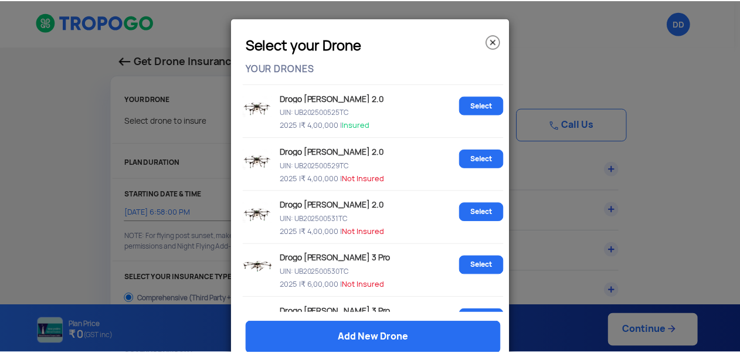
scroll to position [586, 0]
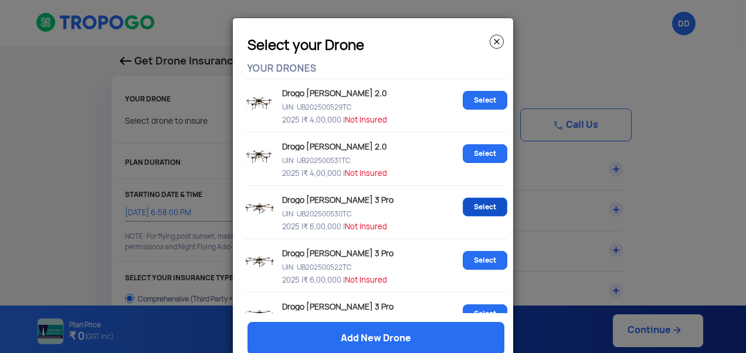
click at [480, 209] on link "Select" at bounding box center [485, 207] width 45 height 19
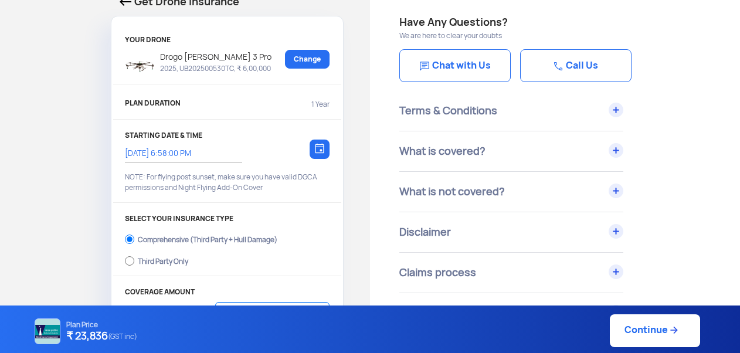
scroll to position [117, 0]
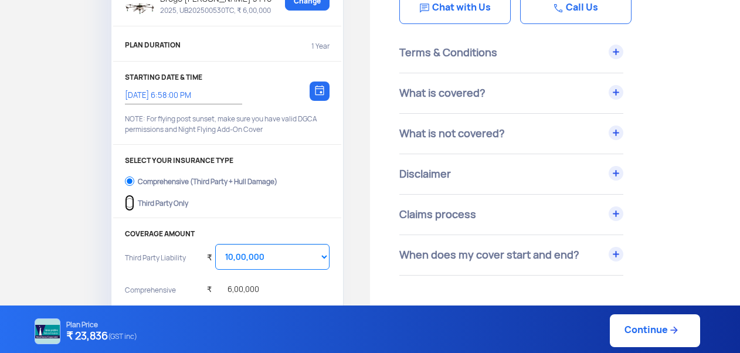
click at [129, 203] on input "Third Party Only" at bounding box center [129, 203] width 9 height 16
radio input "true"
select select "2000000"
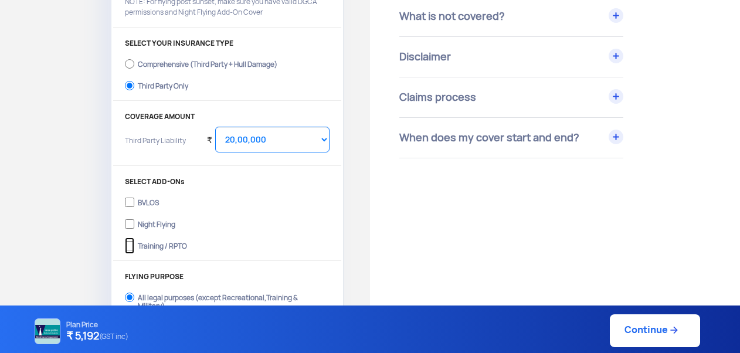
click at [130, 244] on input "Training / RPTO" at bounding box center [129, 246] width 9 height 16
checkbox input "true"
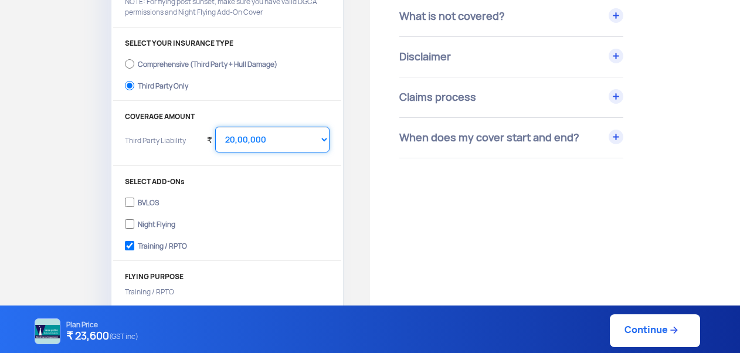
click at [306, 141] on select "Select Amount 10,00,000 15,00,000 20,00,000 25,00,000 30,00,000 35,00,000 40,00…" at bounding box center [272, 140] width 114 height 26
select select "1000000"
click at [215, 127] on select "Select Amount 10,00,000 15,00,000 20,00,000 25,00,000 30,00,000 35,00,000 40,00…" at bounding box center [272, 140] width 114 height 26
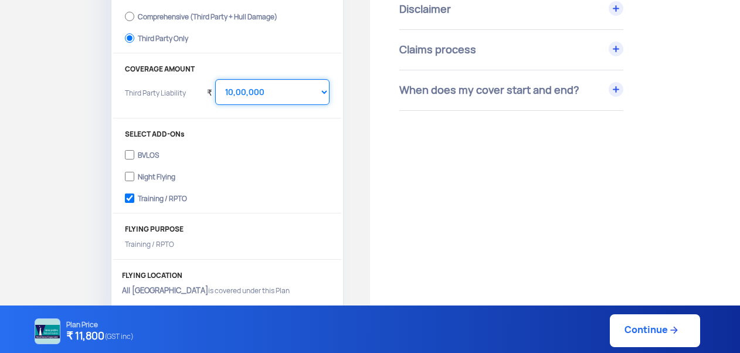
scroll to position [293, 0]
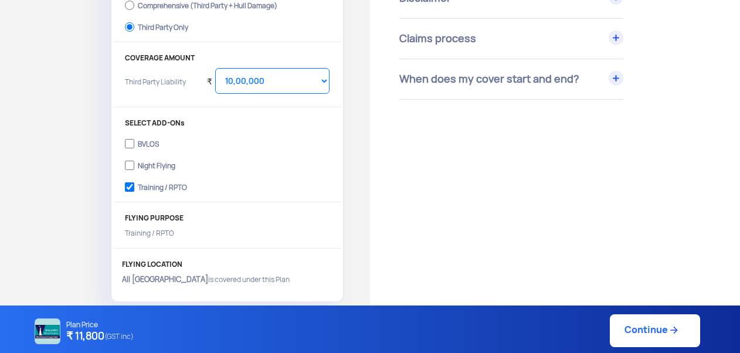
click at [651, 331] on link "Continue" at bounding box center [655, 330] width 90 height 33
type input "[DATE] 6:59:00 PM"
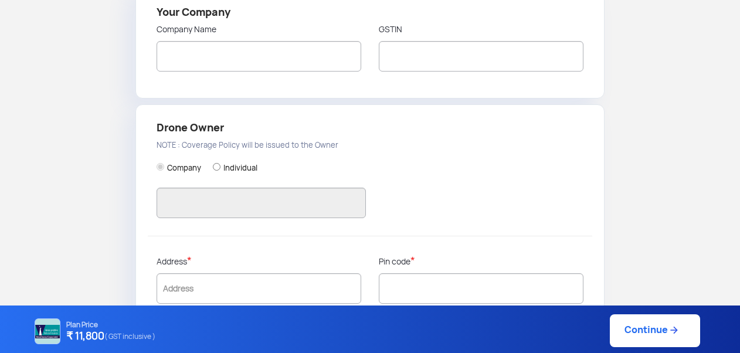
type input "DROGO DRONES PRIVATE LIMITED"
type input "9032691666"
type input "DROGO DRONES PRIVATE LIMITED"
type input "36AAICD6130D1ZZ"
type input "DROGO DRONES PRIVATE LIMITED"
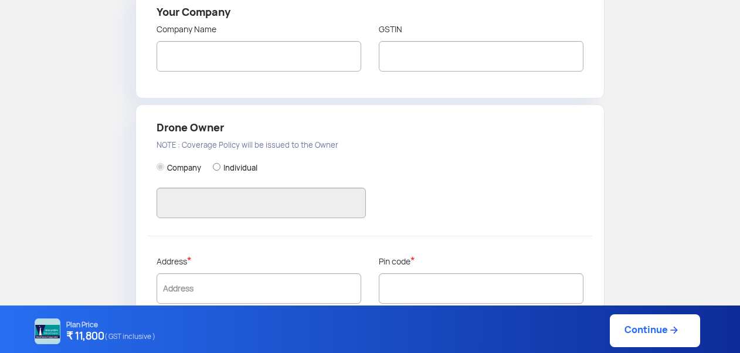
type input "[STREET_ADDRESS] Ayyappa Housing Society"
type input "500081"
type input "[GEOGRAPHIC_DATA]"
type input "Telangana"
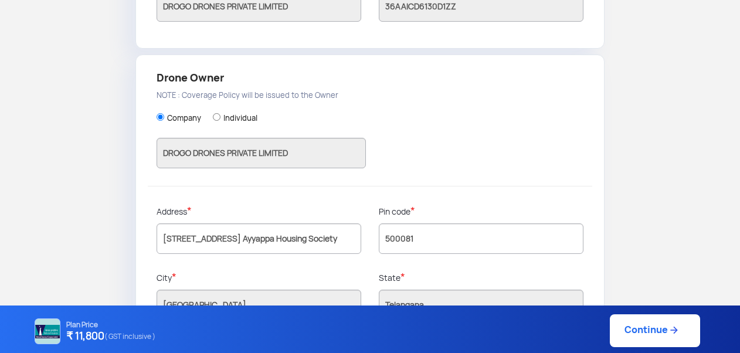
scroll to position [382, 0]
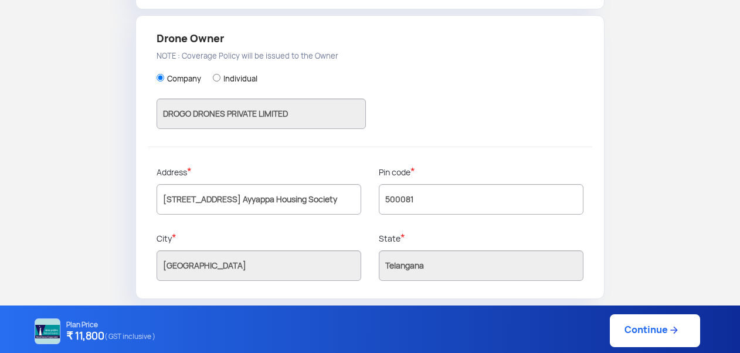
click at [642, 335] on link "Continue" at bounding box center [655, 330] width 90 height 33
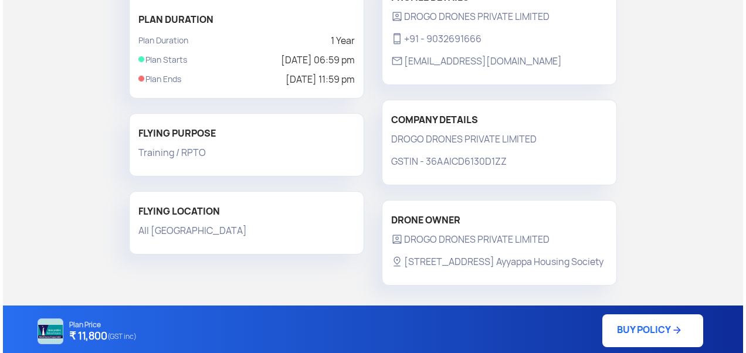
scroll to position [292, 0]
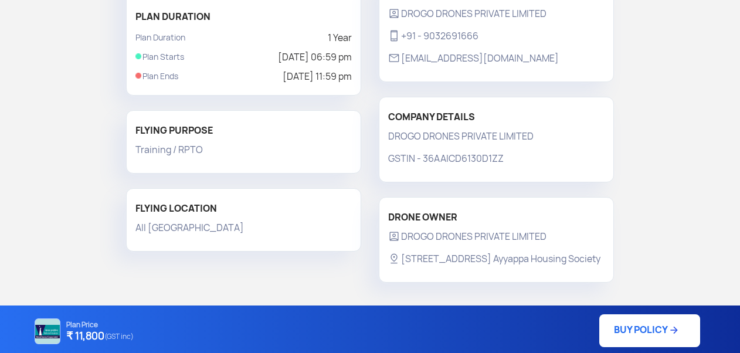
click at [650, 338] on link "BUY POLICY" at bounding box center [649, 330] width 101 height 33
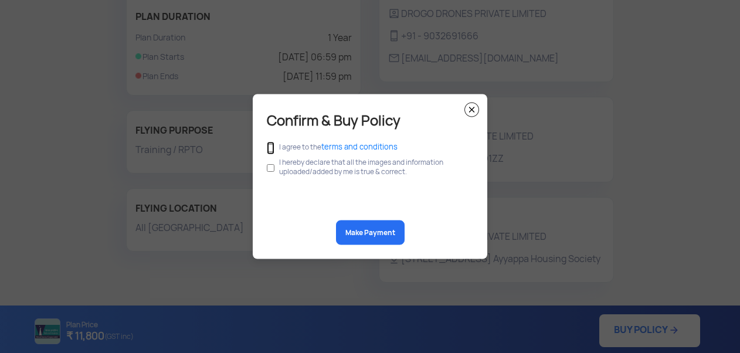
click at [270, 148] on input "checkbox" at bounding box center [271, 148] width 8 height 13
checkbox input "true"
click at [272, 168] on input "checkbox" at bounding box center [271, 168] width 8 height 22
checkbox input "true"
click at [347, 230] on button "Make Payment" at bounding box center [370, 232] width 69 height 25
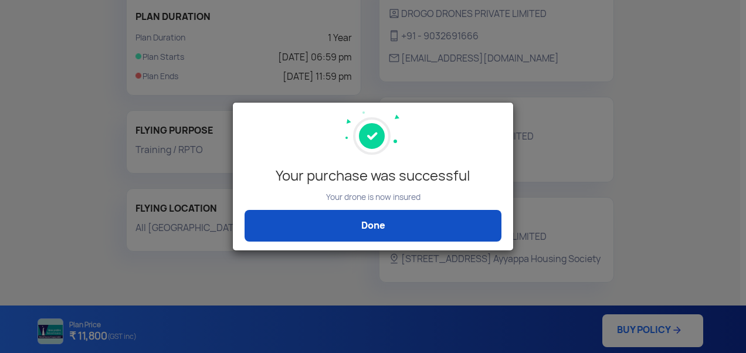
click at [354, 226] on link "Done" at bounding box center [373, 226] width 257 height 32
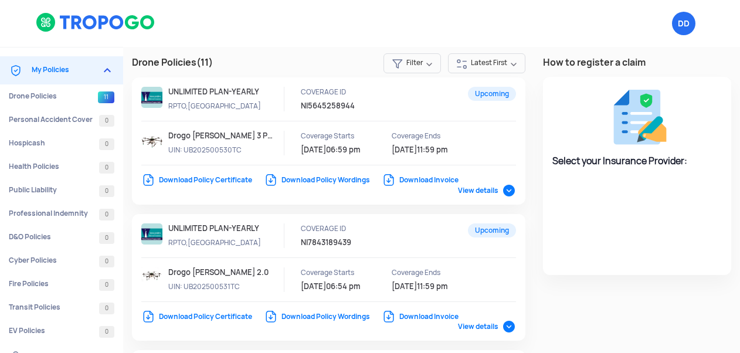
select select "National Insurance"
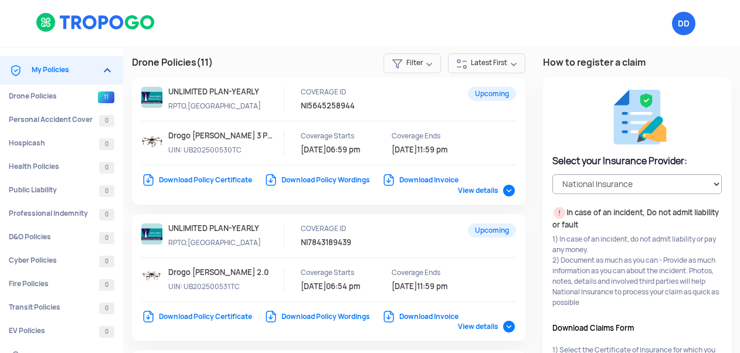
click at [213, 177] on link "Download Policy Certificate" at bounding box center [196, 179] width 111 height 9
click at [85, 22] on img at bounding box center [96, 22] width 120 height 20
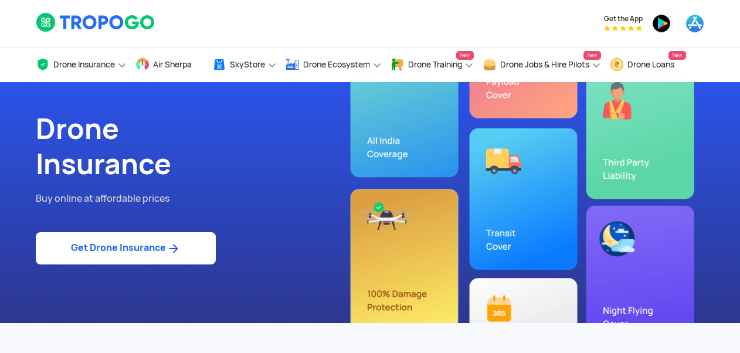
click at [139, 246] on link "Get Drone Insurance" at bounding box center [126, 248] width 180 height 32
select select "1000000"
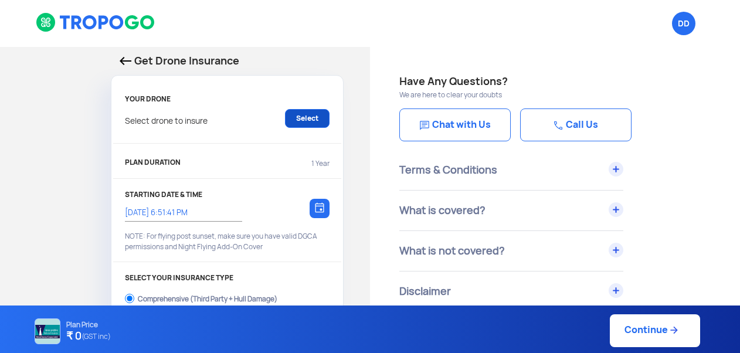
click at [307, 116] on link "Select" at bounding box center [307, 118] width 45 height 19
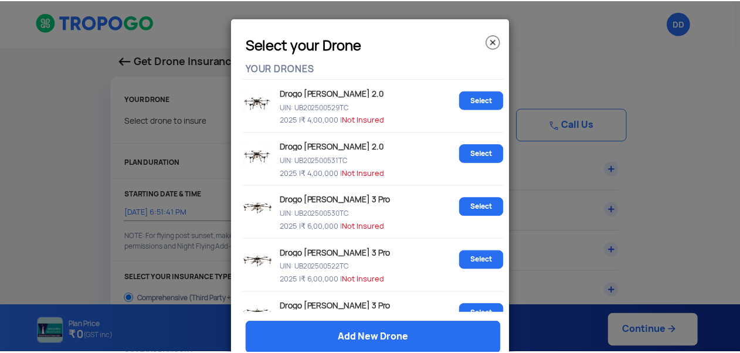
scroll to position [616, 0]
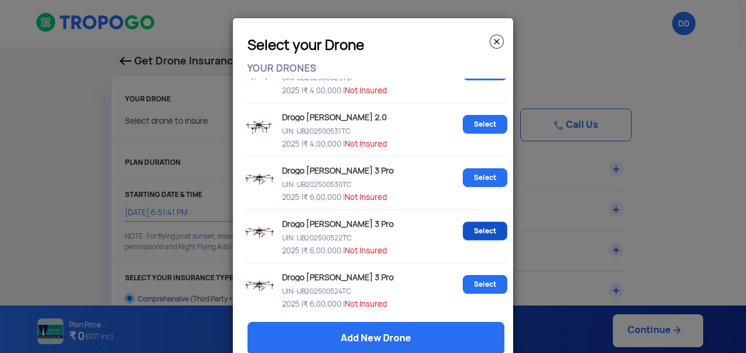
click at [478, 231] on link "Select" at bounding box center [485, 231] width 45 height 19
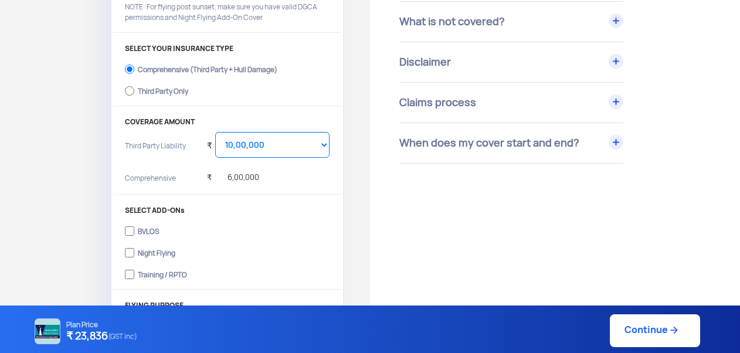
scroll to position [235, 0]
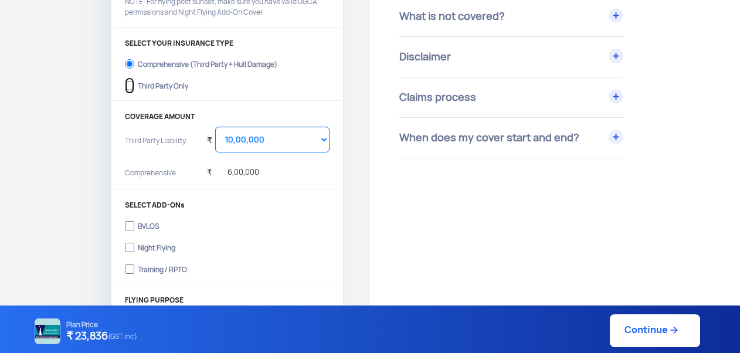
click at [131, 84] on input "Third Party Only" at bounding box center [129, 85] width 9 height 16
radio input "true"
select select "2000000"
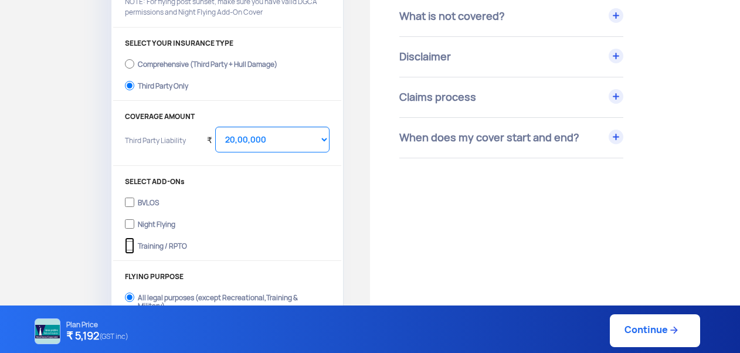
click at [127, 244] on input "Training / RPTO" at bounding box center [129, 246] width 9 height 16
checkbox input "true"
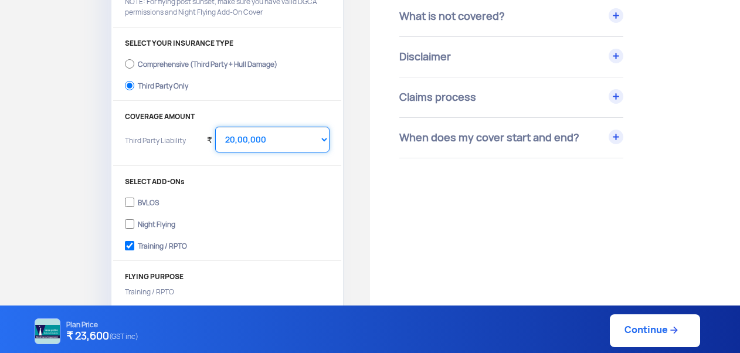
click at [270, 140] on select "Select Amount 10,00,000 15,00,000 20,00,000 25,00,000 30,00,000 35,00,000 40,00…" at bounding box center [272, 140] width 114 height 26
select select "1000000"
click at [215, 127] on select "Select Amount 10,00,000 15,00,000 20,00,000 25,00,000 30,00,000 35,00,000 40,00…" at bounding box center [272, 140] width 114 height 26
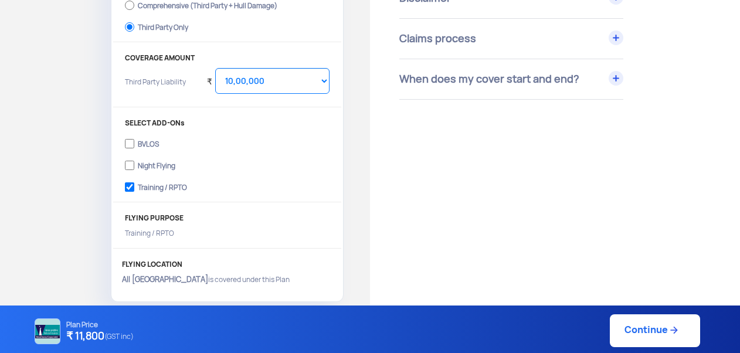
click at [636, 328] on link "Continue" at bounding box center [655, 330] width 90 height 33
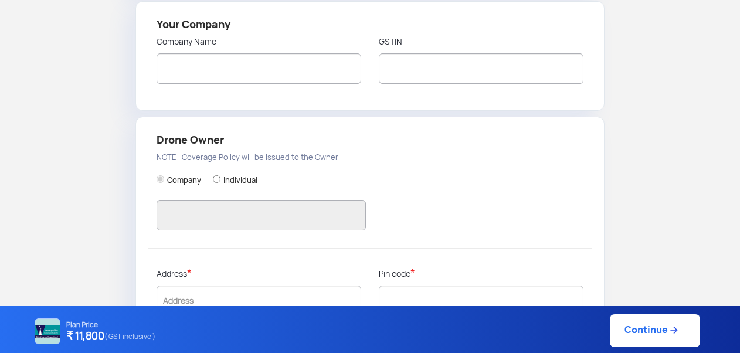
type input "DROGO DRONES PRIVATE LIMITED"
type input "9032691666"
type input "DROGO DRONES PRIVATE LIMITED"
type input "36AAICD6130D1ZZ"
type input "DROGO DRONES PRIVATE LIMITED"
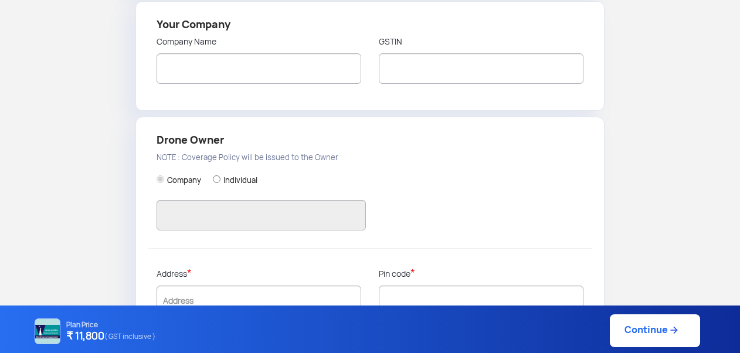
type input "[STREET_ADDRESS] Ayyappa Housing Society"
type input "500081"
type input "[GEOGRAPHIC_DATA]"
type input "Telangana"
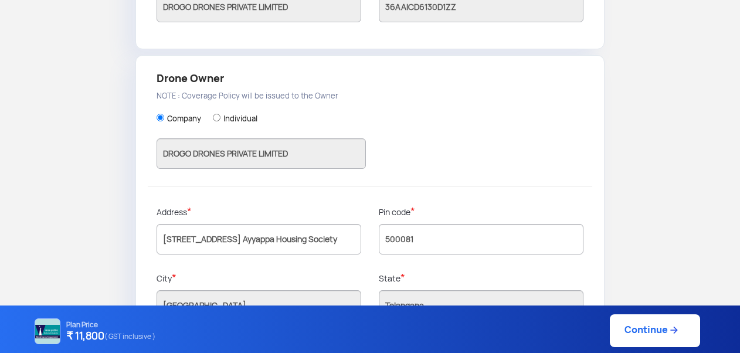
scroll to position [382, 0]
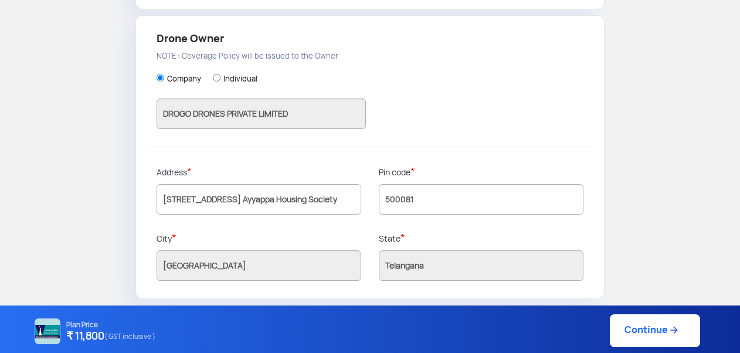
click at [638, 328] on link "Continue" at bounding box center [655, 330] width 90 height 33
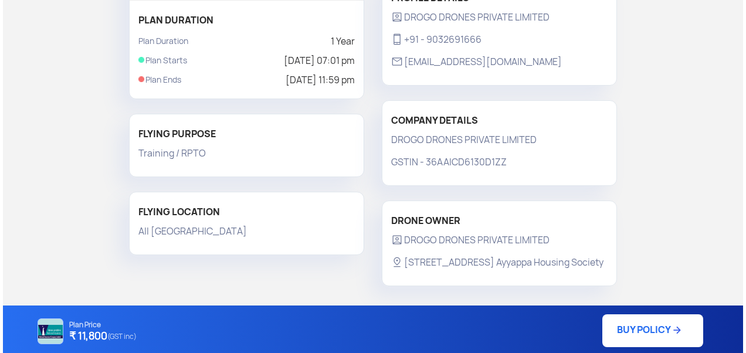
scroll to position [292, 0]
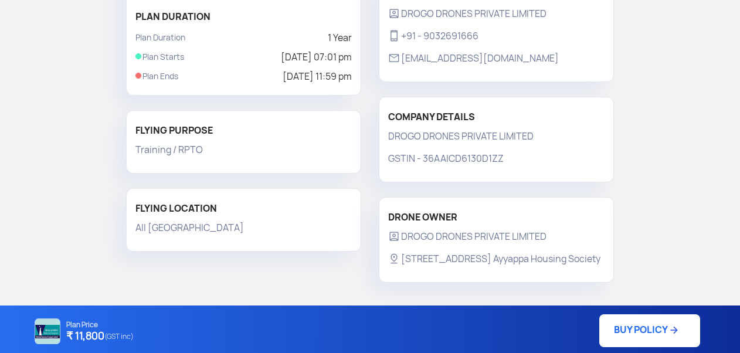
click at [630, 335] on link "BUY POLICY" at bounding box center [649, 330] width 101 height 33
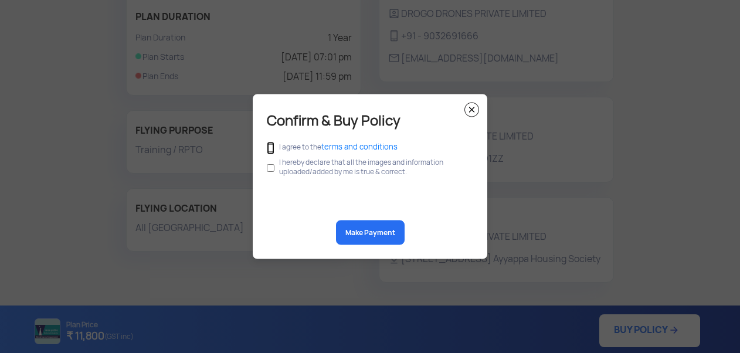
click at [271, 149] on input "checkbox" at bounding box center [271, 148] width 8 height 13
checkbox input "true"
click at [270, 165] on input "checkbox" at bounding box center [271, 168] width 8 height 22
checkbox input "true"
click at [357, 231] on button "Make Payment" at bounding box center [370, 232] width 69 height 25
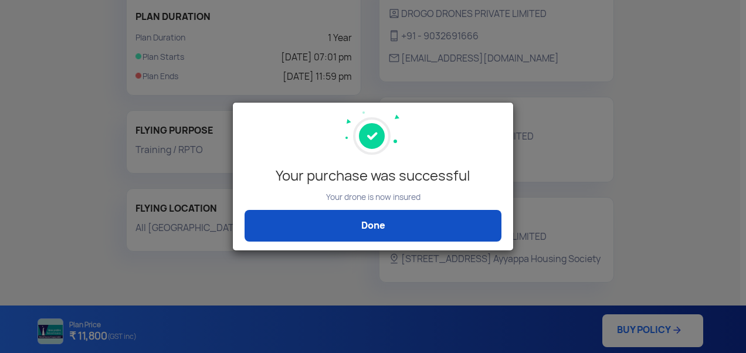
click at [394, 223] on link "Done" at bounding box center [373, 226] width 257 height 32
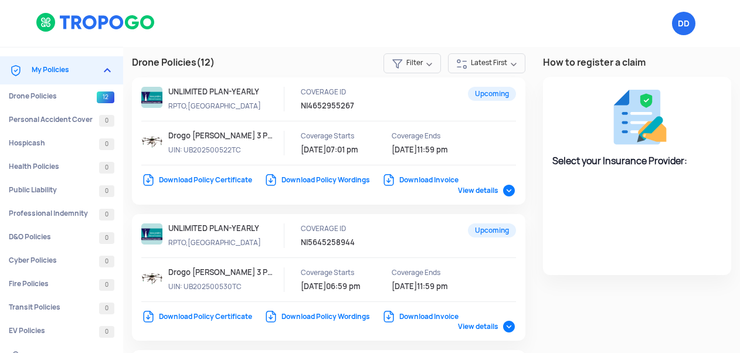
select select "National Insurance"
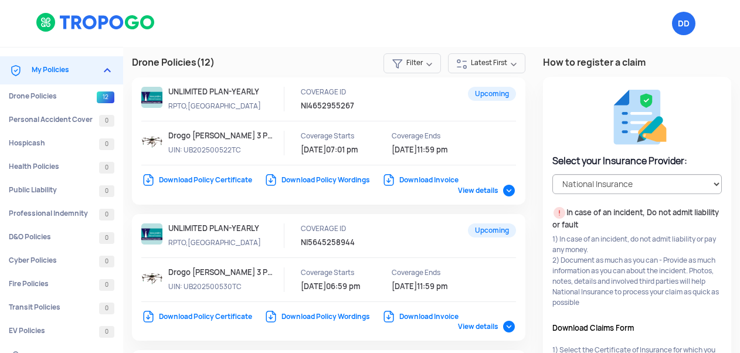
click at [208, 179] on link "Download Policy Certificate" at bounding box center [196, 179] width 111 height 9
click at [391, 28] on div "DD Logout" at bounding box center [484, 23] width 457 height 47
click at [118, 25] on img at bounding box center [96, 22] width 120 height 20
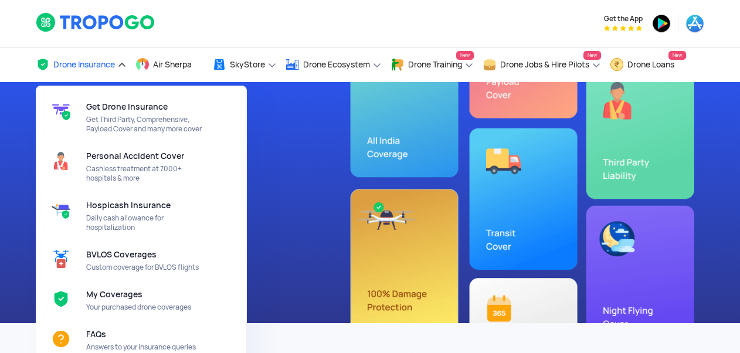
click at [82, 66] on span "Drone Insurance" at bounding box center [84, 64] width 62 height 9
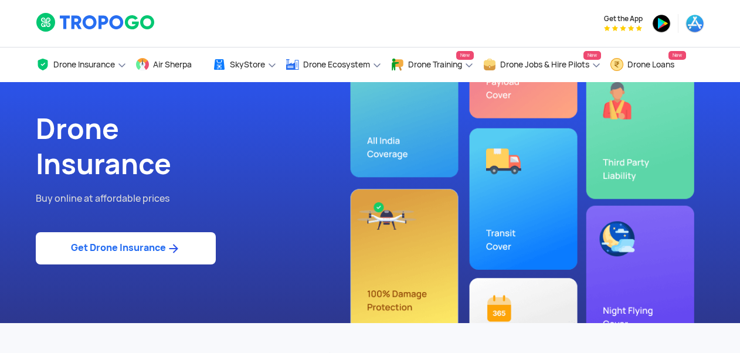
click at [171, 242] on img at bounding box center [173, 249] width 15 height 14
select select "1000000"
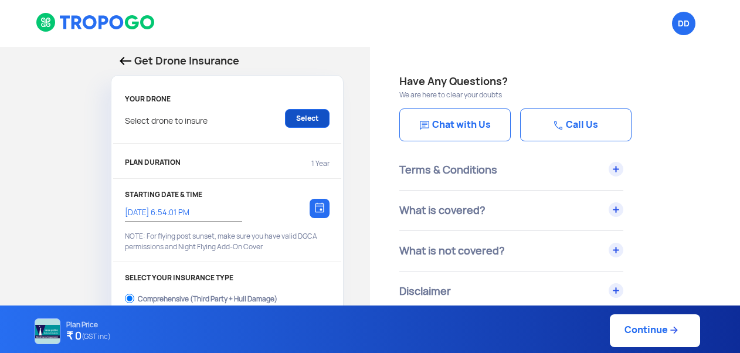
click at [300, 117] on link "Select" at bounding box center [307, 118] width 45 height 19
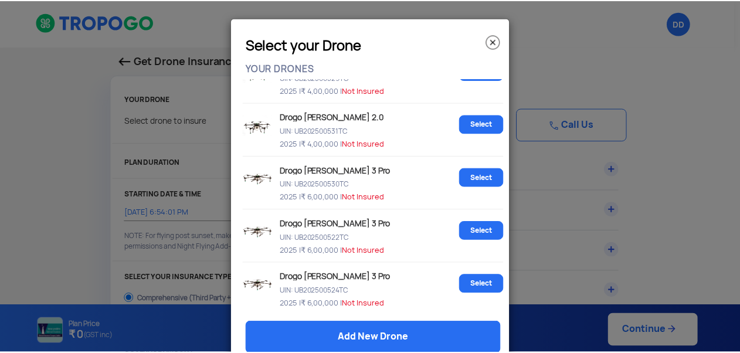
scroll to position [28, 0]
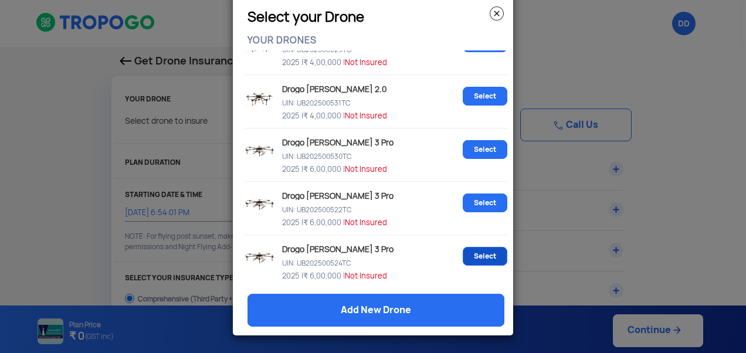
click at [479, 254] on link "Select" at bounding box center [485, 256] width 45 height 19
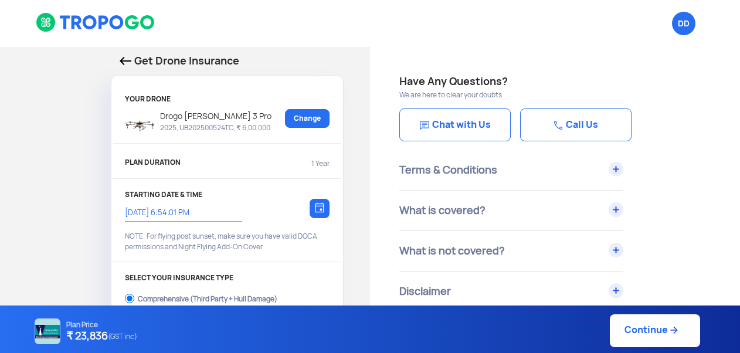
scroll to position [117, 0]
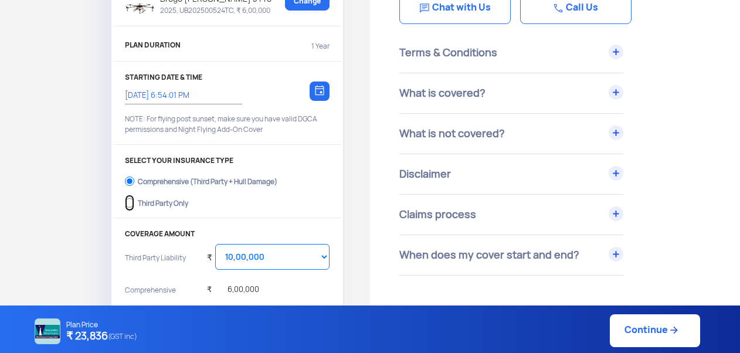
click at [128, 201] on input "Third Party Only" at bounding box center [129, 203] width 9 height 16
radio input "true"
select select "2000000"
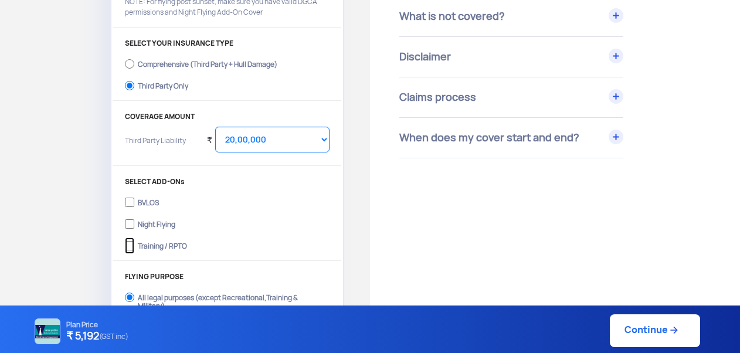
click at [128, 245] on input "Training / RPTO" at bounding box center [129, 246] width 9 height 16
checkbox input "true"
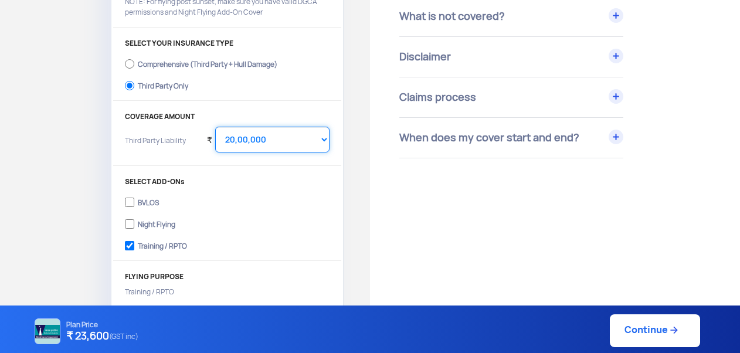
click at [271, 138] on select "Select Amount 10,00,000 15,00,000 20,00,000 25,00,000 30,00,000 35,00,000 40,00…" at bounding box center [272, 140] width 114 height 26
select select "1000000"
click at [215, 127] on select "Select Amount 10,00,000 15,00,000 20,00,000 25,00,000 30,00,000 35,00,000 40,00…" at bounding box center [272, 140] width 114 height 26
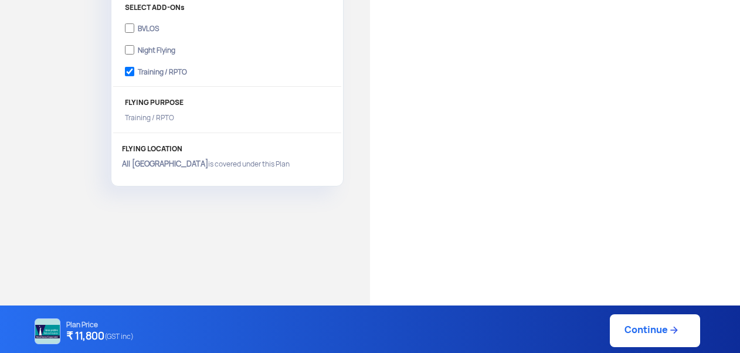
scroll to position [411, 0]
click at [646, 333] on link "Continue" at bounding box center [655, 330] width 90 height 33
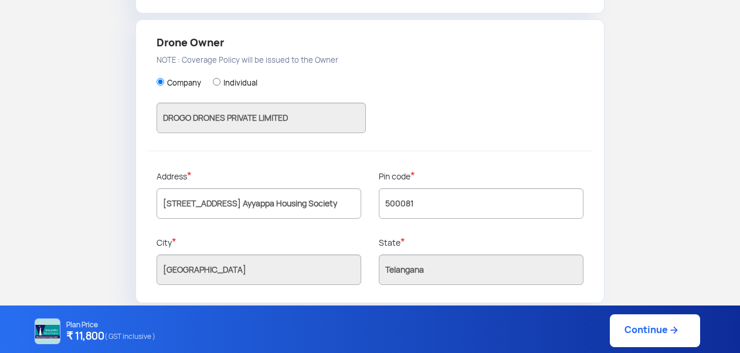
scroll to position [382, 0]
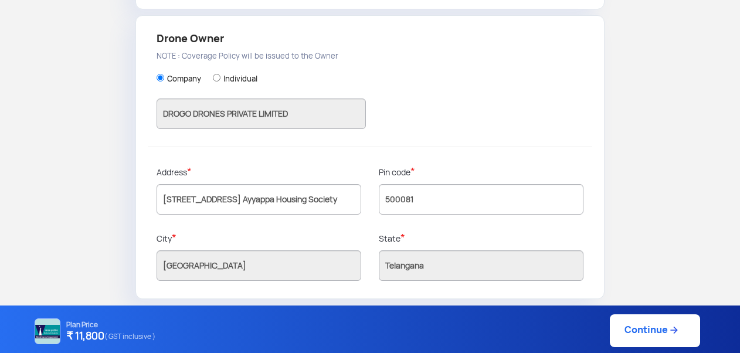
click at [643, 333] on link "Continue" at bounding box center [655, 330] width 90 height 33
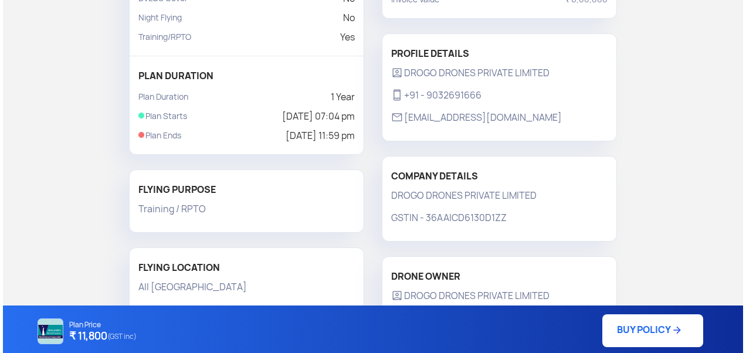
scroll to position [235, 0]
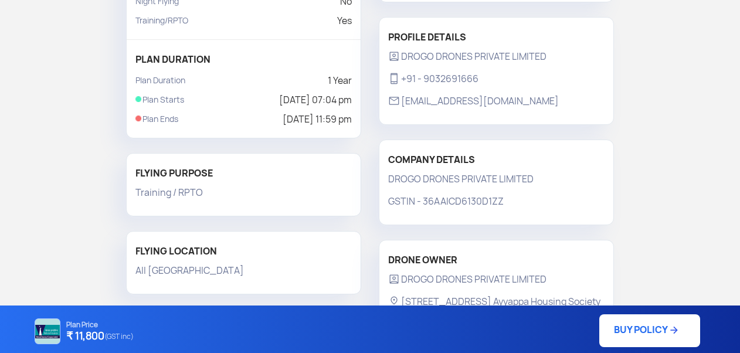
click at [635, 330] on link "BUY POLICY" at bounding box center [649, 330] width 101 height 33
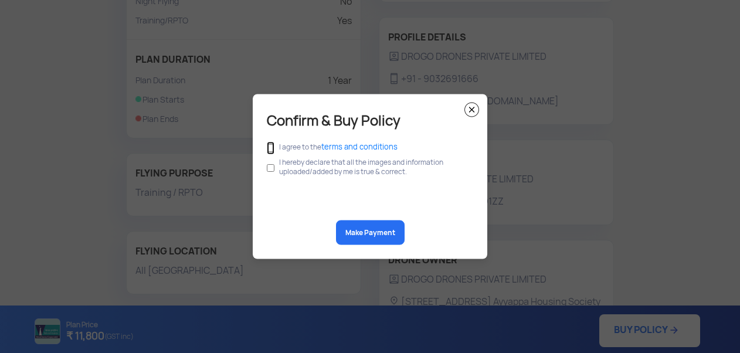
click at [270, 147] on input "checkbox" at bounding box center [271, 148] width 8 height 13
checkbox input "true"
click at [270, 169] on input "checkbox" at bounding box center [271, 168] width 8 height 22
checkbox input "true"
click at [373, 232] on button "Make Payment" at bounding box center [370, 232] width 69 height 25
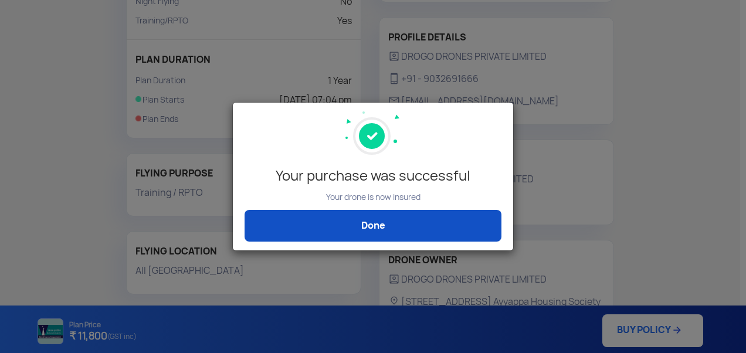
click at [351, 229] on link "Done" at bounding box center [373, 226] width 257 height 32
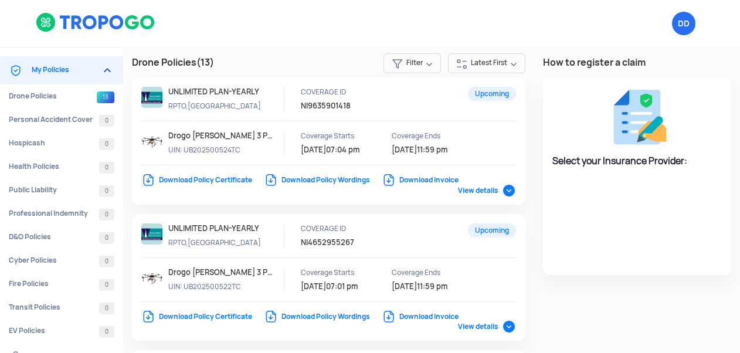
select select "National Insurance"
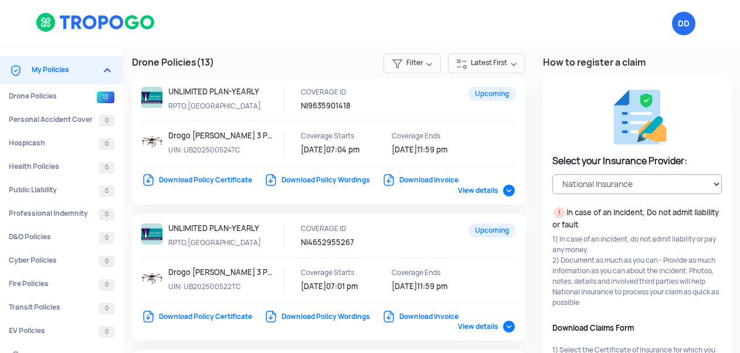
click at [213, 179] on link "Download Policy Certificate" at bounding box center [196, 179] width 111 height 9
click at [32, 94] on link "Drone Policies 13" at bounding box center [61, 95] width 123 height 23
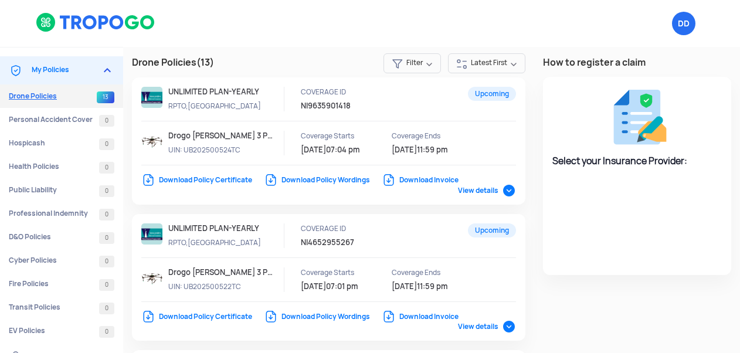
select select "National Insurance"
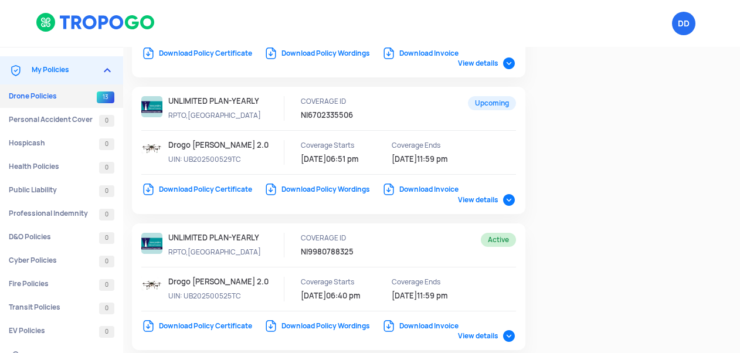
scroll to position [528, 0]
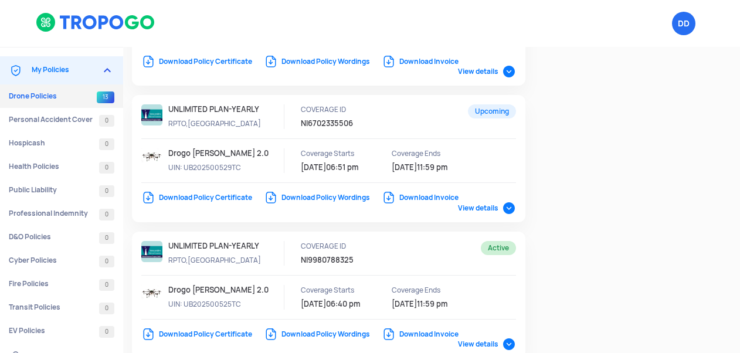
click at [506, 206] on span "View details" at bounding box center [487, 207] width 58 height 9
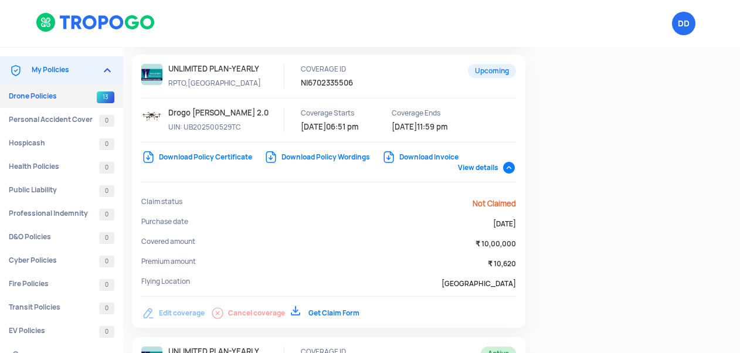
scroll to position [586, 0]
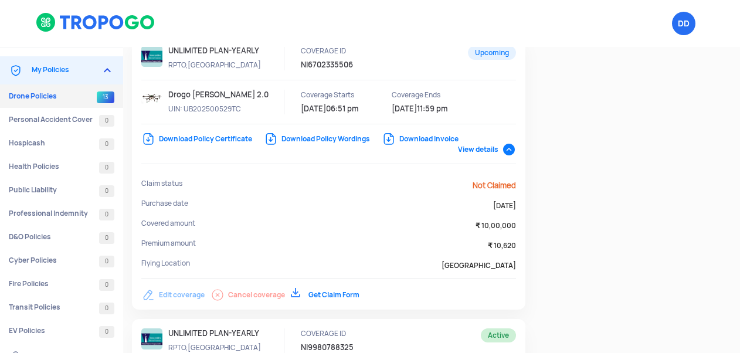
click at [508, 147] on span "View details" at bounding box center [487, 149] width 58 height 9
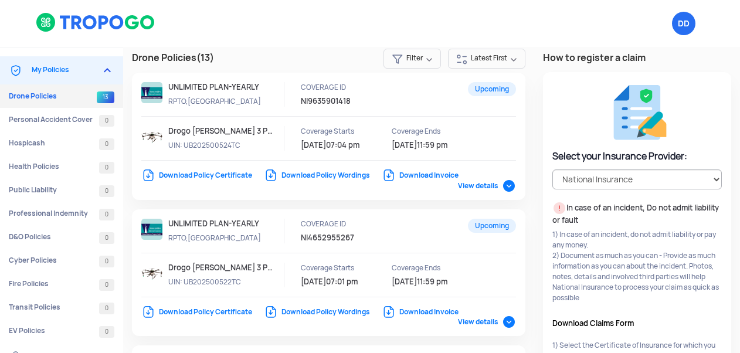
scroll to position [0, 0]
